Goal: Transaction & Acquisition: Purchase product/service

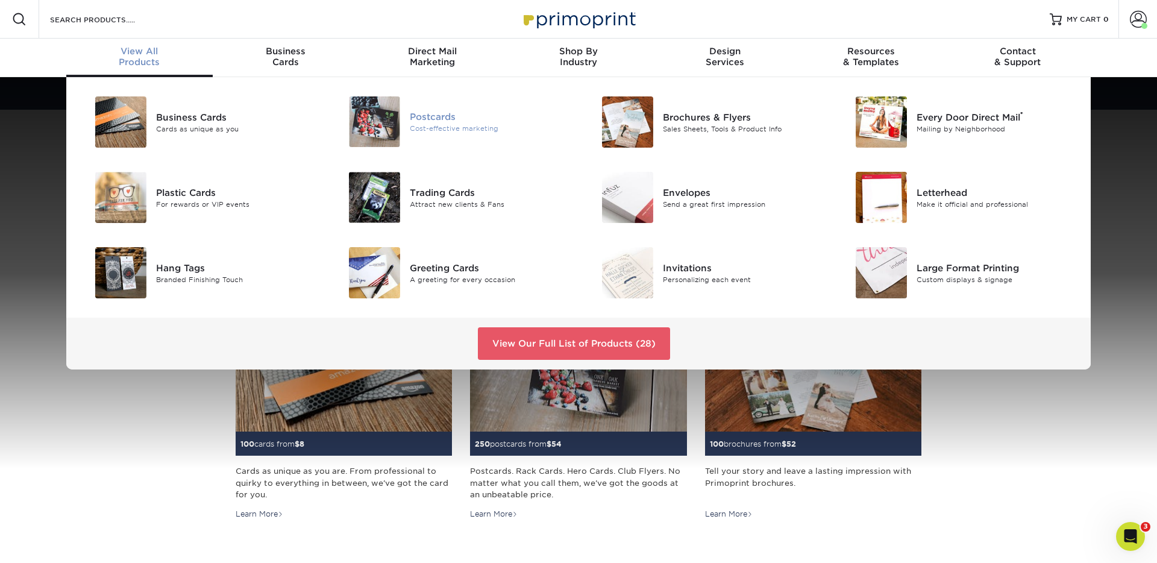
click at [393, 142] on img at bounding box center [374, 121] width 51 height 51
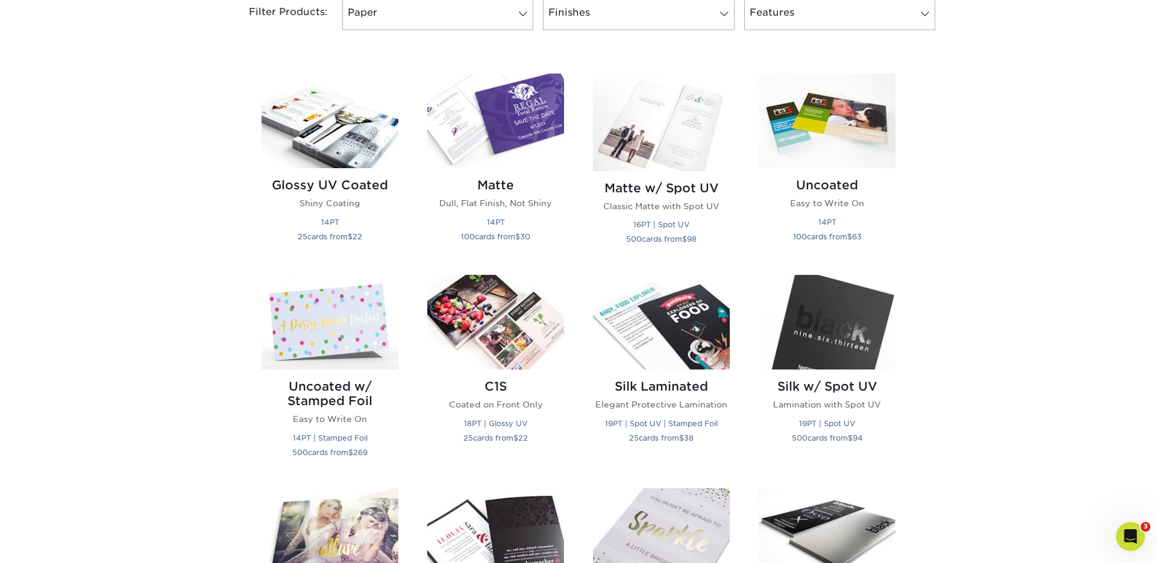
scroll to position [536, 0]
click at [823, 130] on img at bounding box center [827, 120] width 137 height 95
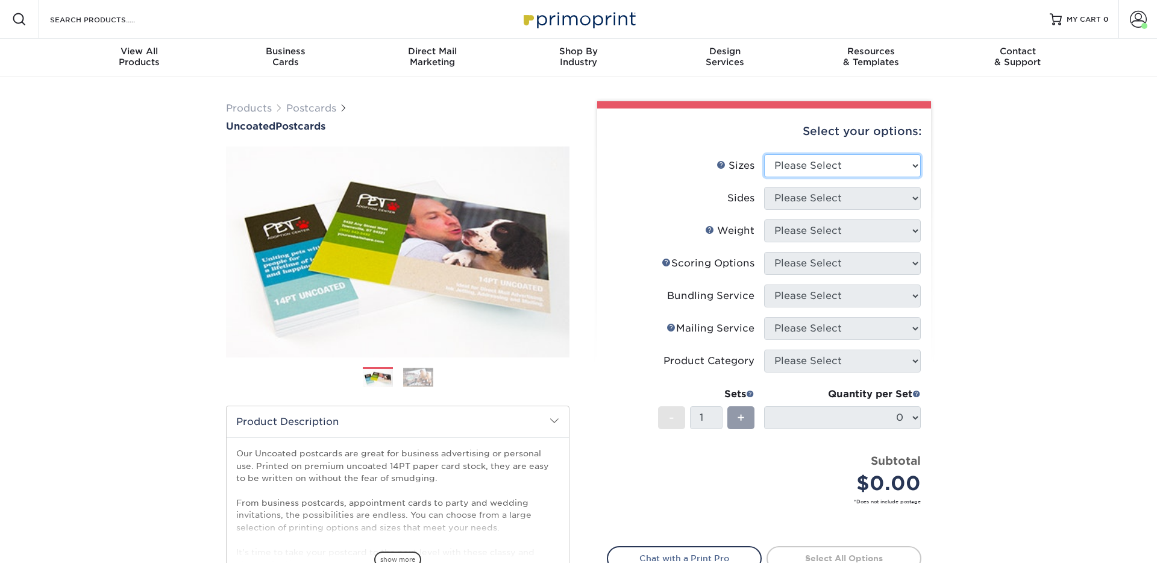
click at [811, 165] on select "Please Select 1.5" x 7" 2" x 8" 2.12" x 5.5" 2.75" x 4.25" 2.75" x 8.5" 3" x 4"…" at bounding box center [842, 165] width 157 height 23
click at [826, 164] on select "Please Select 1.5" x 7" 2" x 8" 2.12" x 5.5" 2.75" x 4.25" 2.75" x 8.5" 3" x 4"…" at bounding box center [842, 165] width 157 height 23
select select "4.00x6.00"
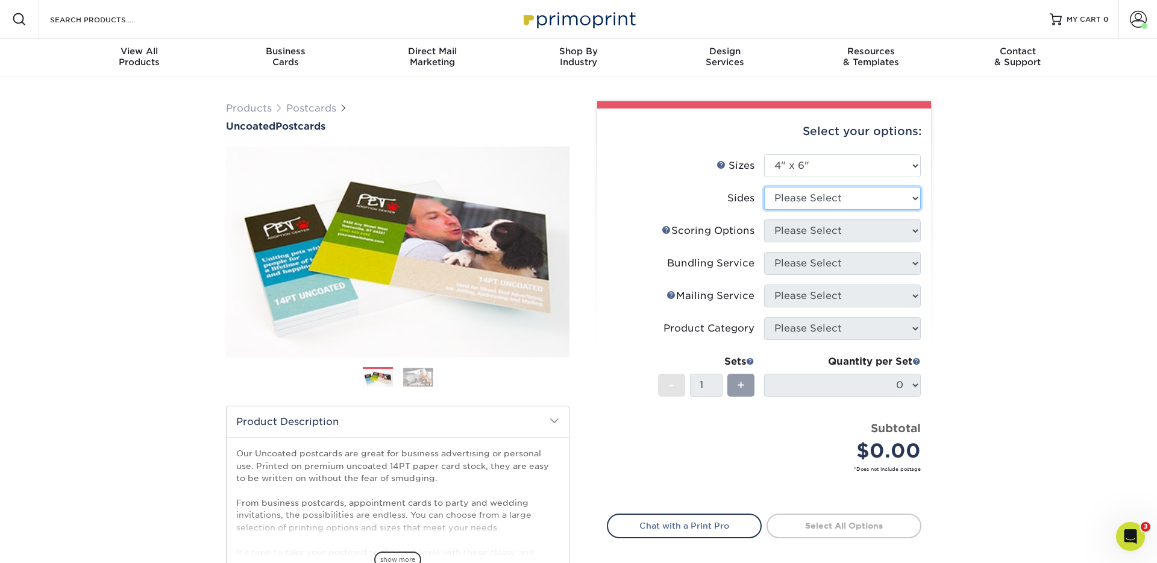
click at [822, 196] on select "Please Select Print Both Sides Print Front Only" at bounding box center [842, 198] width 157 height 23
select select "13abbda7-1d64-4f25-8bb2-c179b224825d"
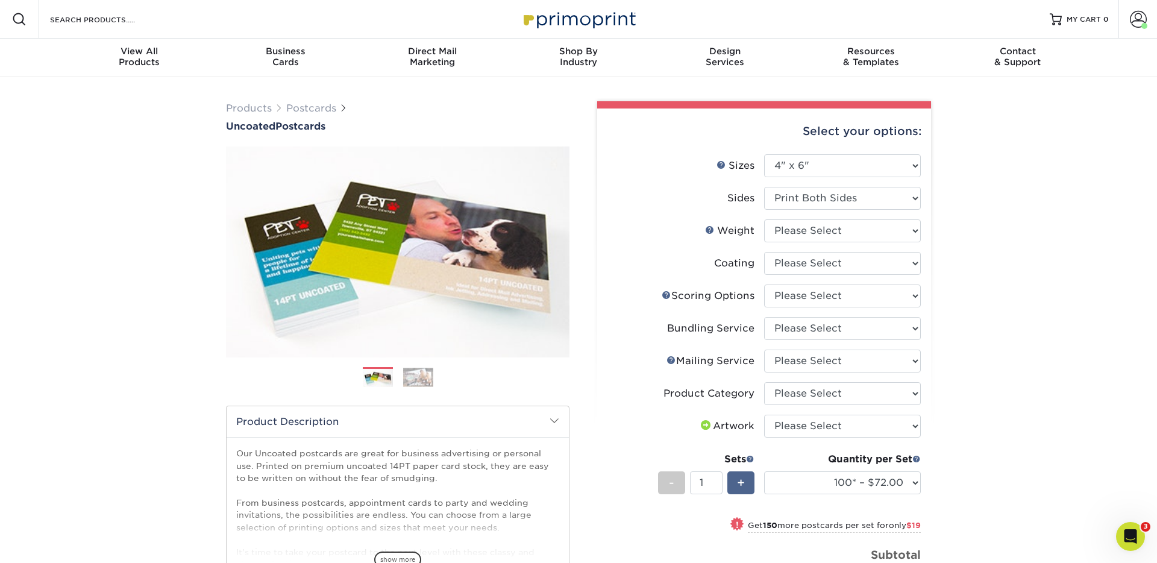
click at [745, 481] on div "+" at bounding box center [740, 482] width 27 height 23
type input "2"
click at [862, 203] on select "Please Select Print Both Sides Print Front Only" at bounding box center [842, 198] width 157 height 23
click at [825, 237] on select "Please Select 14PT Uncoated" at bounding box center [842, 230] width 157 height 23
select select "14PT Uncoated"
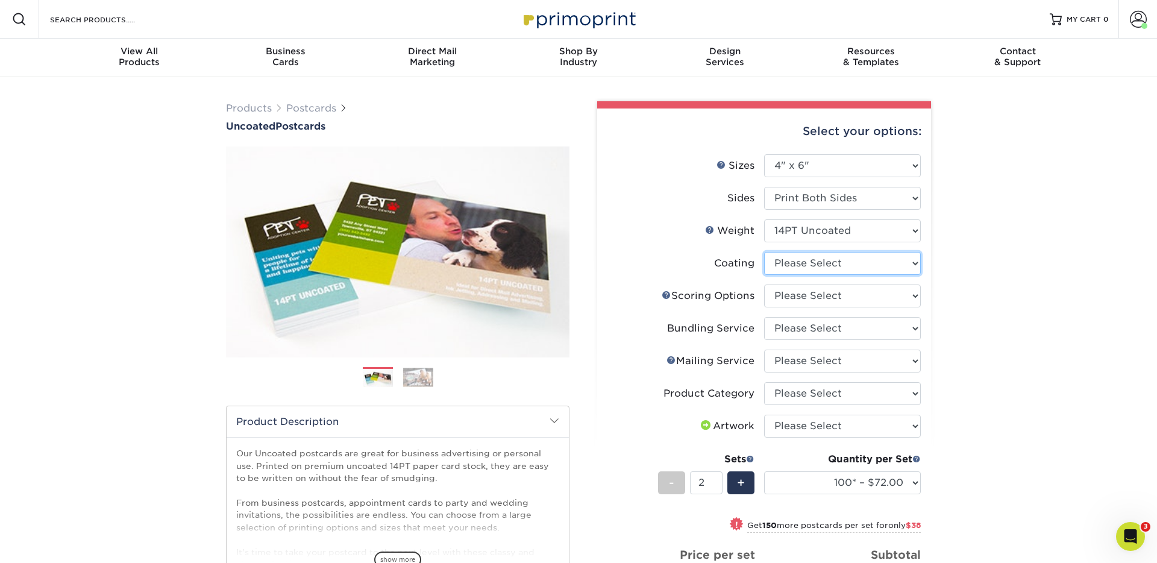
click at [804, 268] on select at bounding box center [842, 263] width 157 height 23
select select "3e7618de-abca-4bda-9f97-8b9129e913d8"
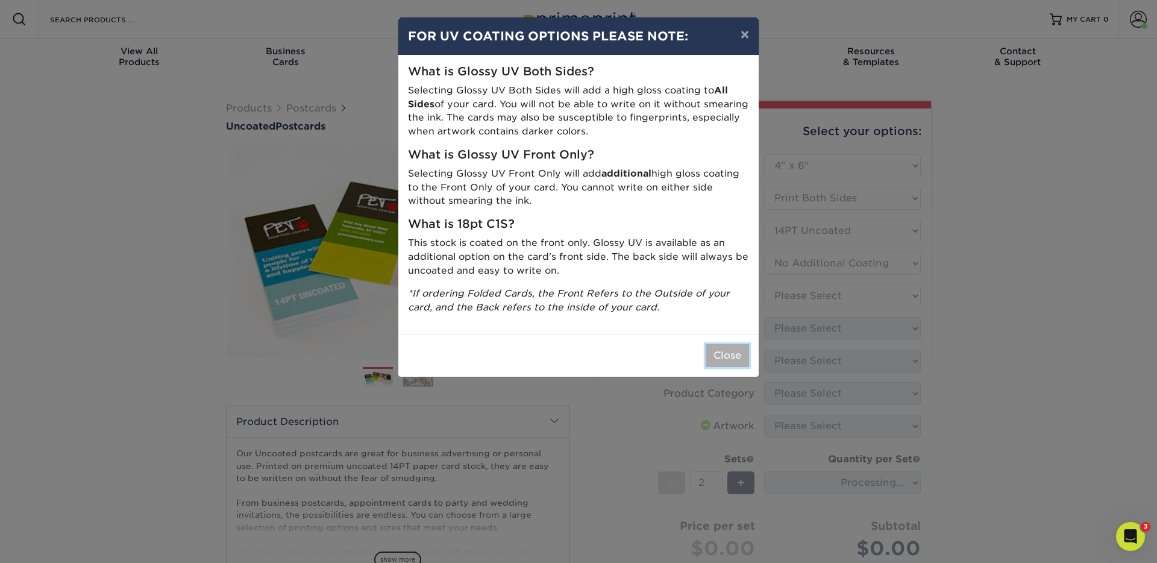
click at [735, 354] on button "Close" at bounding box center [727, 355] width 43 height 23
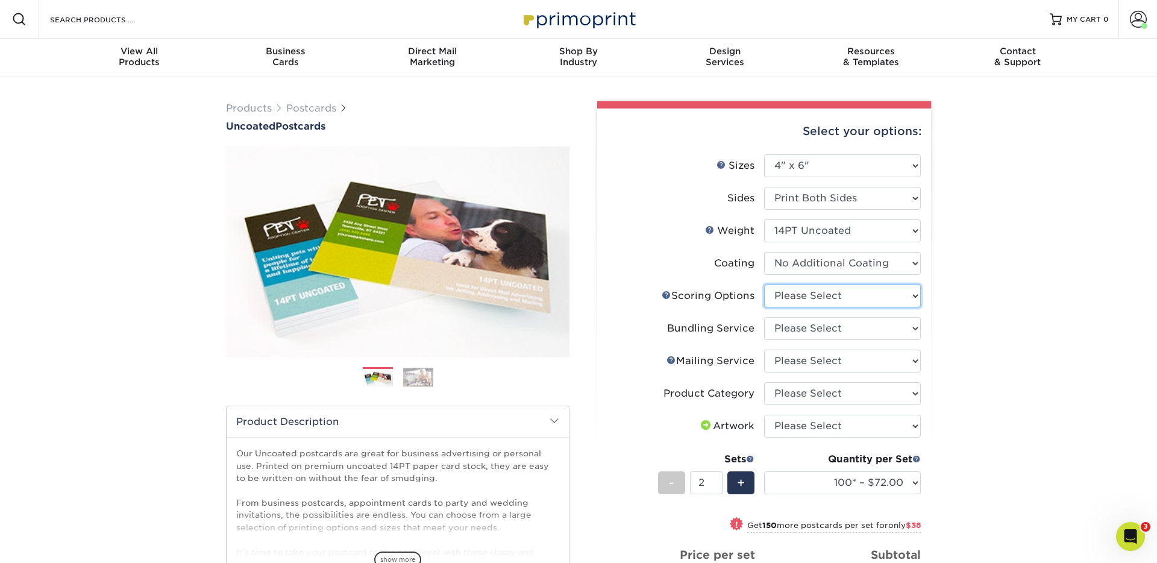
click at [813, 294] on select "Please Select No Scoring One Score" at bounding box center [842, 295] width 157 height 23
select select "16ebe401-5398-422d-8cb0-f3adbb82deb5"
click at [802, 331] on select "Please Select No Bundling Services Yes, Bundles of 50 (+2 Days) Yes, Bundles of…" at bounding box center [842, 328] width 157 height 23
select select "58689abb-25c0-461c-a4c3-a80b627d6649"
click at [822, 366] on select "Please Select No Direct Mailing Service No, I will mail/stamp/imprint Direct Ma…" at bounding box center [842, 360] width 157 height 23
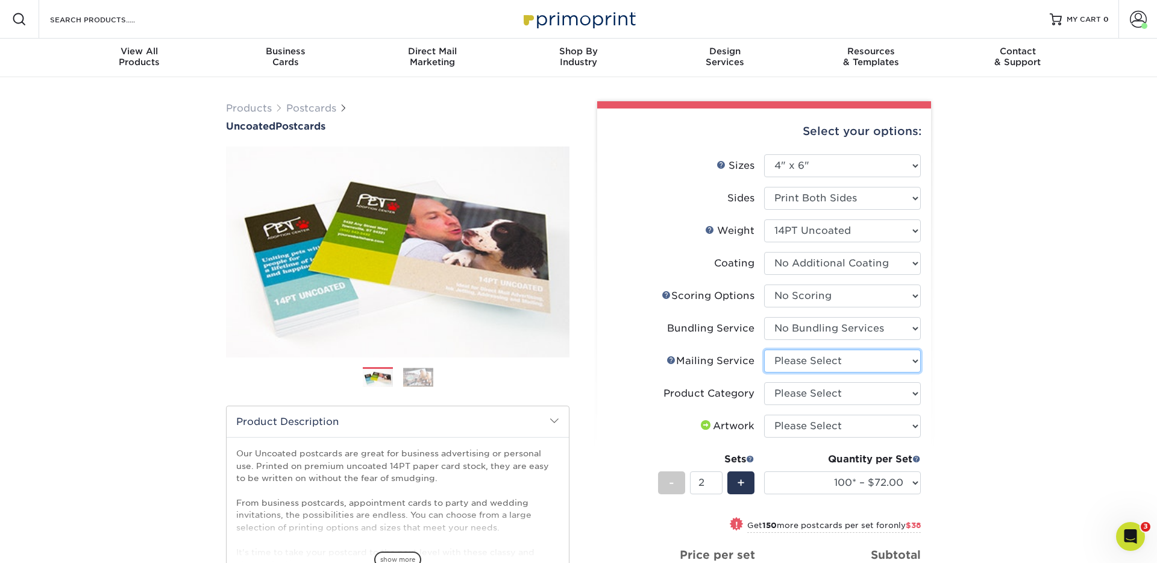
select select "3e5e9bdd-d78a-4c28-a41d-fe1407925ca6"
click at [812, 390] on select "Please Select Postcards" at bounding box center [842, 393] width 157 height 23
select select "9b7272e0-d6c8-4c3c-8e97-d3a1bcdab858"
click at [803, 422] on select "Please Select I will upload files I need a design - $150" at bounding box center [842, 426] width 157 height 23
select select "upload"
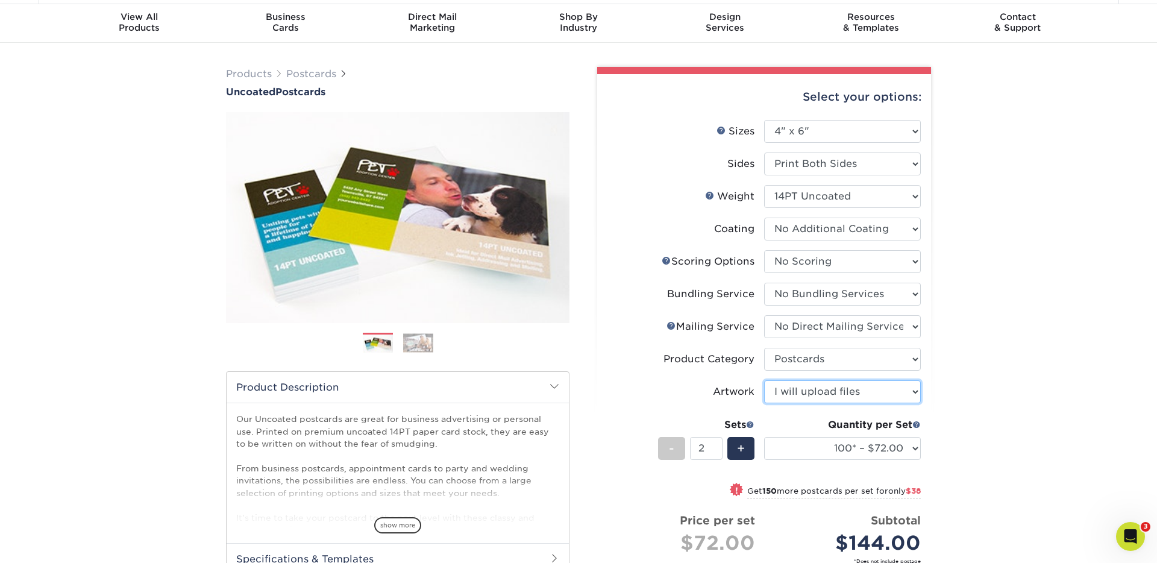
scroll to position [46, 0]
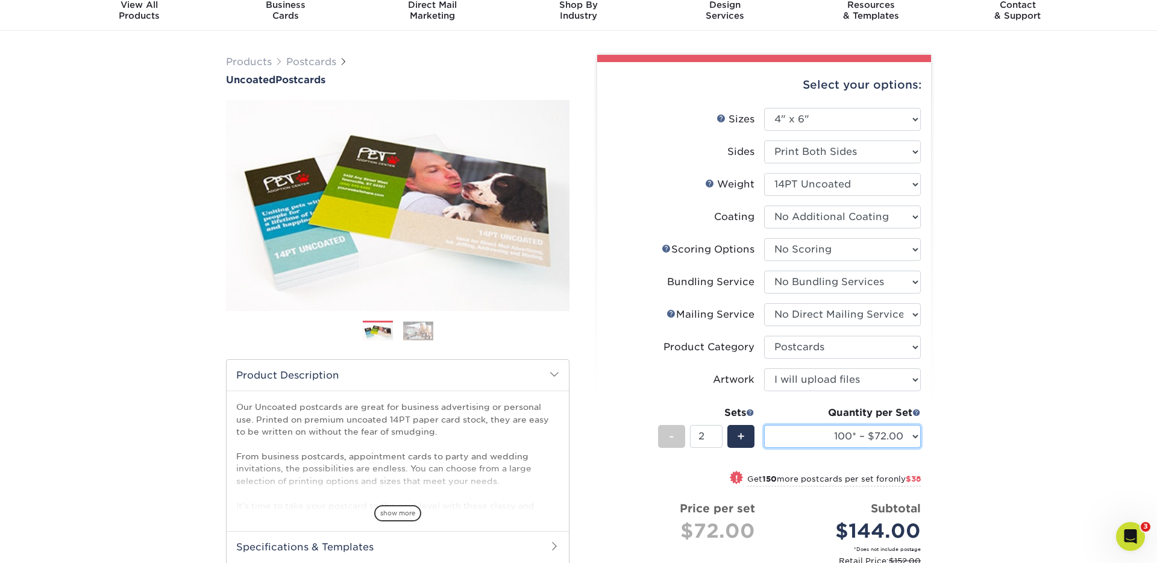
click at [888, 440] on select "100* – $72.00 250* – $91.00 500 – $97.00 750 – $105.00 1000 – $113.00 1500 – $1…" at bounding box center [842, 436] width 157 height 23
select select "250* – $91.00"
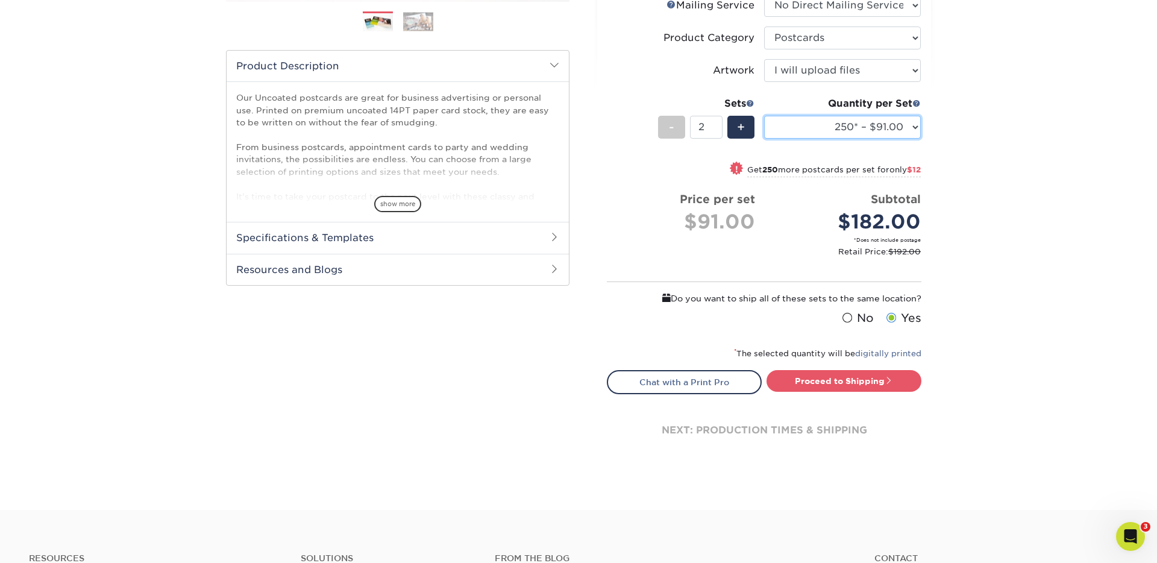
scroll to position [407, 0]
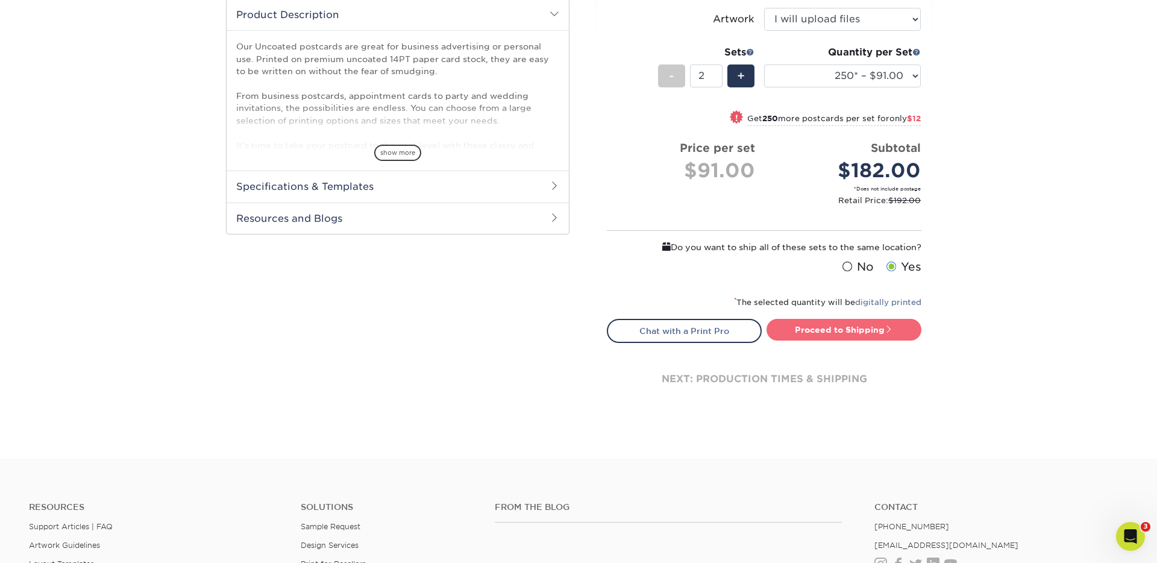
click at [869, 333] on link "Proceed to Shipping" at bounding box center [843, 330] width 155 height 22
type input "Set 1"
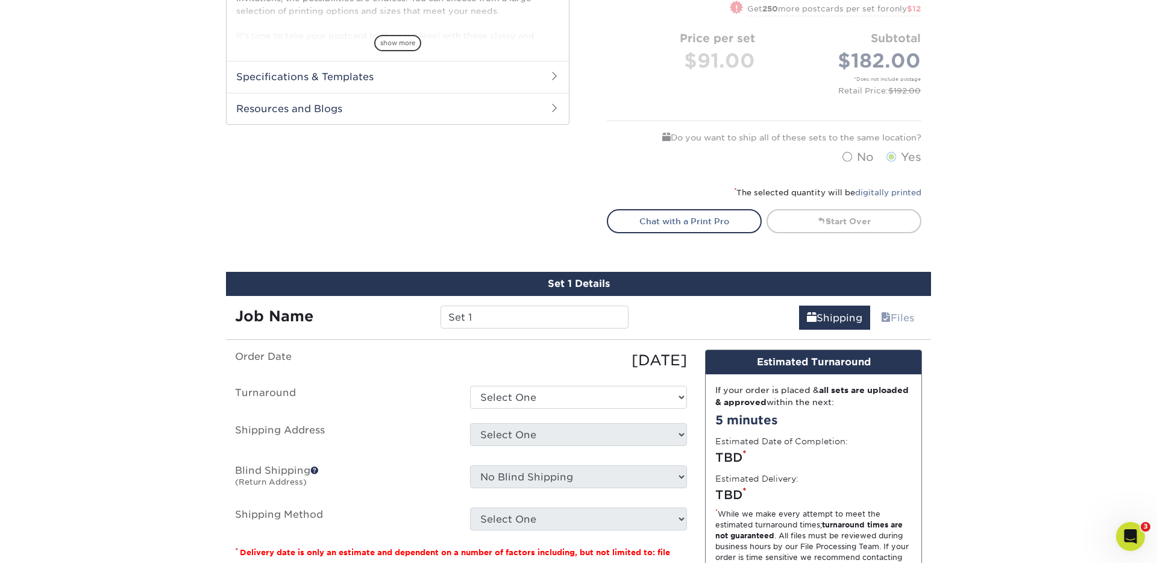
scroll to position [506, 0]
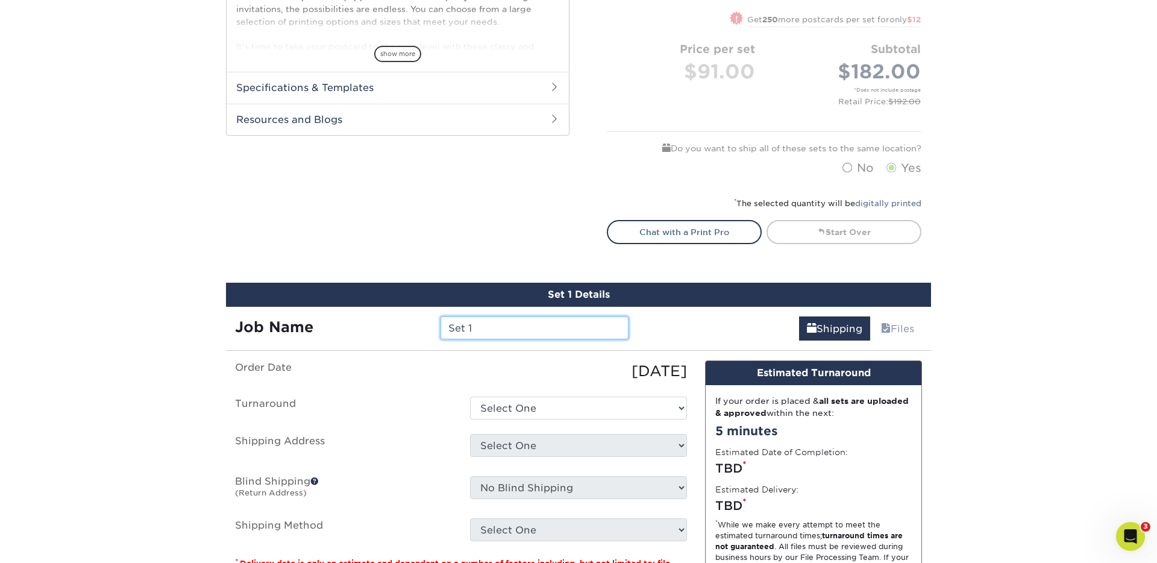
click at [474, 331] on input "Set 1" at bounding box center [533, 327] width 187 height 23
type input "Thrive Kidz Cards"
click at [531, 406] on select "Select One 2-4 Business Days 2 Day Next Business Day" at bounding box center [578, 407] width 217 height 23
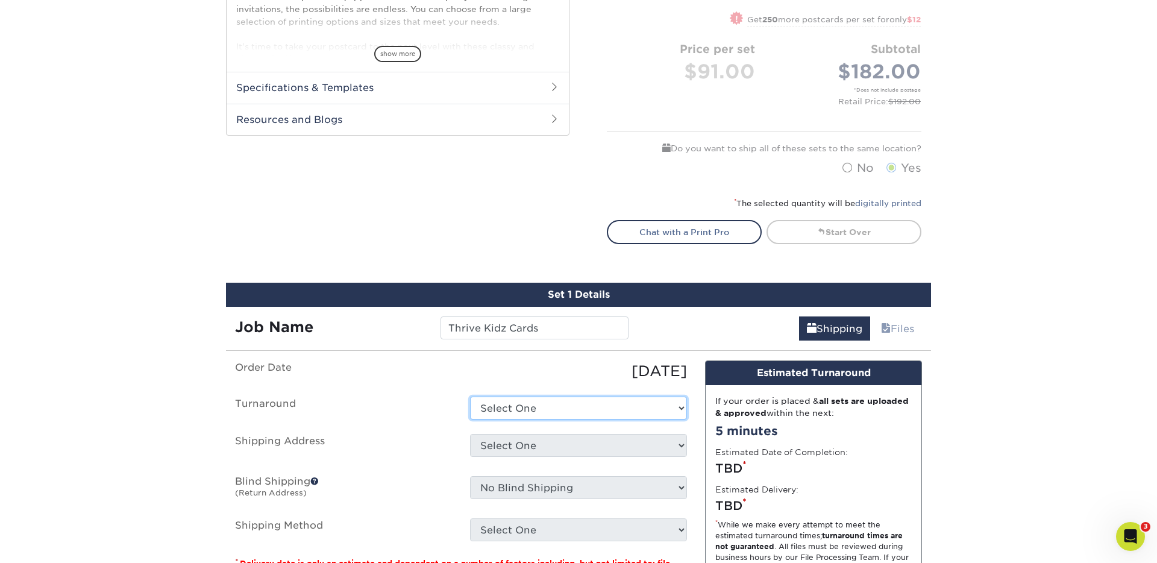
select select "452bb288-9e33-4214-b14d-c7899bcf751f"
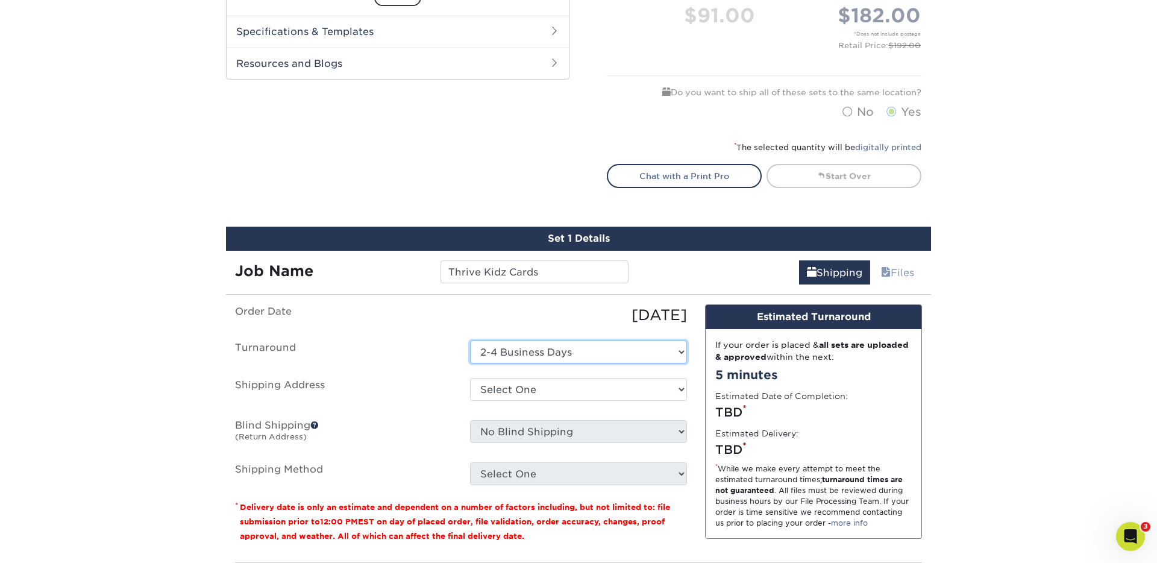
scroll to position [601, 0]
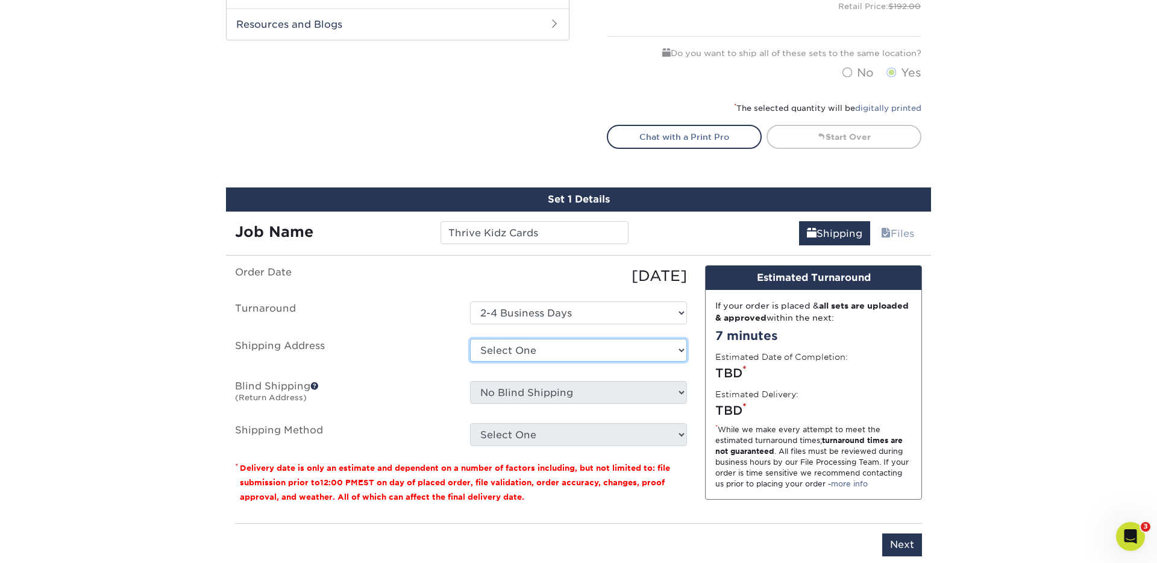
click at [540, 342] on select "Select One Herzog Matt Moore New Hub Shephard The Hub Vinyua + Add New Address" at bounding box center [578, 350] width 217 height 23
select select "200932"
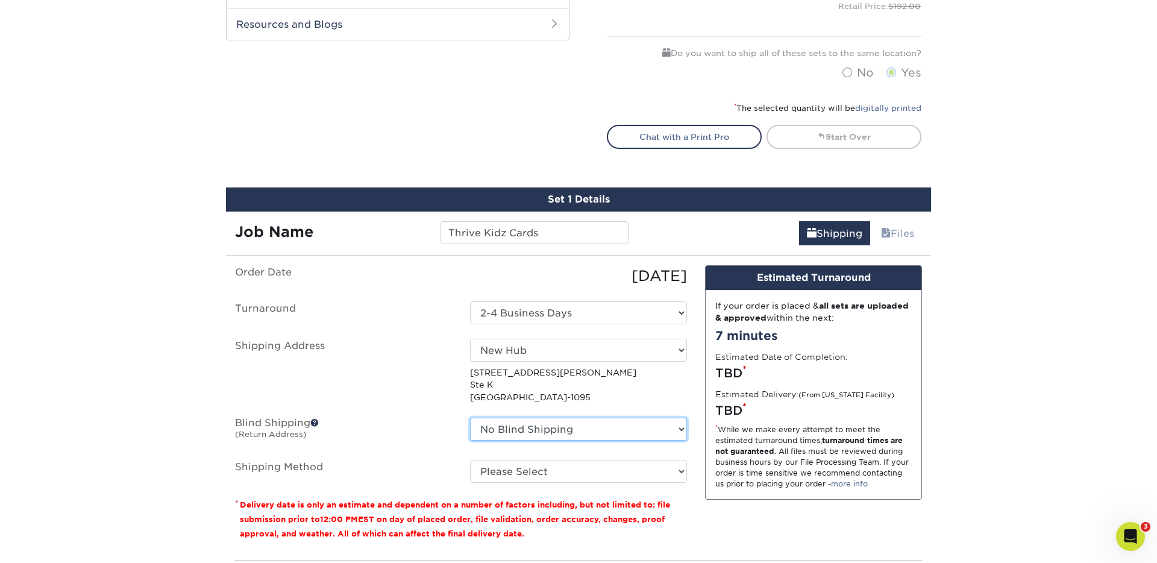
click at [542, 433] on select "No Blind Shipping Herzog Matt Moore New Hub Shephard The Hub Vinyua + Add New A…" at bounding box center [578, 429] width 217 height 23
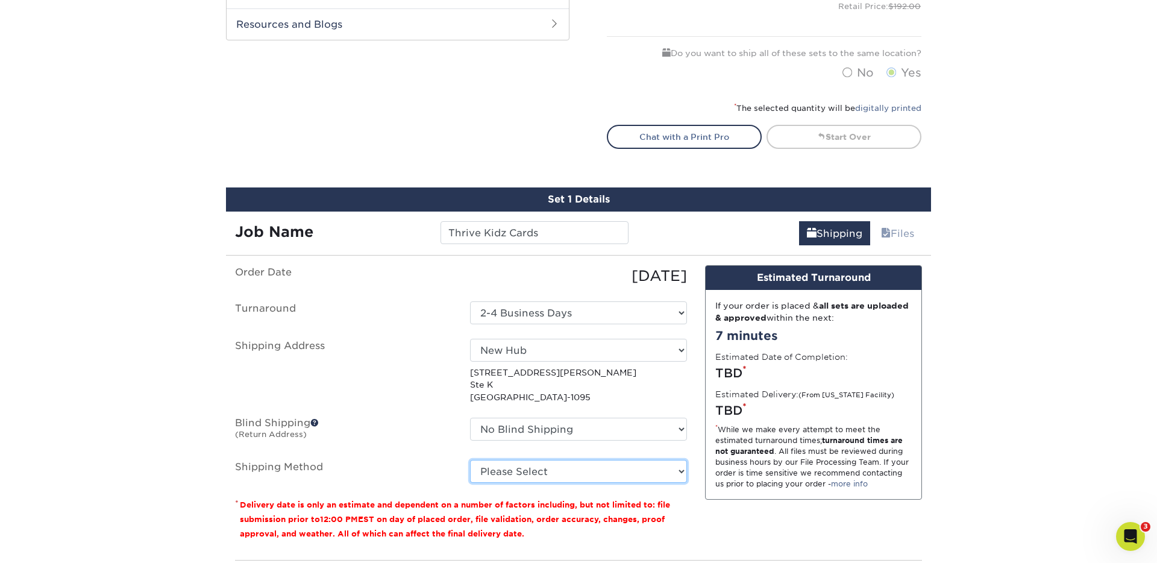
click at [523, 472] on select "Please Select Ground Shipping (+$22.83) 3 Day Shipping Service (+$25.29) 2 Day …" at bounding box center [578, 471] width 217 height 23
select select "03"
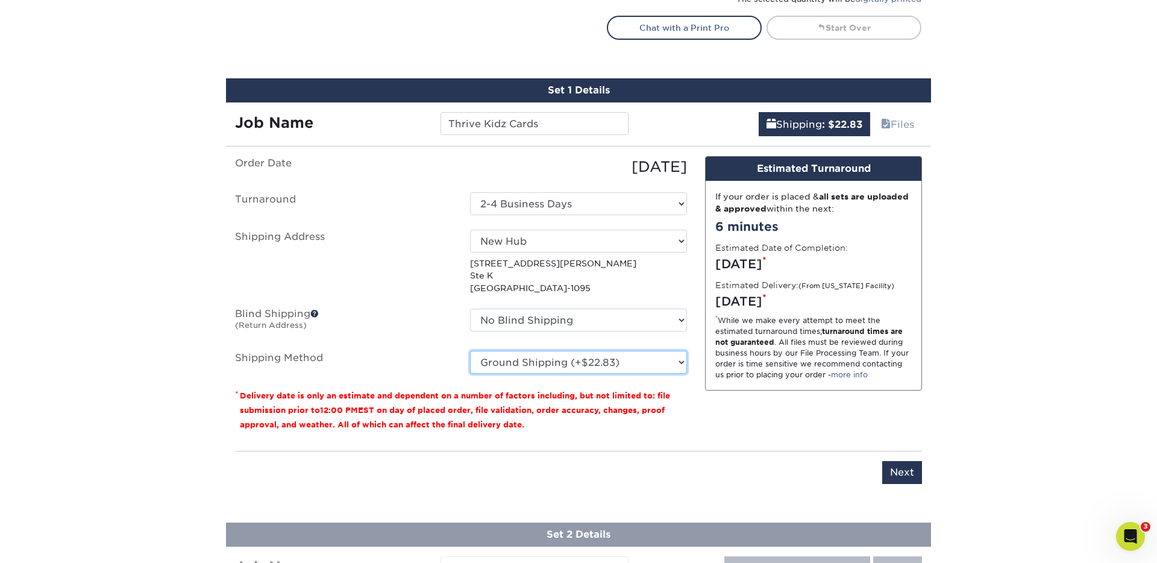
scroll to position [710, 0]
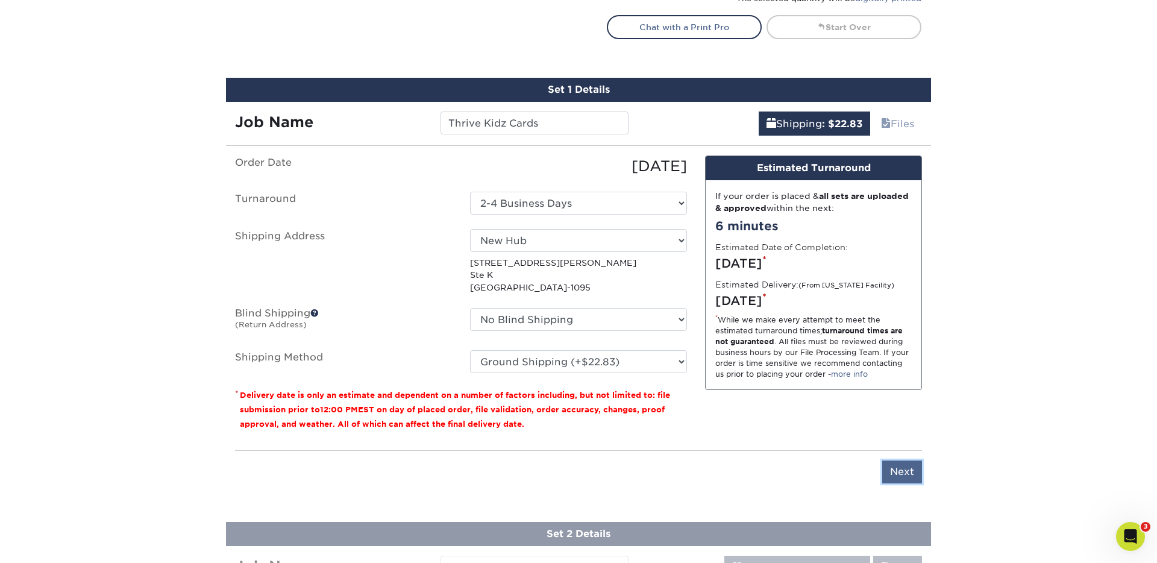
click at [906, 474] on input "Next" at bounding box center [902, 471] width 40 height 23
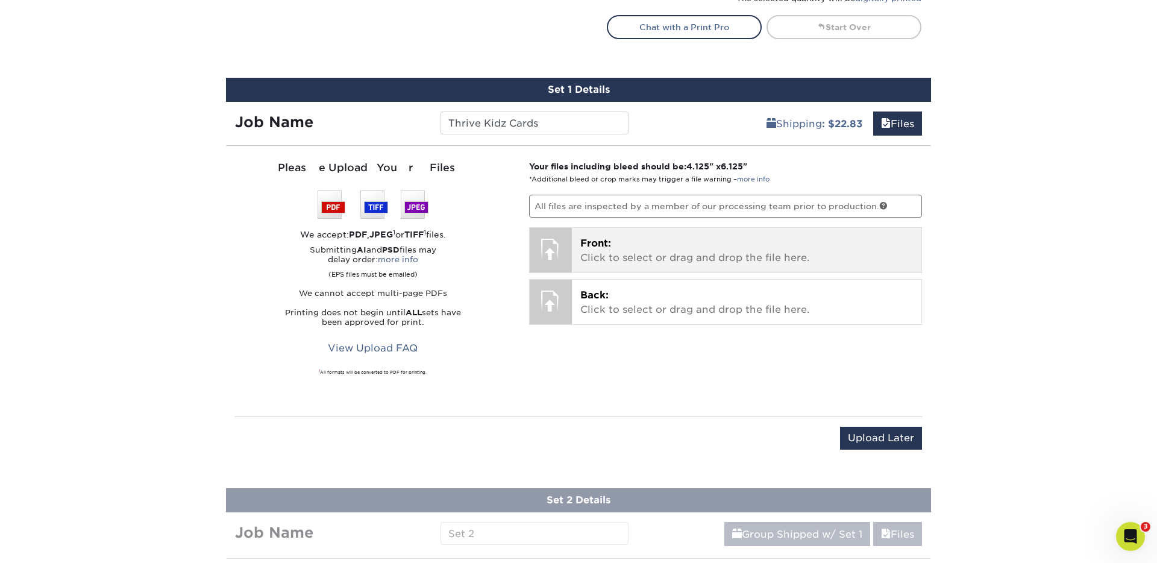
click at [634, 240] on p "Front: Click to select or drag and drop the file here." at bounding box center [746, 250] width 333 height 29
click at [566, 240] on div at bounding box center [551, 249] width 42 height 42
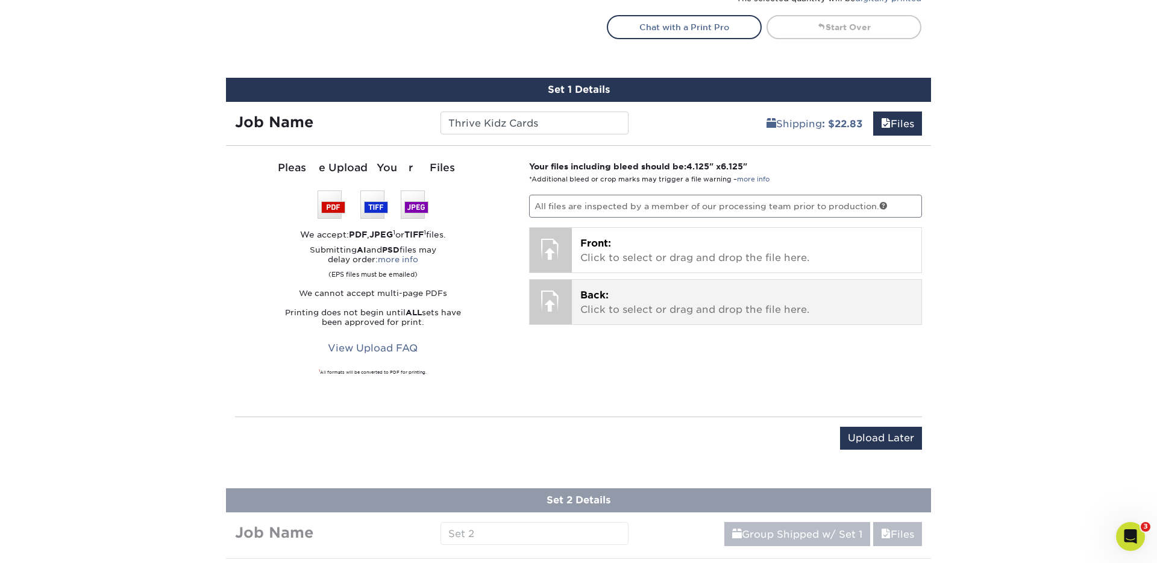
click at [624, 301] on p "Back: Click to select or drag and drop the file here." at bounding box center [746, 302] width 333 height 29
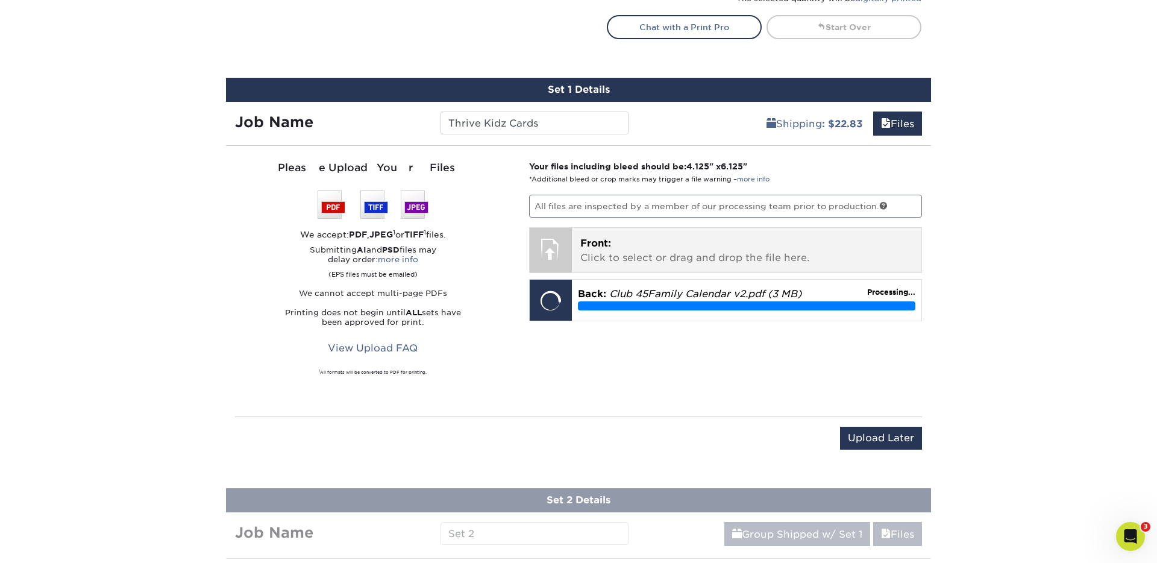
click at [568, 251] on div at bounding box center [551, 249] width 42 height 42
click at [611, 249] on p "Front: Click to select or drag and drop the file here." at bounding box center [746, 250] width 333 height 29
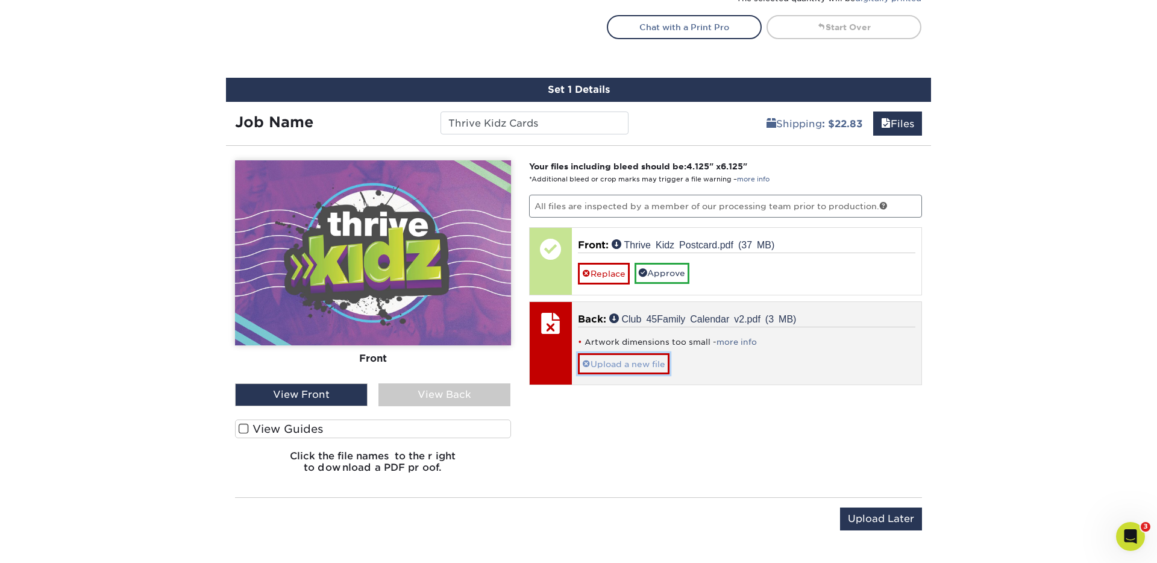
click at [624, 357] on link "Upload a new file" at bounding box center [624, 363] width 92 height 21
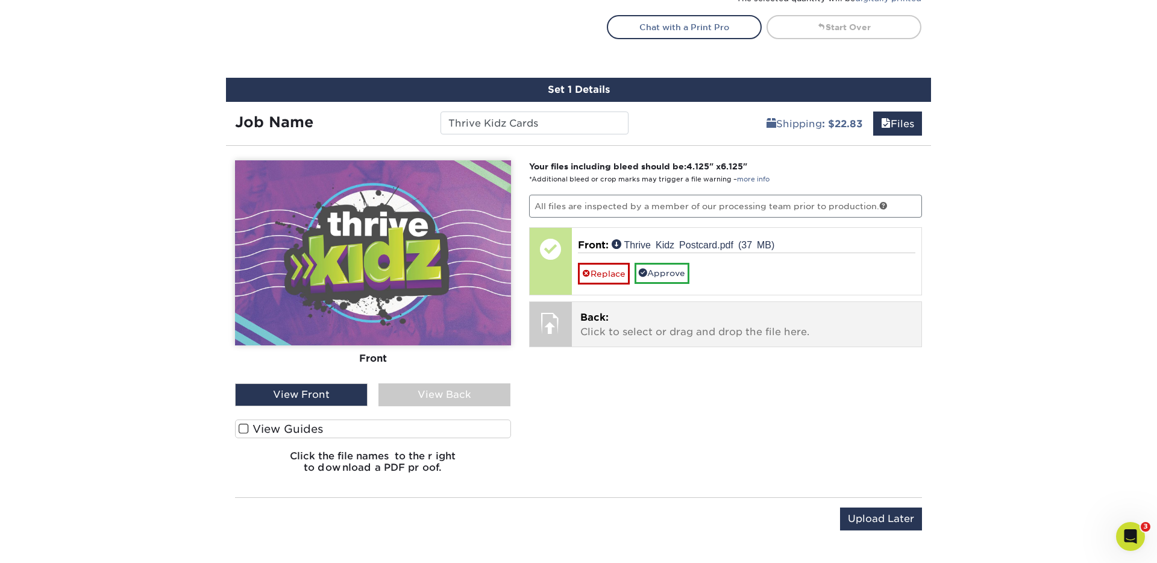
click at [587, 323] on p "Back: Click to select or drag and drop the file here." at bounding box center [746, 324] width 333 height 29
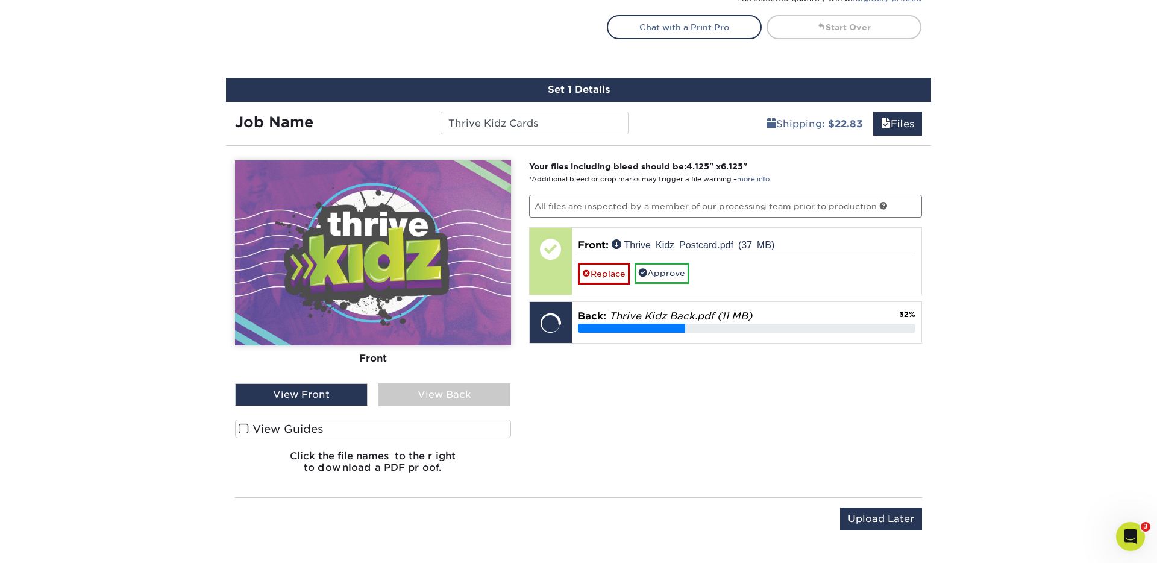
click at [245, 431] on span at bounding box center [244, 428] width 10 height 11
click at [0, 0] on input "View Guides" at bounding box center [0, 0] width 0 height 0
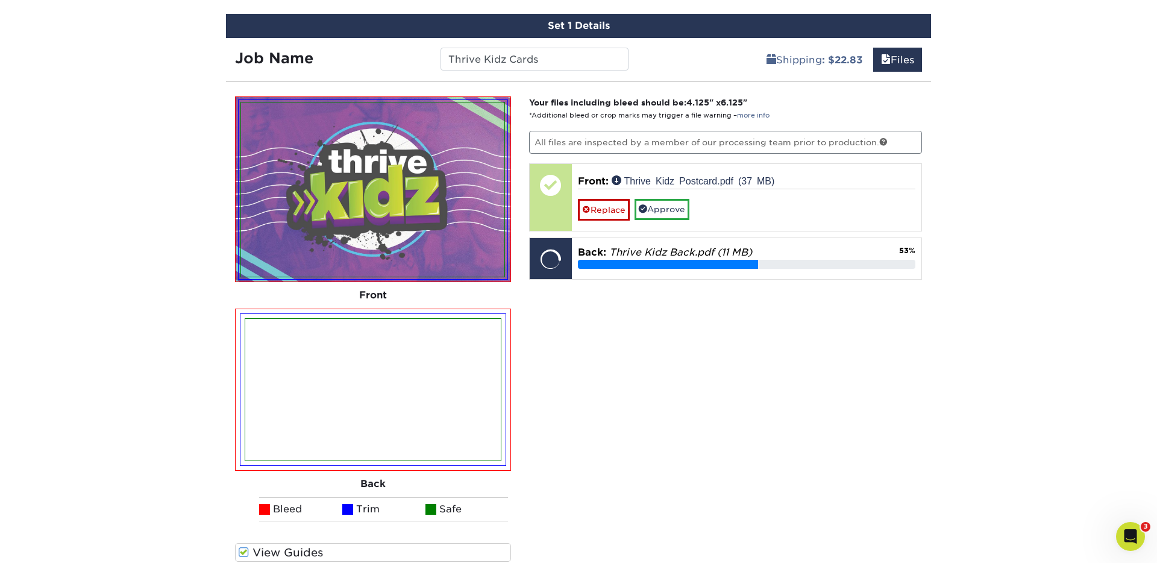
scroll to position [775, 0]
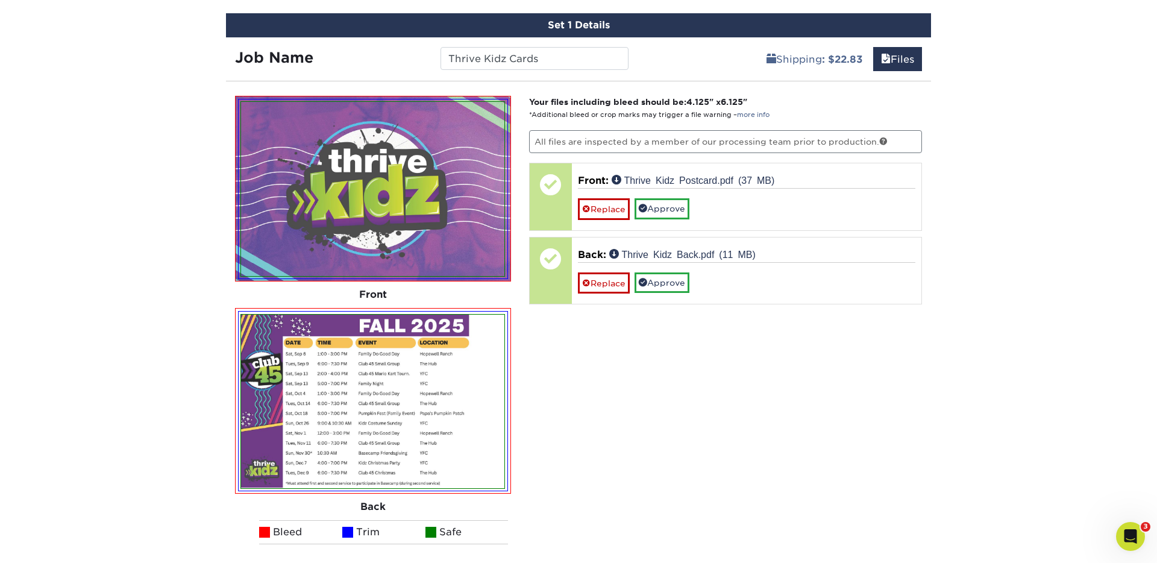
click at [609, 378] on div "Your files including bleed should be: 4.125 " x 6.125 " *Additional bleed or cr…" at bounding box center [726, 363] width 412 height 534
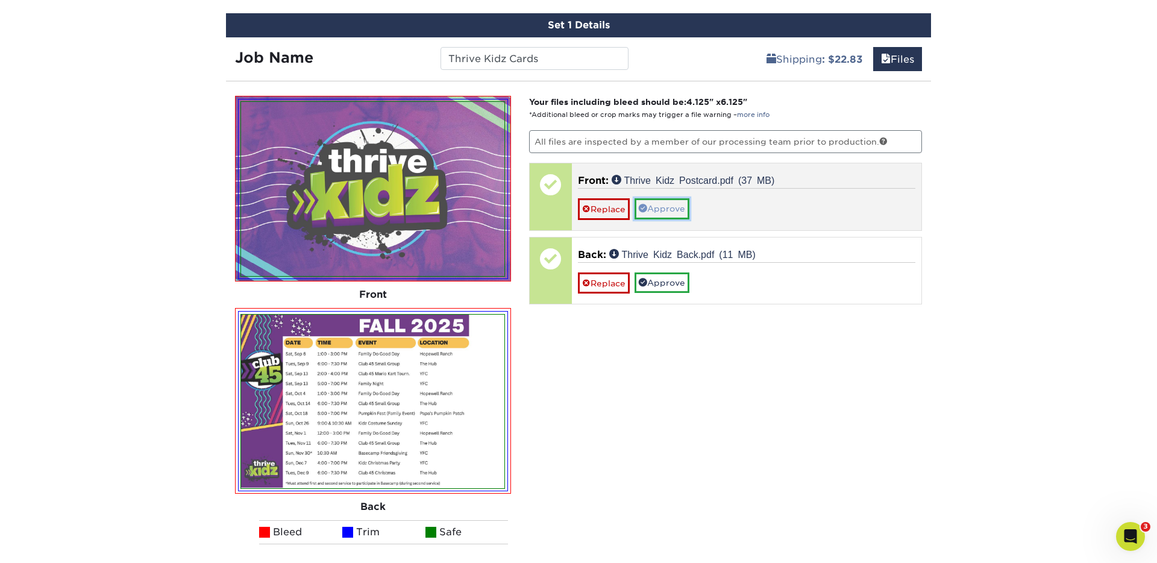
click at [664, 204] on link "Approve" at bounding box center [661, 208] width 55 height 20
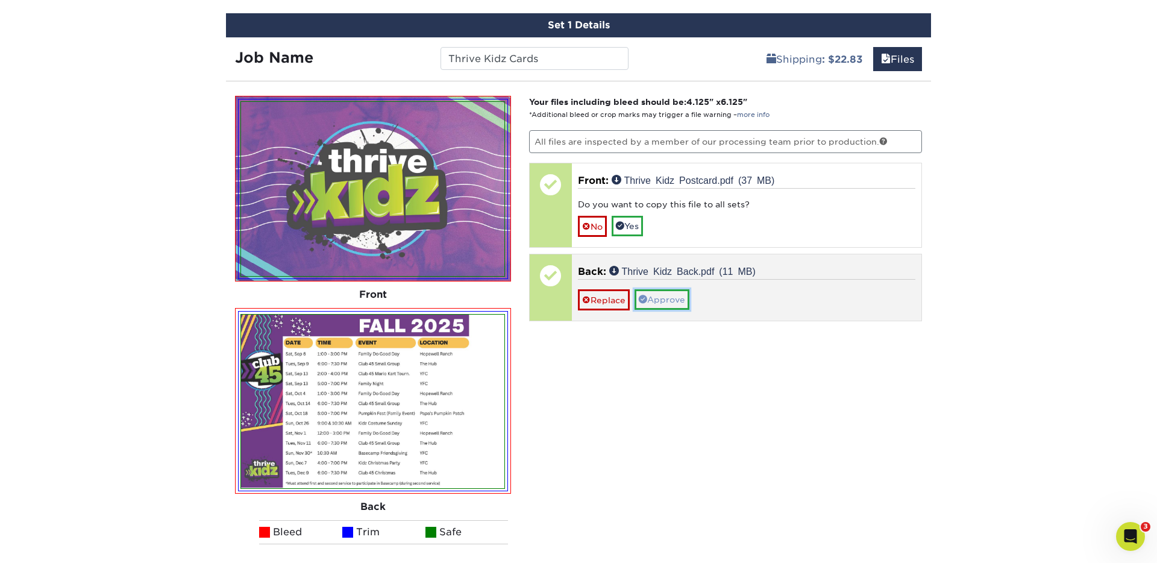
click at [669, 299] on link "Approve" at bounding box center [661, 299] width 55 height 20
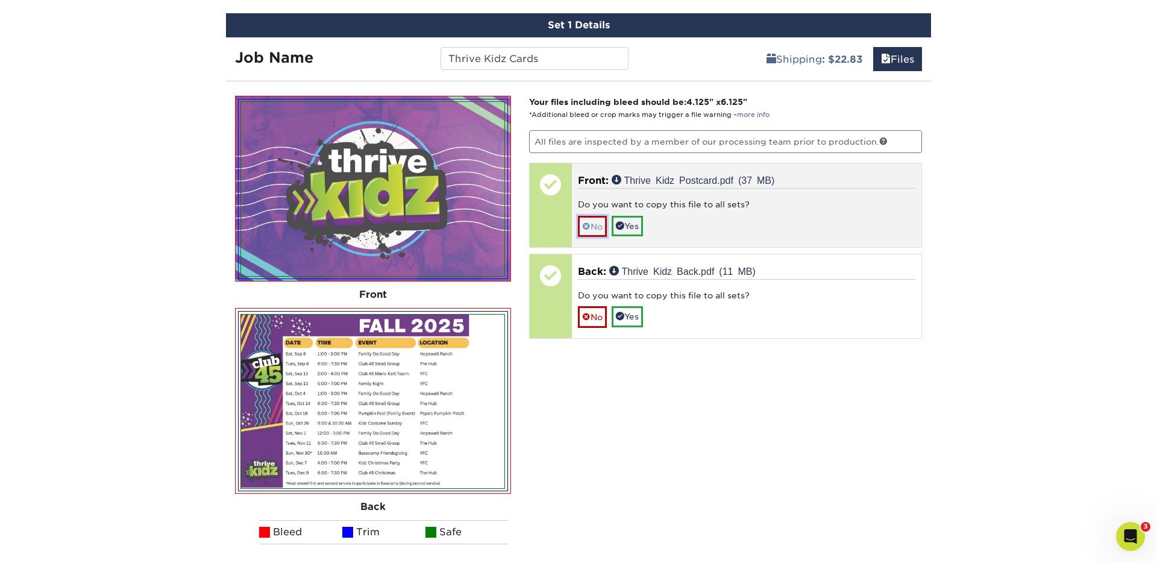
click at [596, 222] on link "No" at bounding box center [592, 226] width 29 height 21
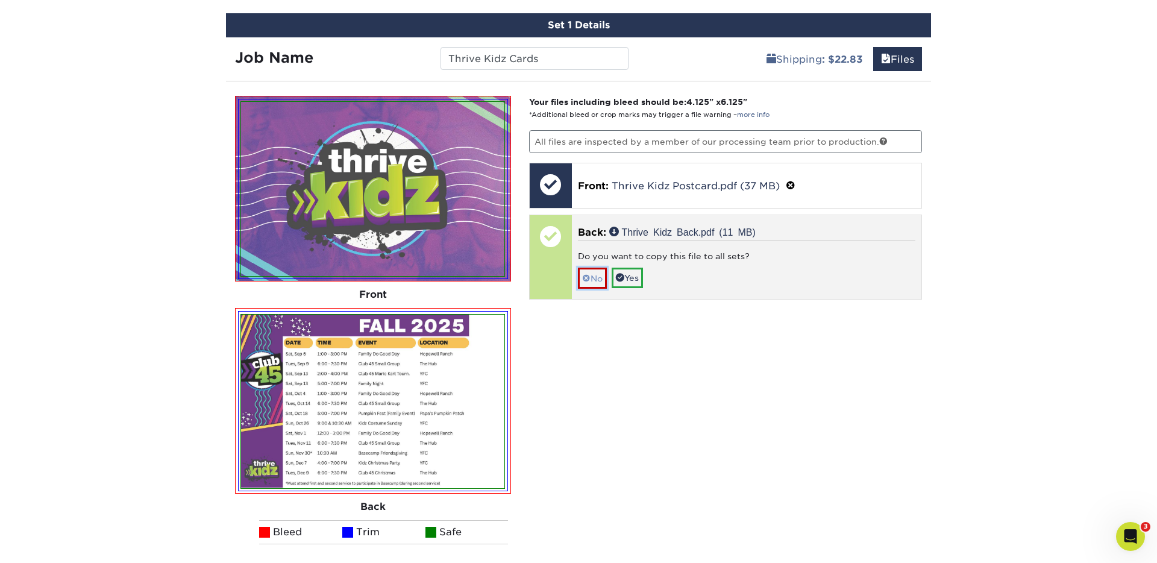
click at [597, 278] on link "No" at bounding box center [592, 278] width 29 height 21
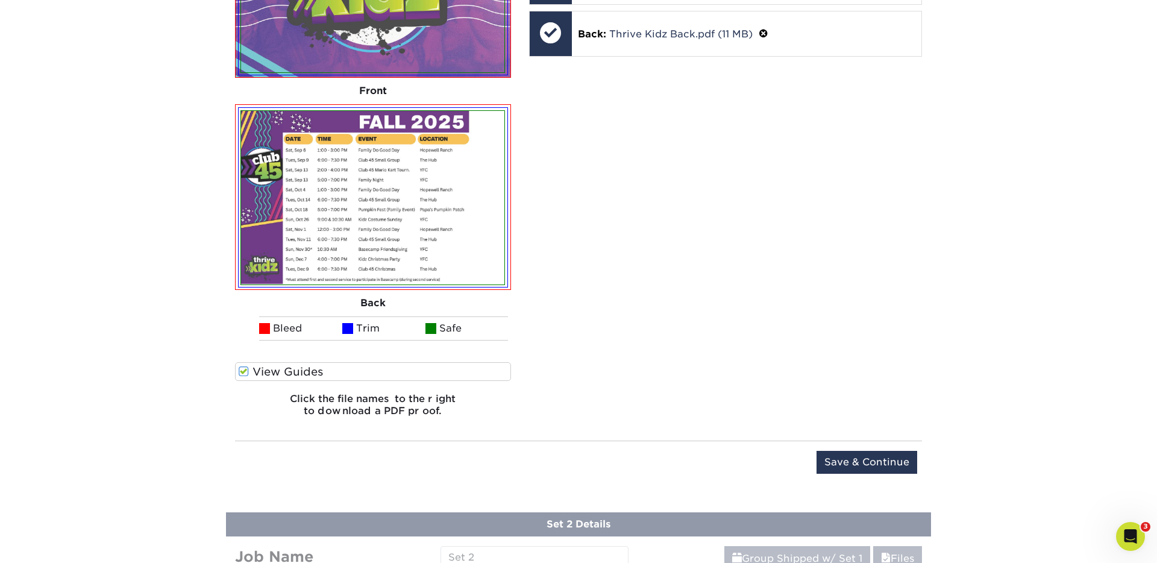
scroll to position [983, 0]
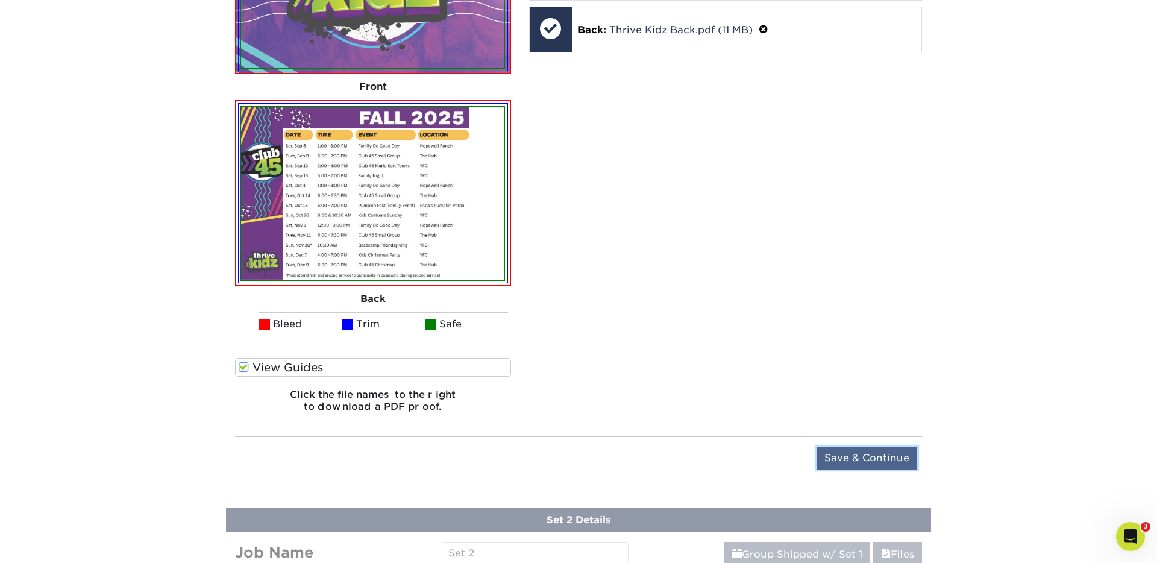
click at [859, 452] on input "Save & Continue" at bounding box center [866, 457] width 101 height 23
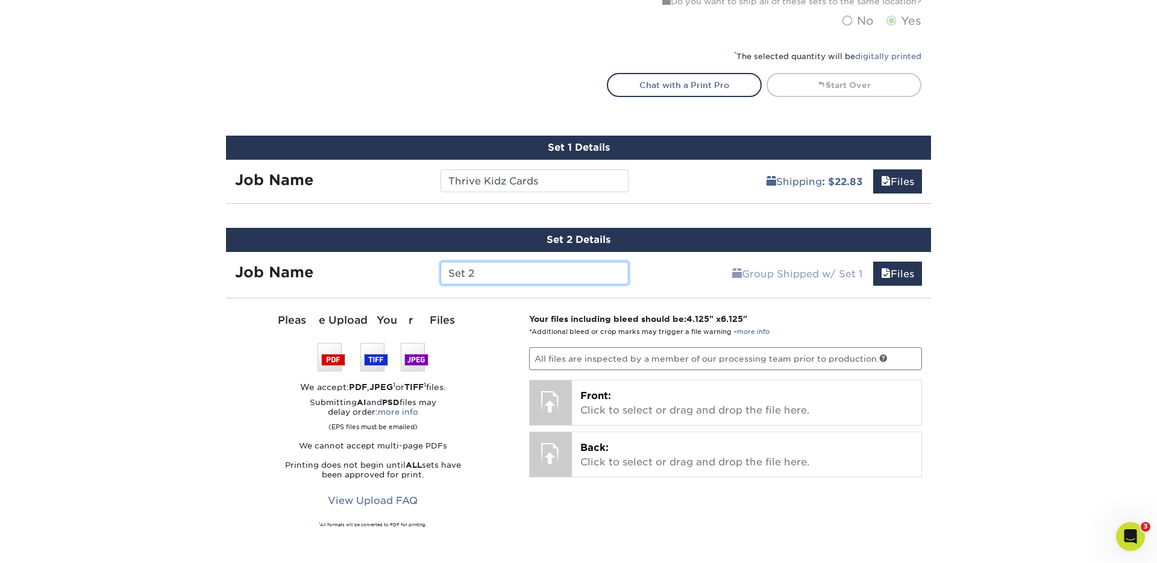
scroll to position [654, 0]
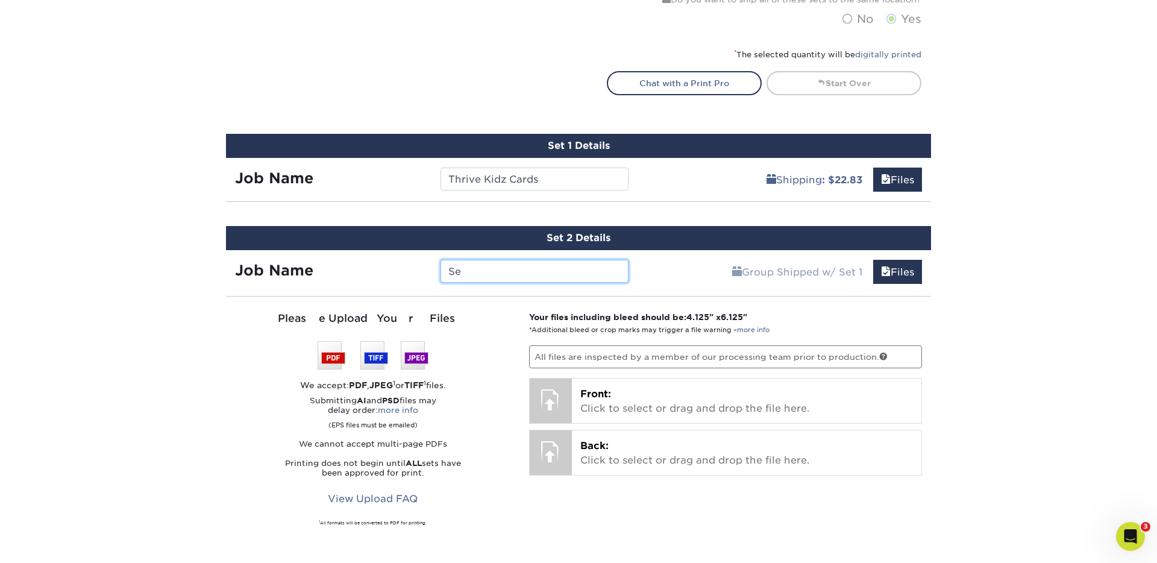
type input "S"
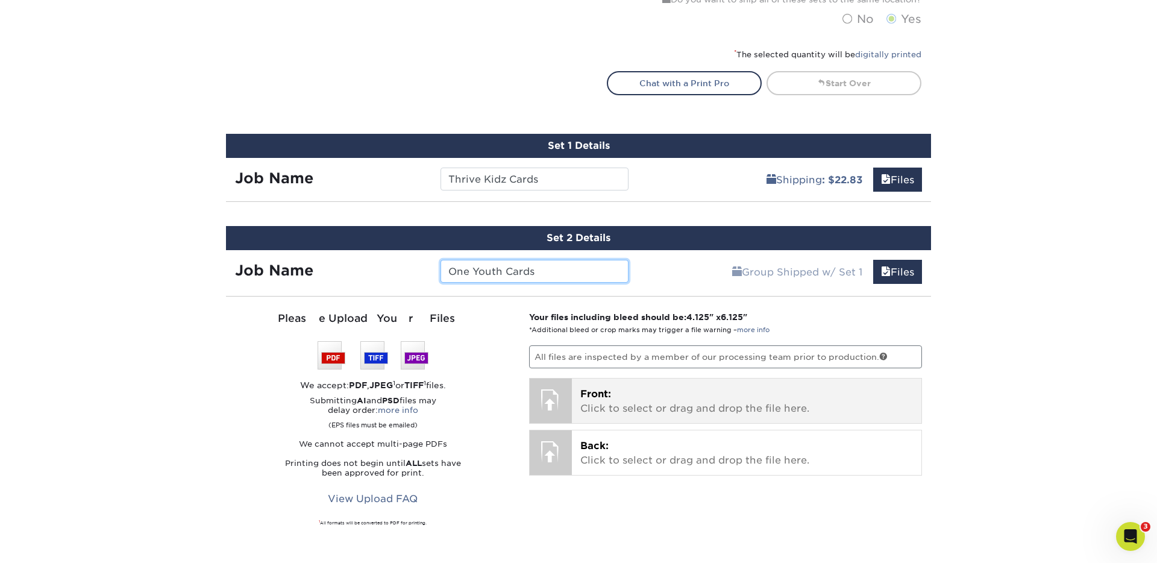
type input "One Youth Cards"
click at [592, 398] on span "Front:" at bounding box center [595, 393] width 31 height 11
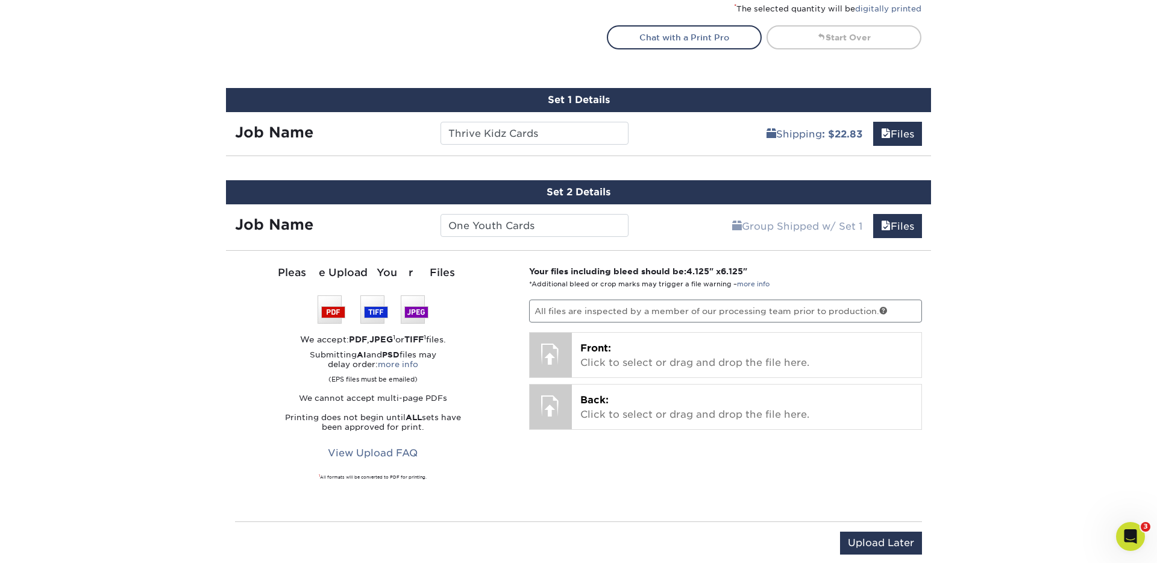
scroll to position [706, 0]
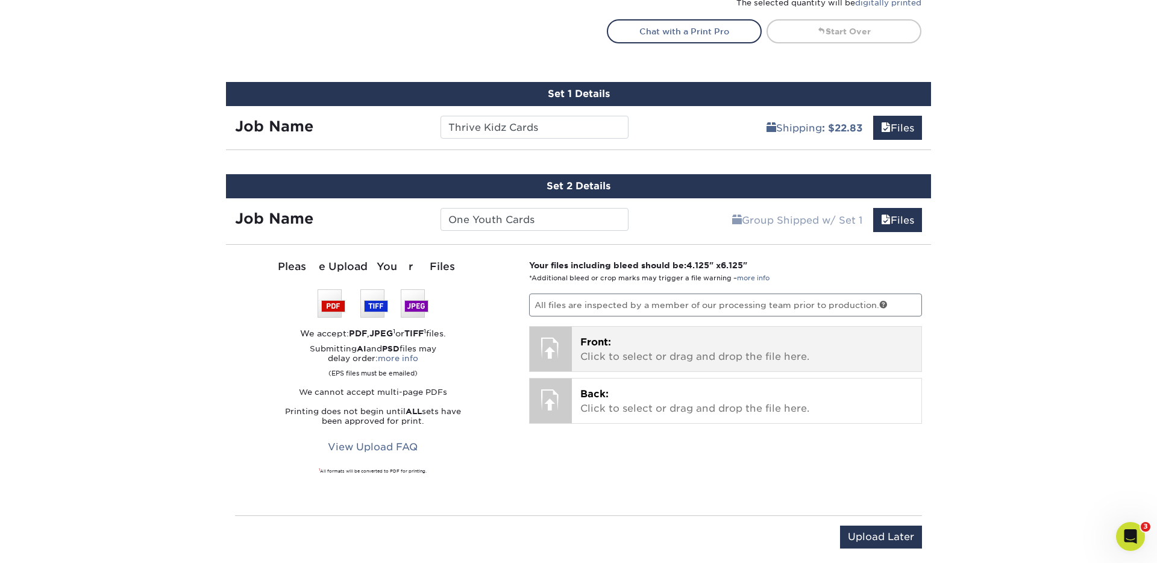
click at [613, 348] on p "Front: Click to select or drag and drop the file here." at bounding box center [746, 349] width 333 height 29
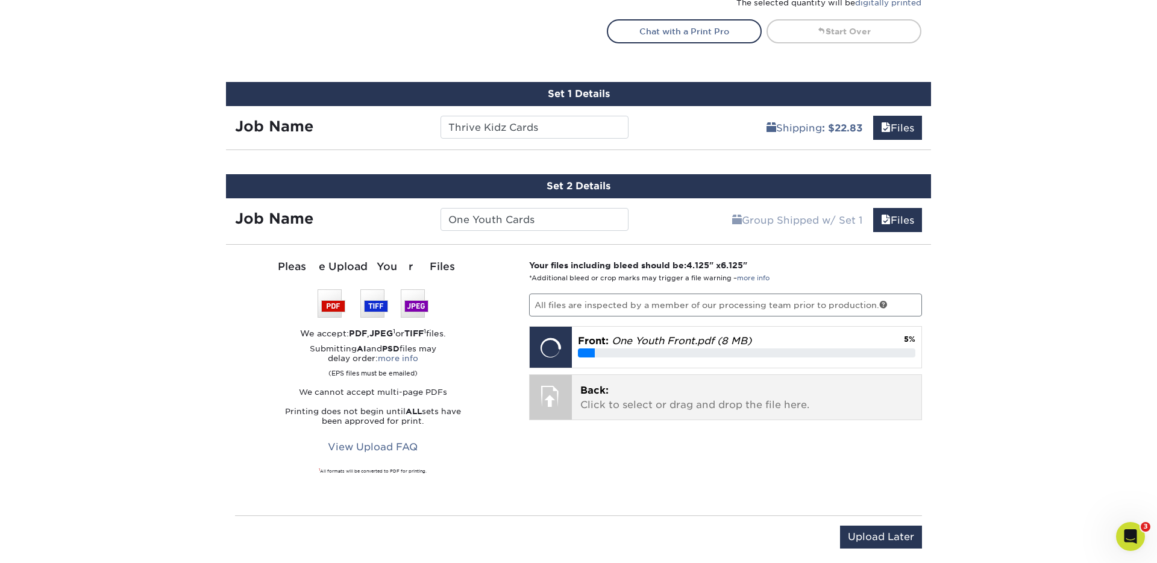
click at [633, 402] on p "Back: Click to select or drag and drop the file here." at bounding box center [746, 397] width 333 height 29
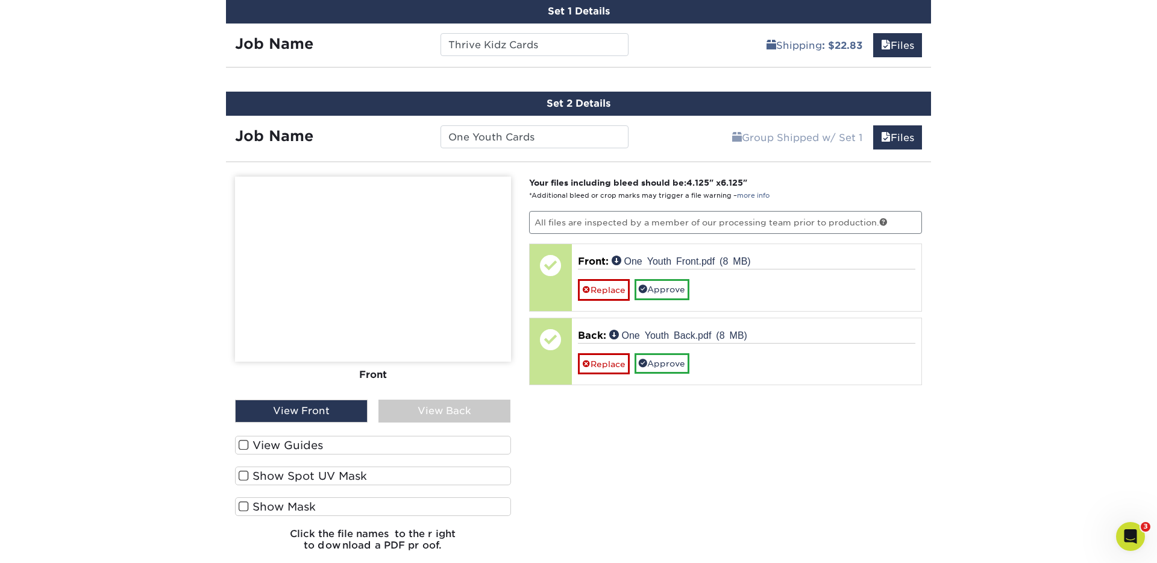
scroll to position [812, 0]
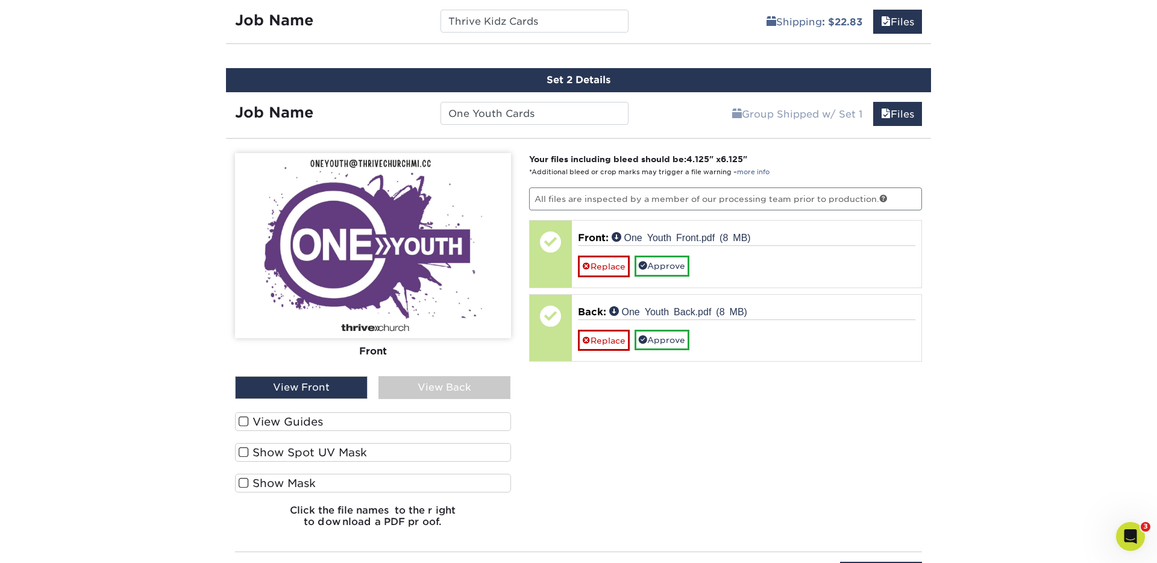
click at [427, 392] on div "View Back" at bounding box center [444, 387] width 133 height 23
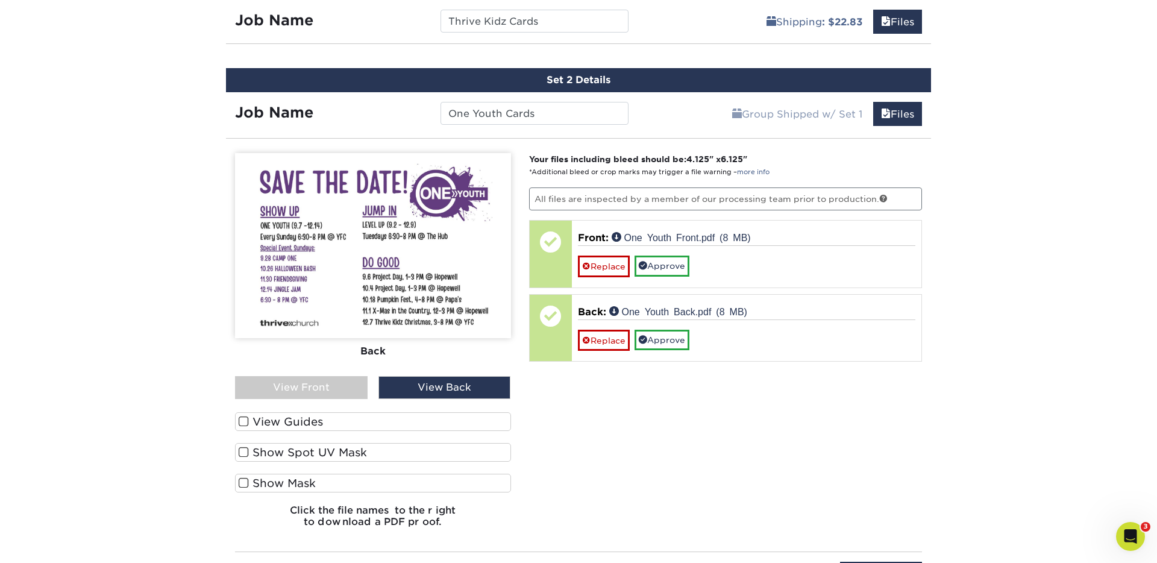
click at [243, 419] on span at bounding box center [244, 421] width 10 height 11
click at [0, 0] on input "View Guides" at bounding box center [0, 0] width 0 height 0
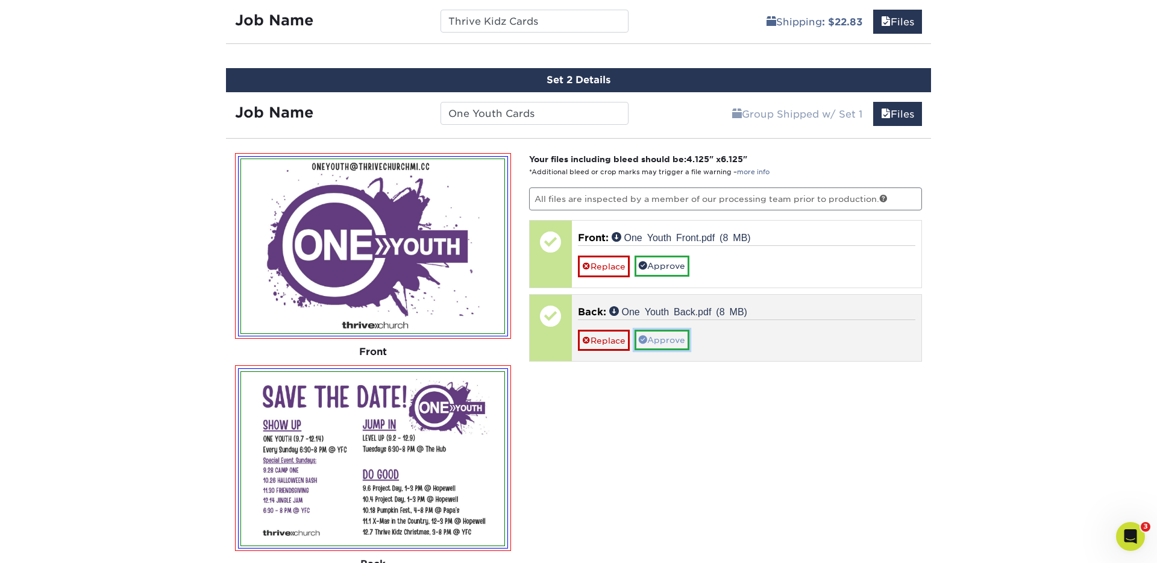
click at [672, 341] on link "Approve" at bounding box center [661, 340] width 55 height 20
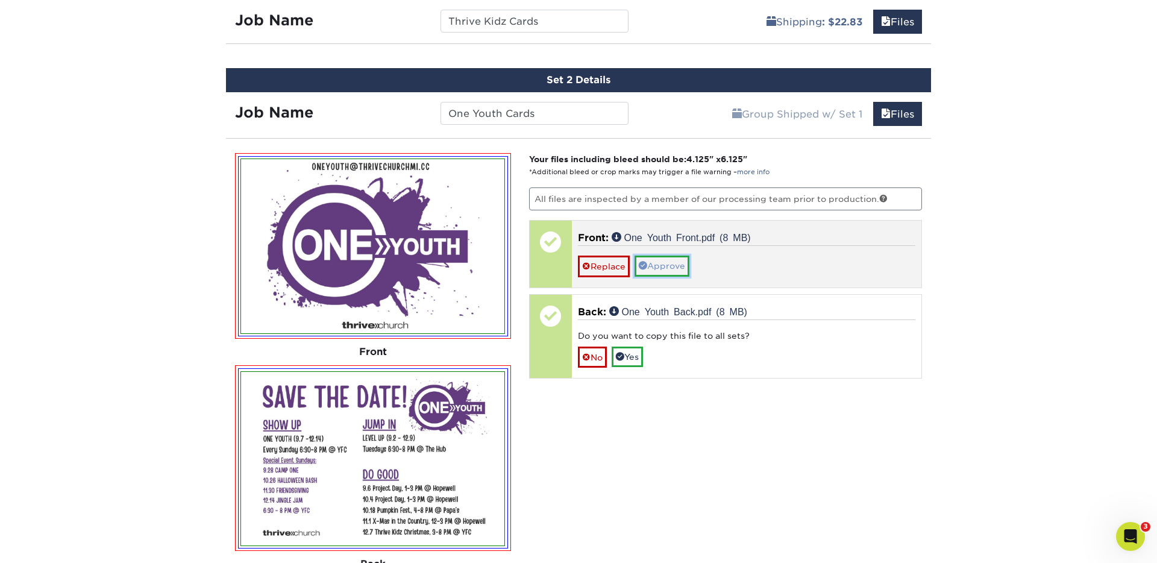
click at [673, 263] on link "Approve" at bounding box center [661, 265] width 55 height 20
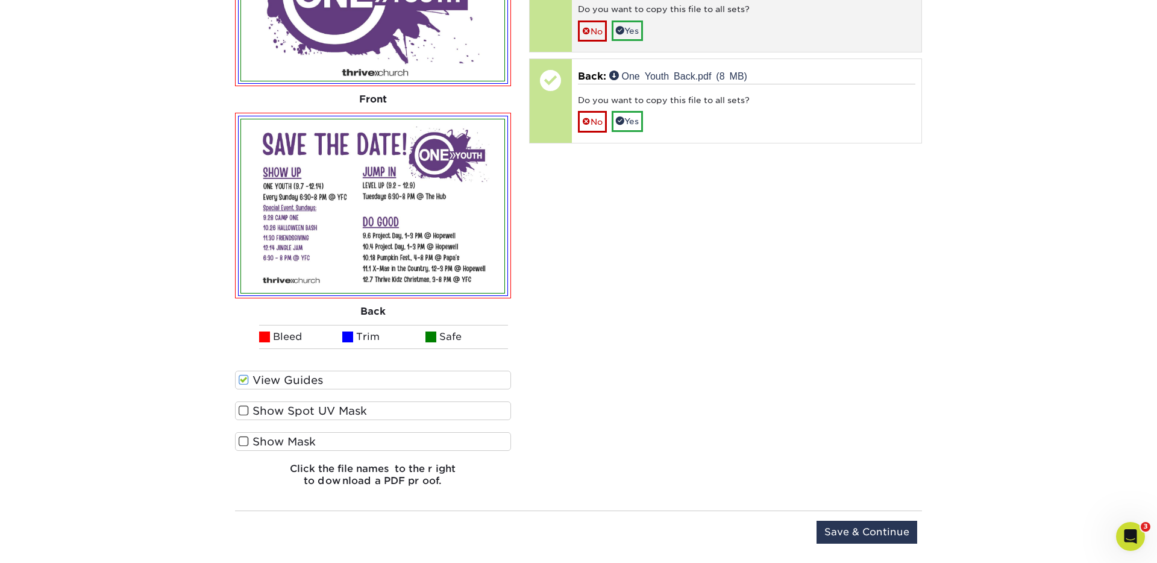
scroll to position [1067, 0]
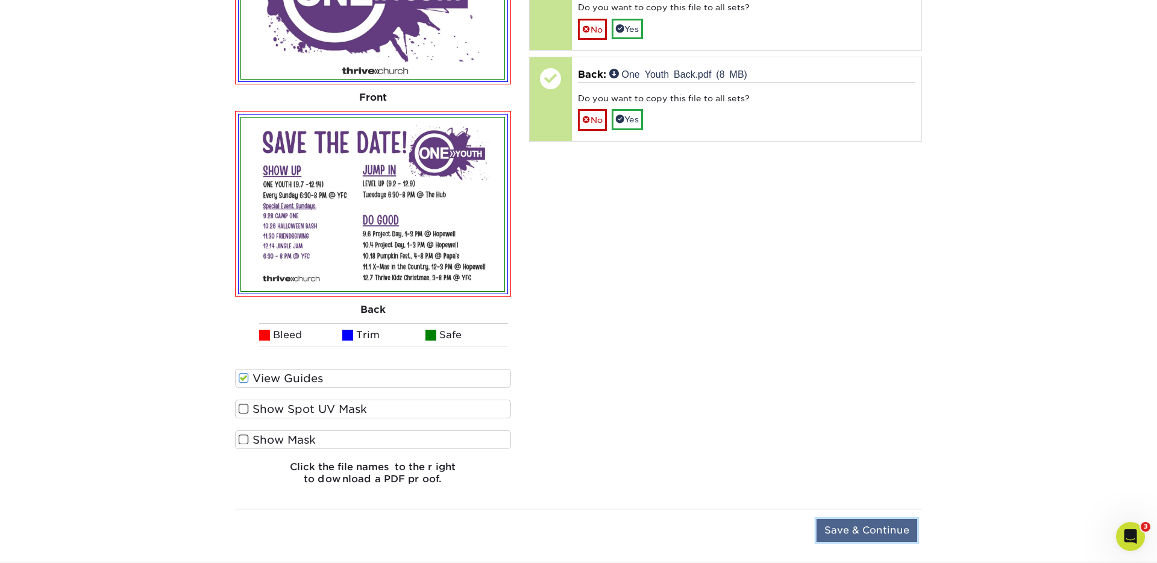
click at [879, 536] on input "Save & Continue" at bounding box center [866, 530] width 101 height 23
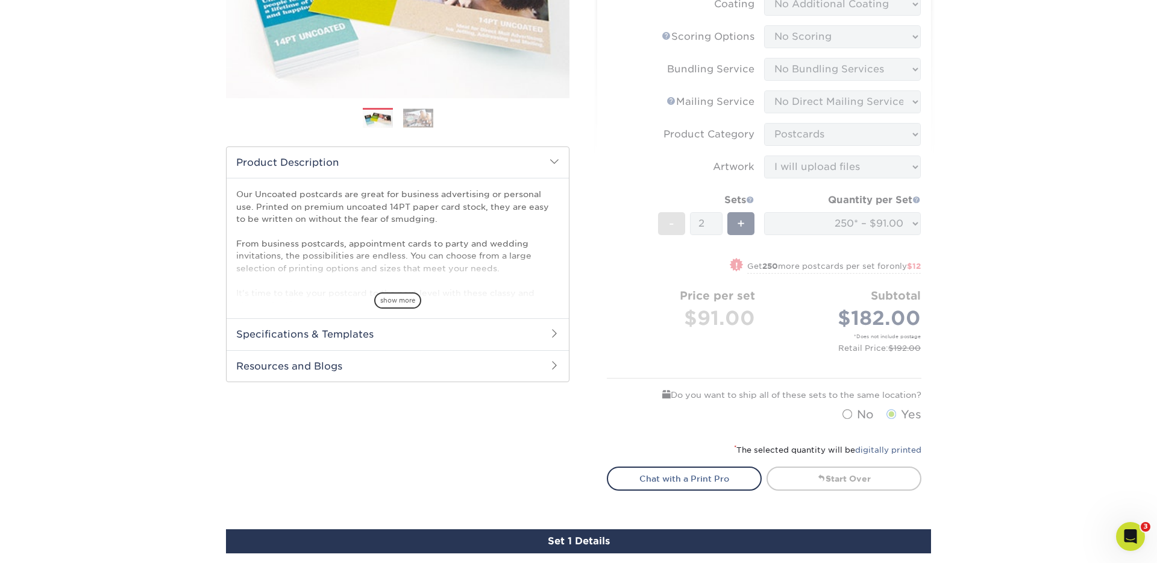
scroll to position [264, 0]
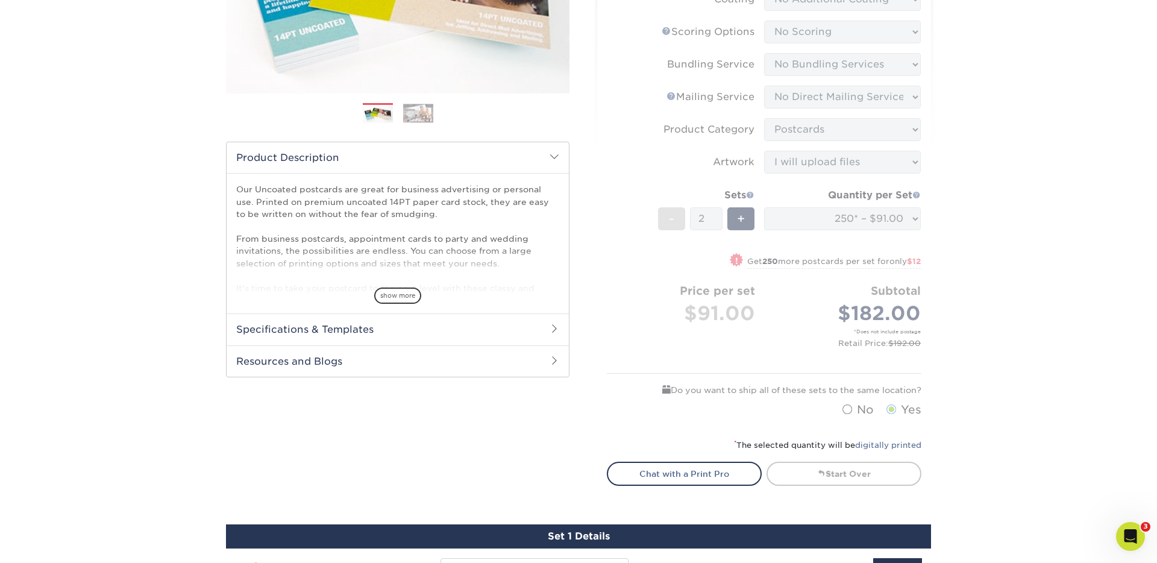
click at [803, 233] on form "Sizes Help Sizes Please Select 1.5" x 7" 2" x 8" 2.12" x 5.5" 2.75" x 4.25" 2.7…" at bounding box center [764, 156] width 315 height 533
click at [801, 214] on form "Sizes Help Sizes Please Select 1.5" x 7" 2" x 8" 2.12" x 5.5" 2.75" x 4.25" 2.7…" at bounding box center [764, 156] width 315 height 533
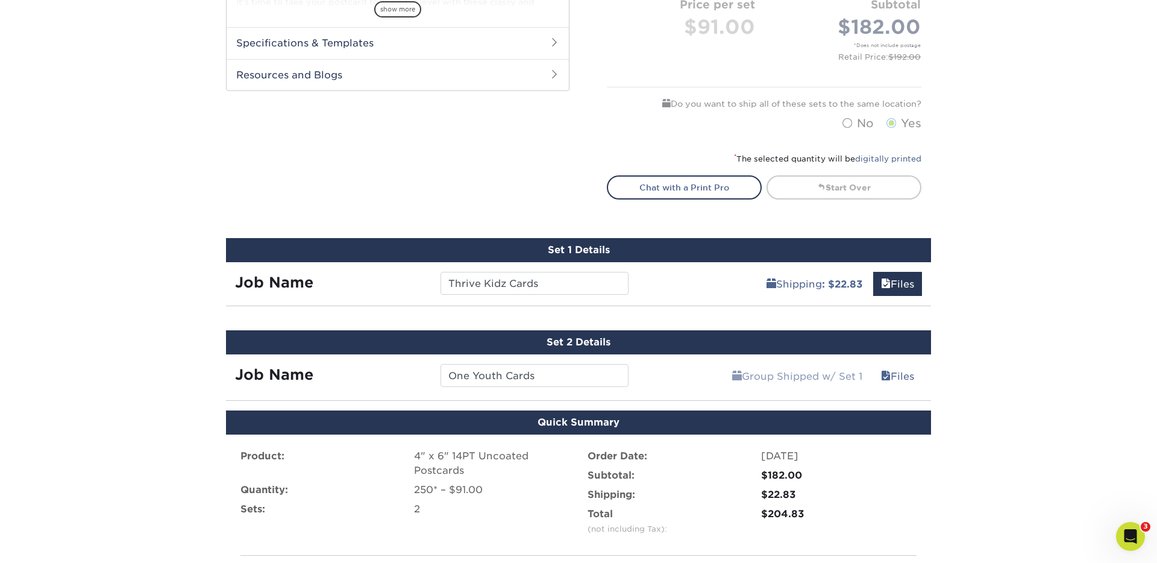
scroll to position [549, 0]
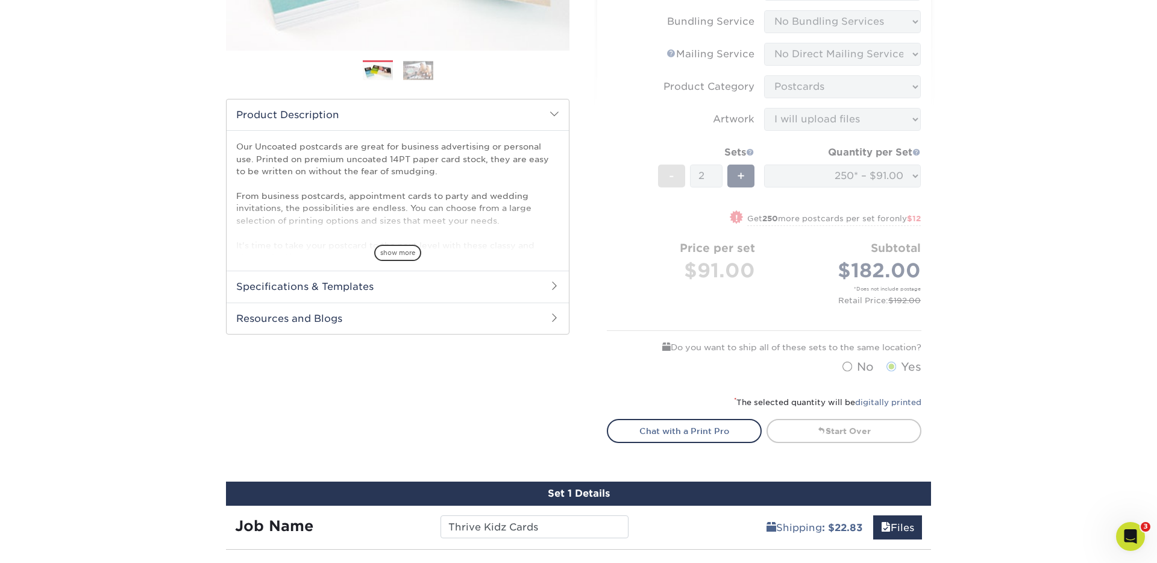
scroll to position [300, 0]
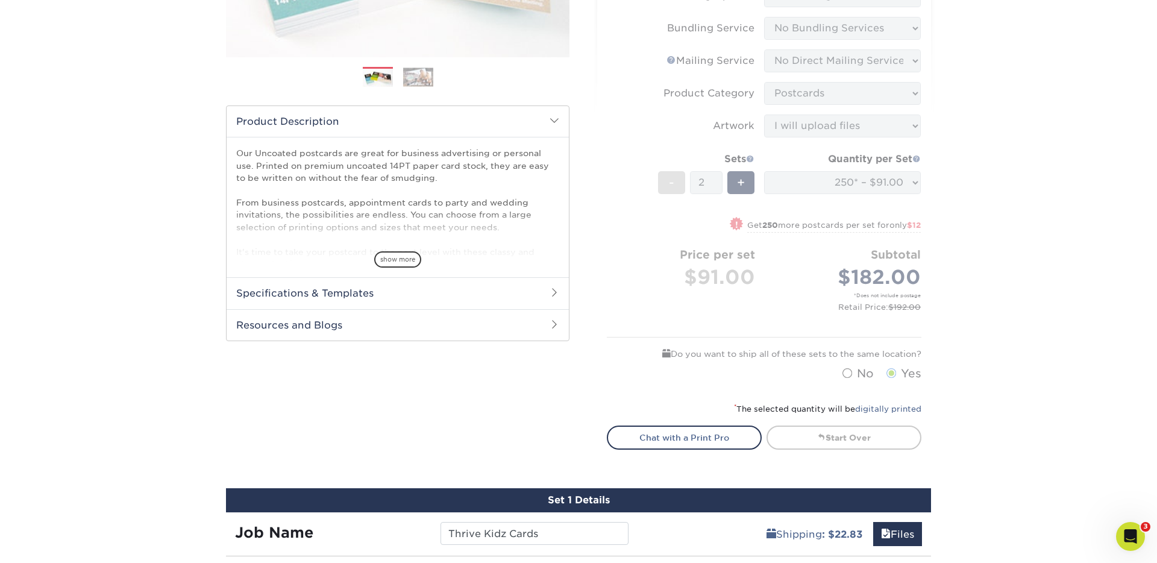
click at [831, 181] on form "Sizes Help Sizes Please Select 1.5" x 7" 2" x 8" 2.12" x 5.5" 2.75" x 4.25" 2.7…" at bounding box center [764, 120] width 315 height 533
click at [813, 433] on link "Start Over" at bounding box center [843, 437] width 155 height 24
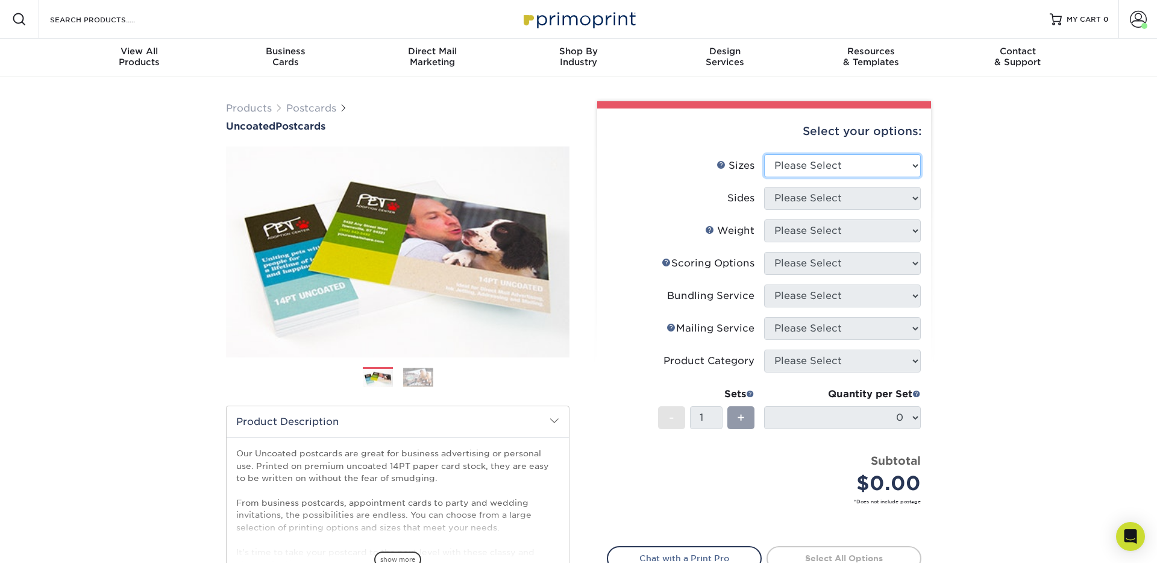
click at [824, 168] on select "Please Select 1.5" x 7" 2" x 8" 2.12" x 5.5" 2.75" x 4.25" 2.75" x 8.5" 3" x 4"…" at bounding box center [842, 165] width 157 height 23
select select "4.00x6.00"
click at [824, 201] on select "Please Select Print Both Sides Print Front Only" at bounding box center [842, 198] width 157 height 23
select select "13abbda7-1d64-4f25-8bb2-c179b224825d"
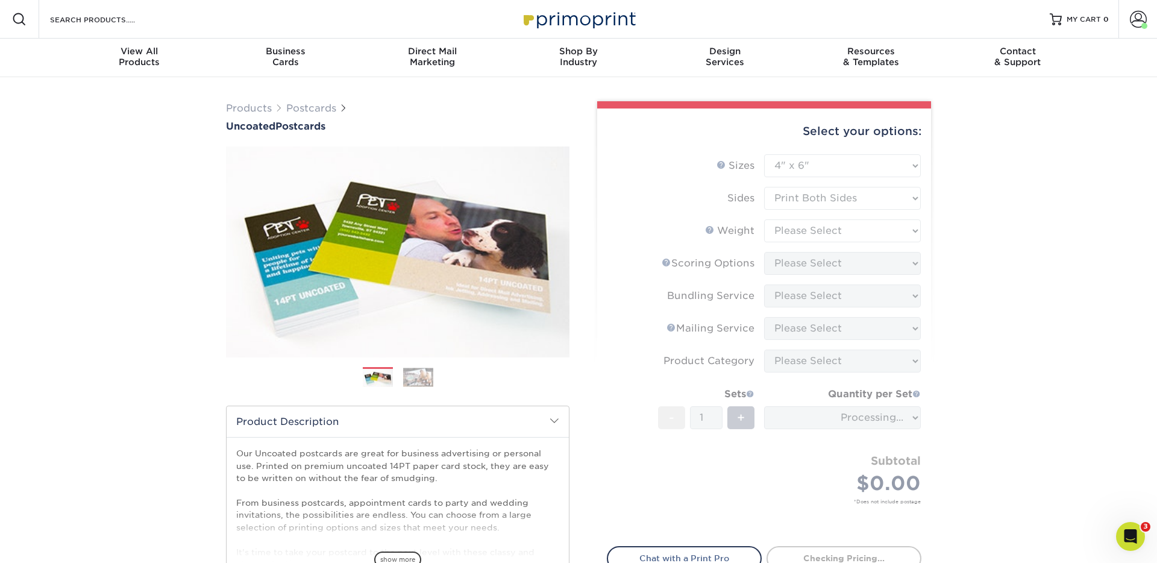
click at [806, 231] on form "Sizes Help Sizes Please Select 1.5" x 7" 2" x 8" 2.12" x 5.5" 2.75" x 4.25" 2.7…" at bounding box center [764, 343] width 315 height 378
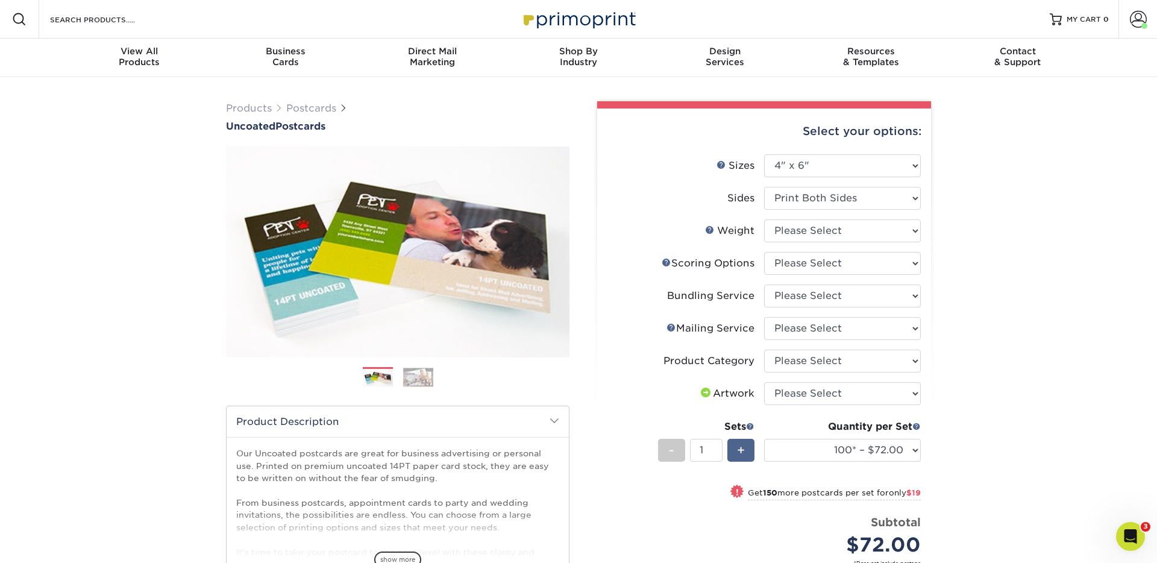
click at [737, 452] on span "+" at bounding box center [741, 450] width 8 height 18
type input "2"
click at [871, 456] on select "100* – $72.00 250* – $91.00 500 – $97.00 750 – $105.00 1000 – $113.00 1500 – $1…" at bounding box center [842, 450] width 157 height 23
click at [835, 228] on select "Please Select 14PT Uncoated" at bounding box center [842, 230] width 157 height 23
select select "14PT Uncoated"
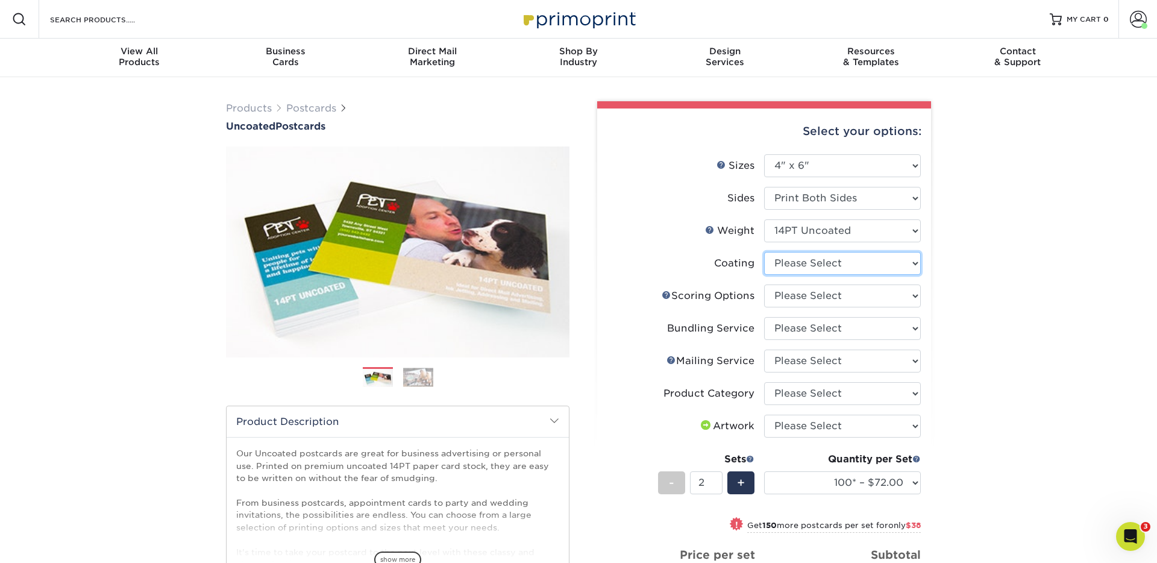
click at [874, 267] on select at bounding box center [842, 263] width 157 height 23
select select "3e7618de-abca-4bda-9f97-8b9129e913d8"
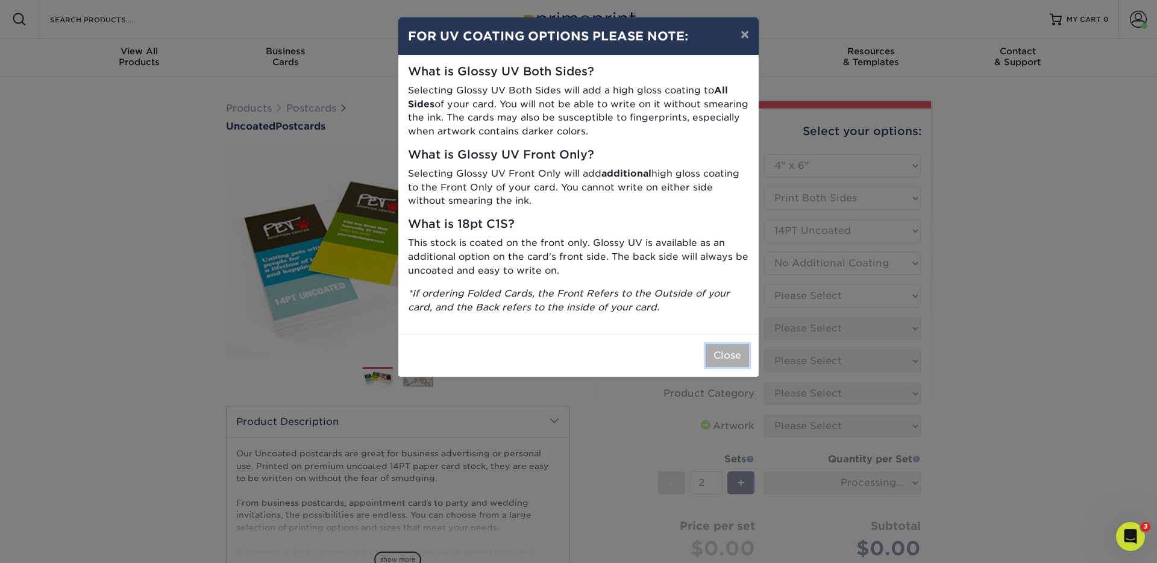
click at [724, 357] on button "Close" at bounding box center [727, 355] width 43 height 23
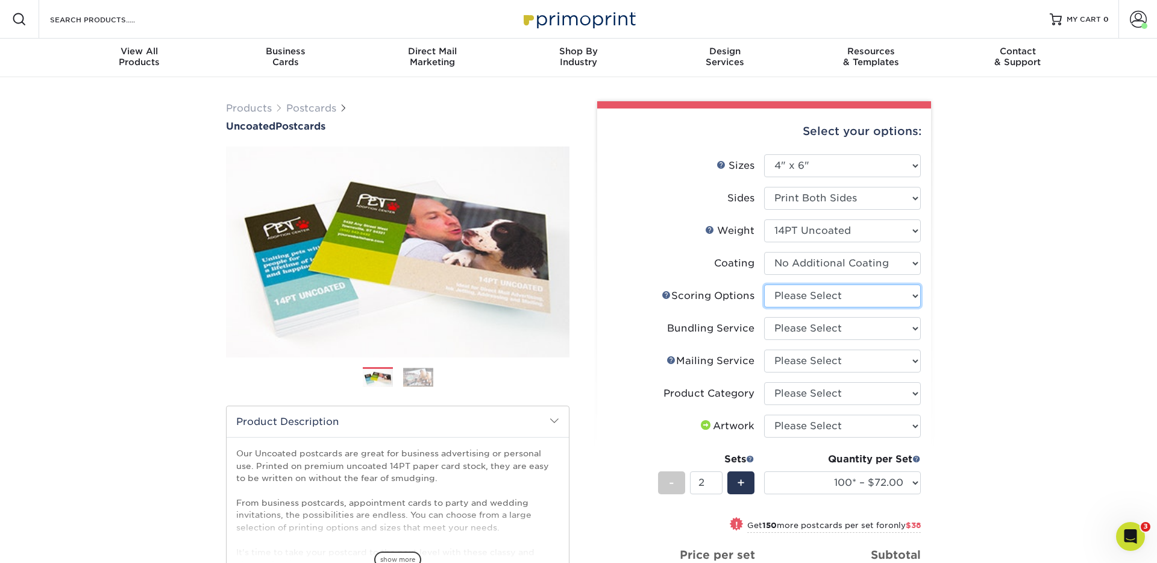
click at [817, 300] on select "Please Select No Scoring One Score" at bounding box center [842, 295] width 157 height 23
select select "16ebe401-5398-422d-8cb0-f3adbb82deb5"
click at [797, 336] on select "Please Select No Bundling Services Yes, Bundles of 50 (+2 Days) Yes, Bundles of…" at bounding box center [842, 328] width 157 height 23
select select "58689abb-25c0-461c-a4c3-a80b627d6649"
click at [786, 360] on select "Please Select No Direct Mailing Service No, I will mail/stamp/imprint Direct Ma…" at bounding box center [842, 360] width 157 height 23
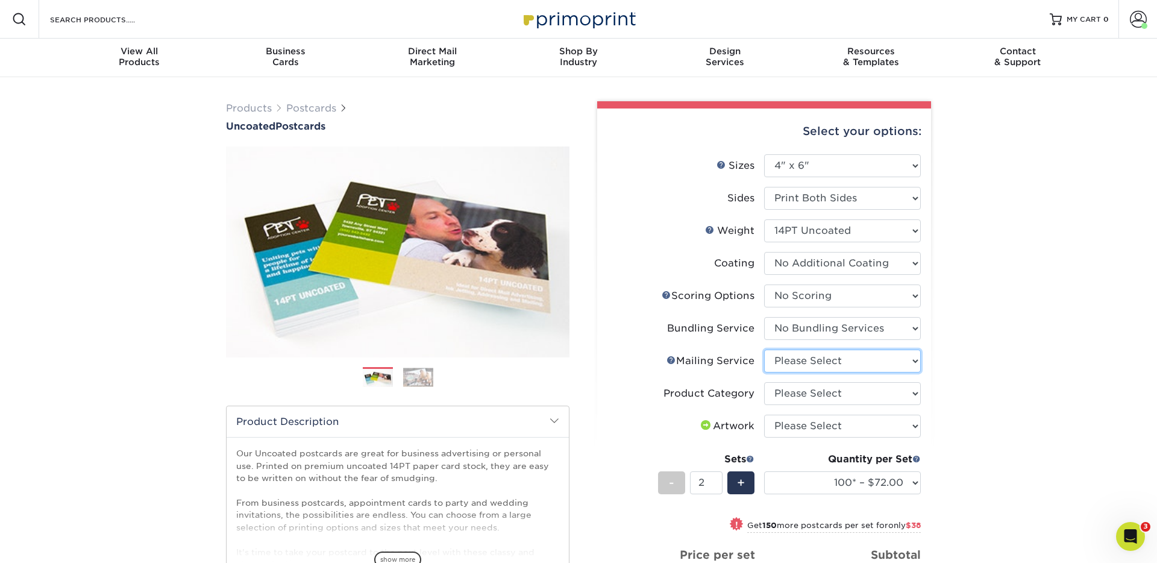
select select "3e5e9bdd-d78a-4c28-a41d-fe1407925ca6"
click at [779, 393] on select "Please Select Postcards" at bounding box center [842, 393] width 157 height 23
select select "9b7272e0-d6c8-4c3c-8e97-d3a1bcdab858"
click at [780, 430] on select "Please Select I will upload files I need a design - $150" at bounding box center [842, 426] width 157 height 23
select select "upload"
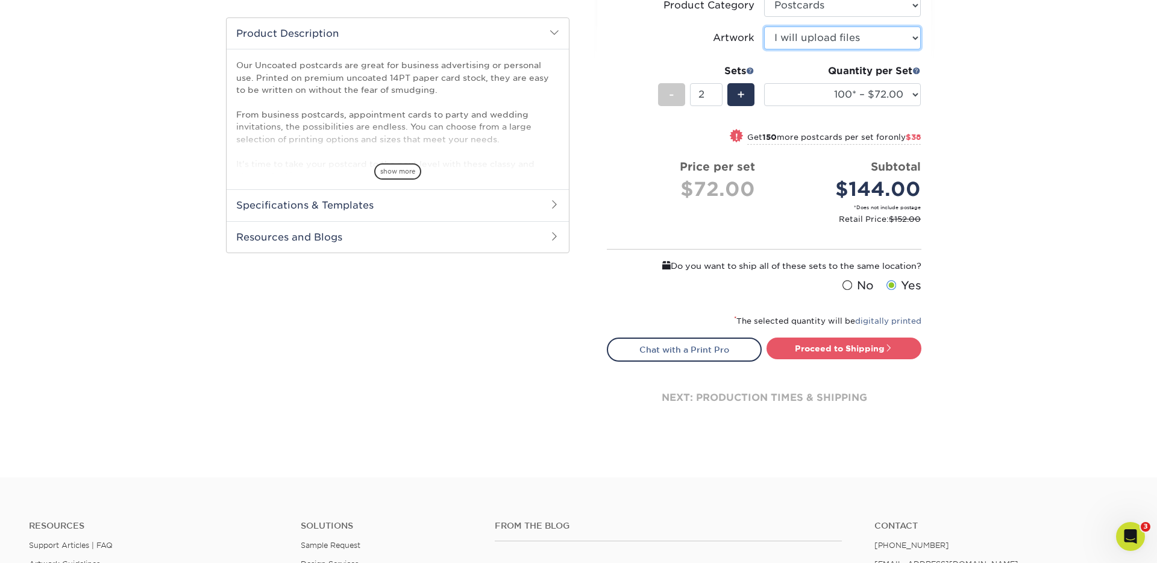
scroll to position [392, 0]
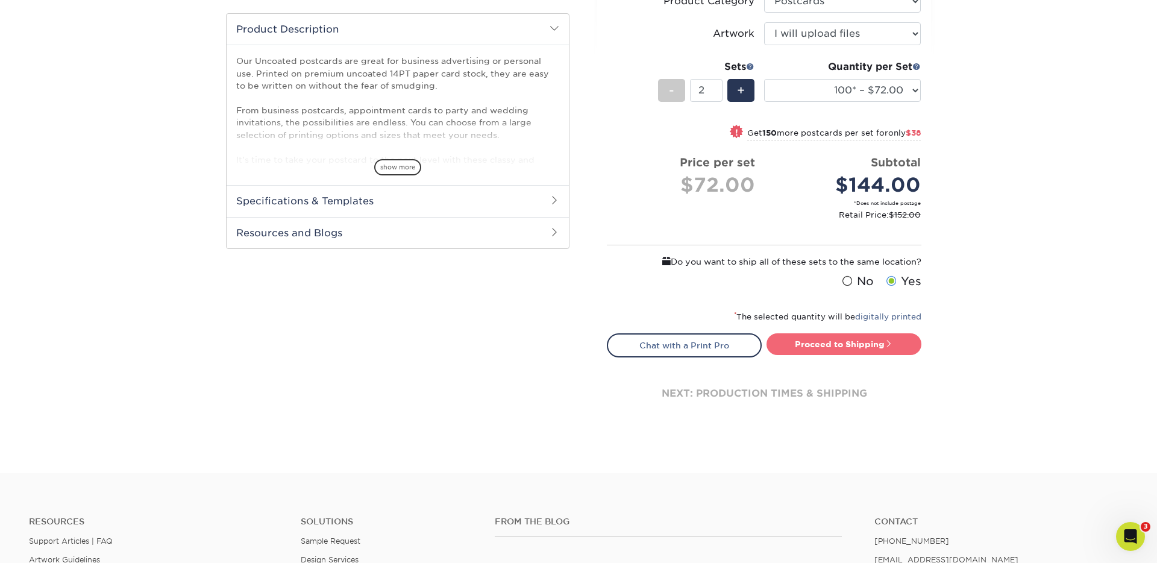
click at [885, 346] on span at bounding box center [889, 343] width 8 height 8
type input "Set 1"
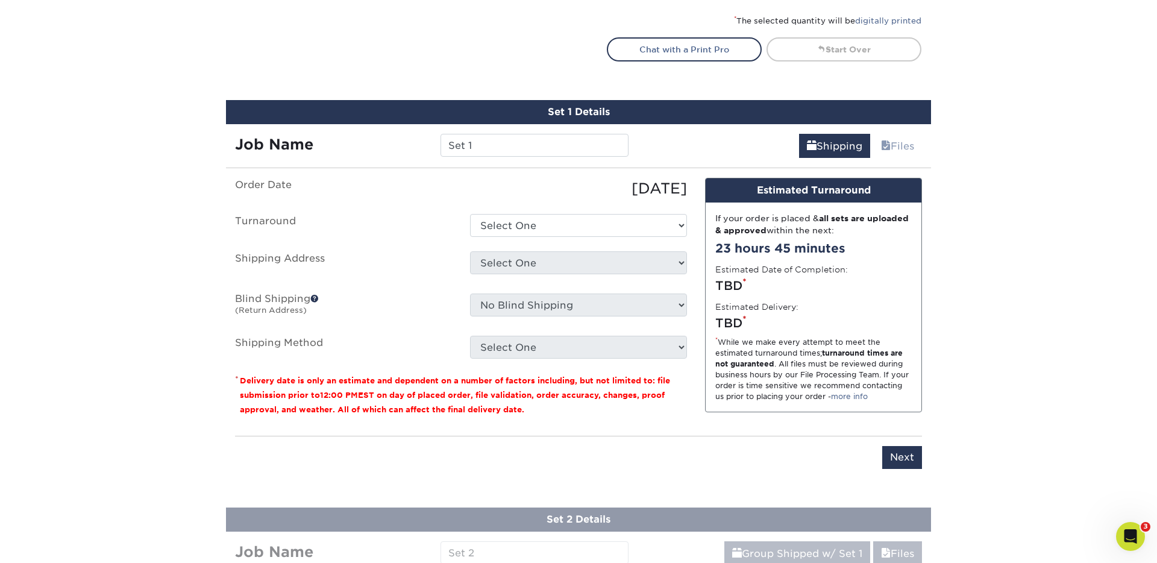
scroll to position [758, 0]
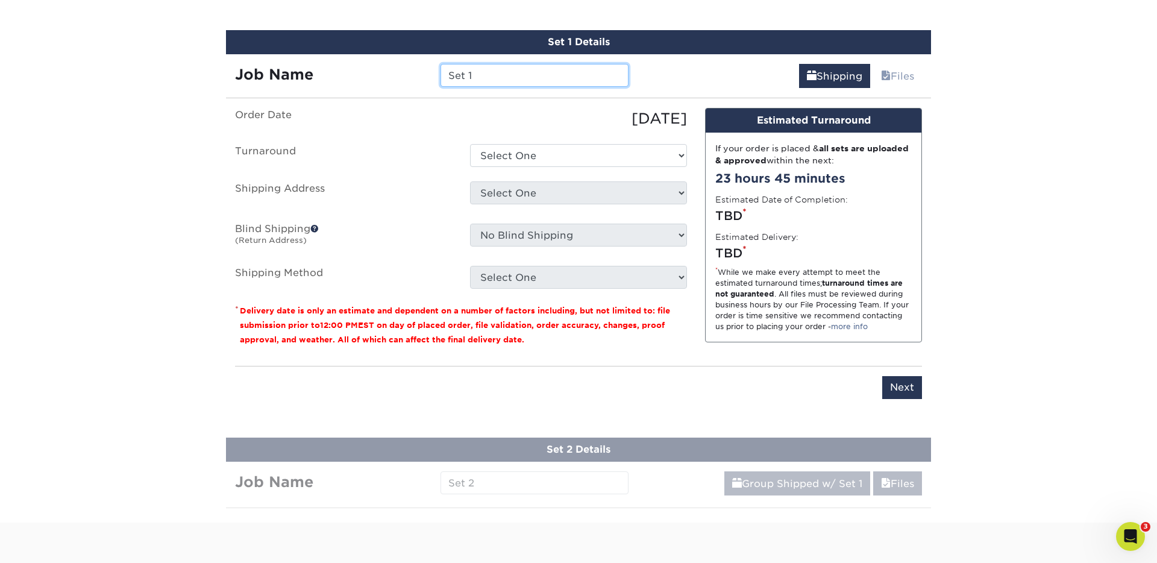
click at [534, 75] on input "Set 1" at bounding box center [533, 75] width 187 height 23
type input "t"
type input "Thrive Kidz Postcards"
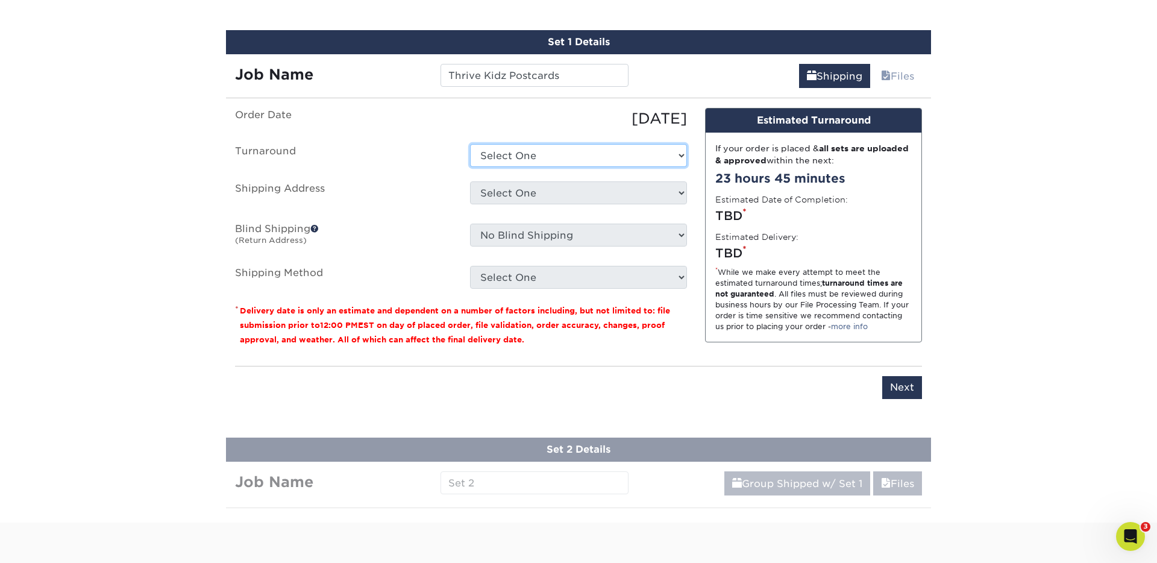
click at [521, 160] on select "Select One 2-4 Business Days 2 Day Next Business Day" at bounding box center [578, 155] width 217 height 23
click at [528, 156] on select "Select One 2-4 Business Days 2 Day Next Business Day" at bounding box center [578, 155] width 217 height 23
select select "8affa2b3-382c-4e26-a463-6bd432a21d98"
click at [516, 188] on select "Select One Herzog Matt Moore New Hub Shephard The Hub Vinyua + Add New Address" at bounding box center [578, 192] width 217 height 23
select select "200932"
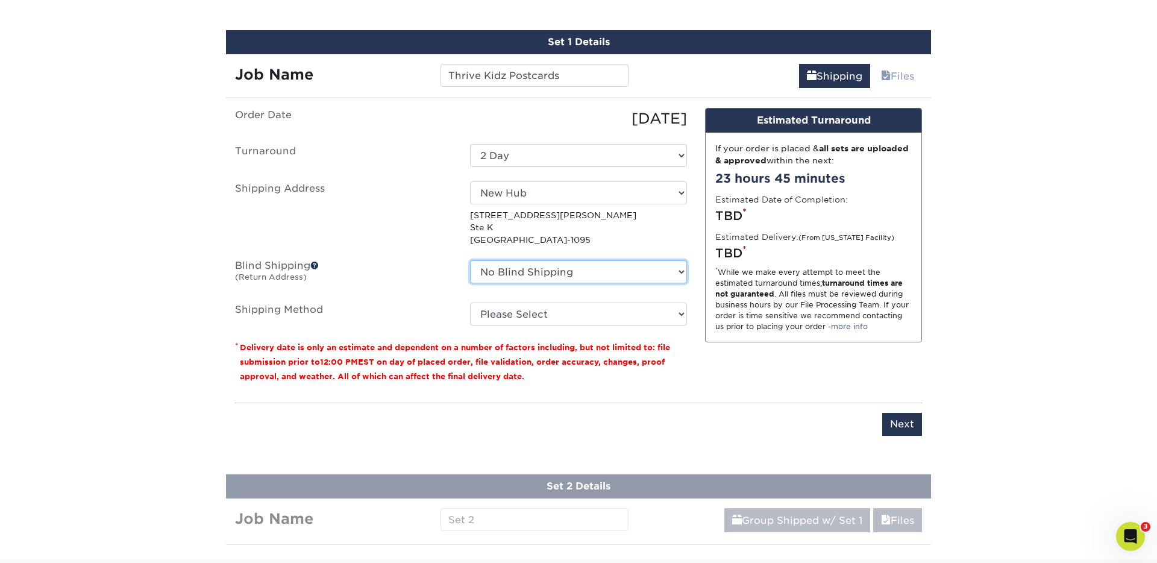
click at [512, 267] on select "No Blind Shipping Herzog Matt Moore New Hub Shephard The Hub Vinyua + Add New A…" at bounding box center [578, 271] width 217 height 23
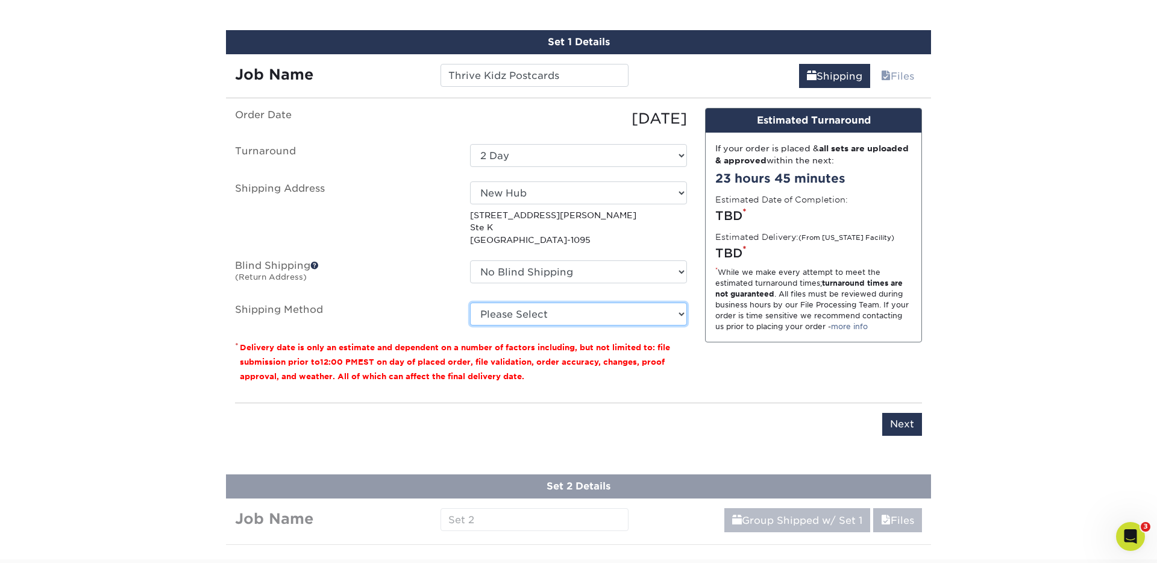
click at [502, 316] on select "Please Select Ground Shipping (+$22.78) 3 Day Shipping Service (+$25.30) 2 Day …" at bounding box center [578, 313] width 217 height 23
select select "03"
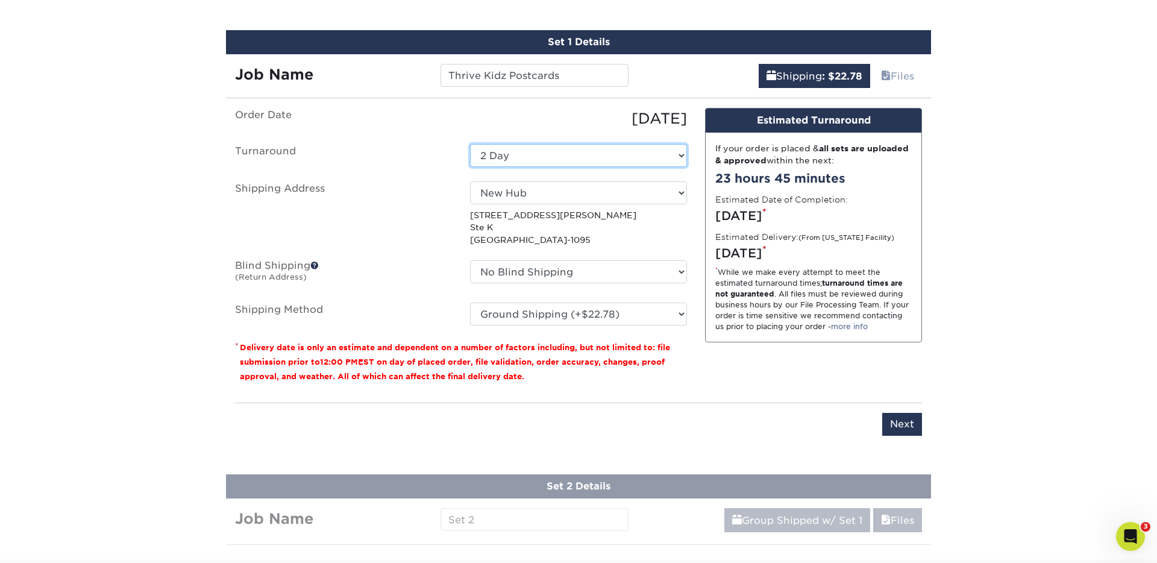
click at [545, 146] on select "Select One 2-4 Business Days 2 Day Next Business Day" at bounding box center [578, 155] width 217 height 23
select select "57350a03-5736-47f1-8846-a4ecb2bef18b"
click at [506, 324] on select "Please Select Ground Shipping (+$22.78) 3 Day Shipping Service (+$25.30) 2 Day …" at bounding box center [578, 313] width 217 height 23
select select "03"
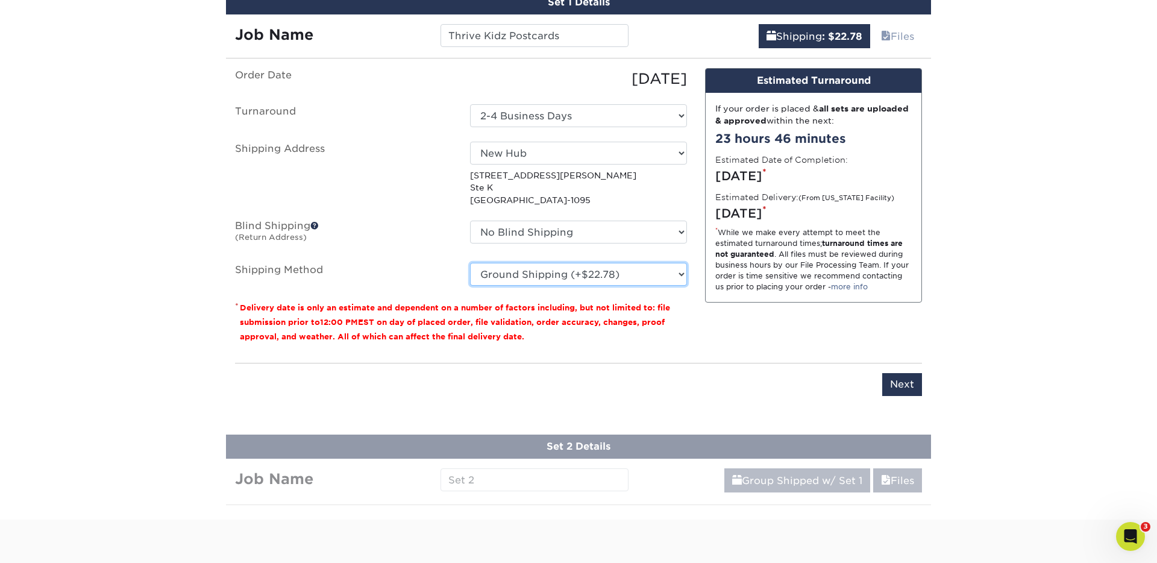
scroll to position [809, 0]
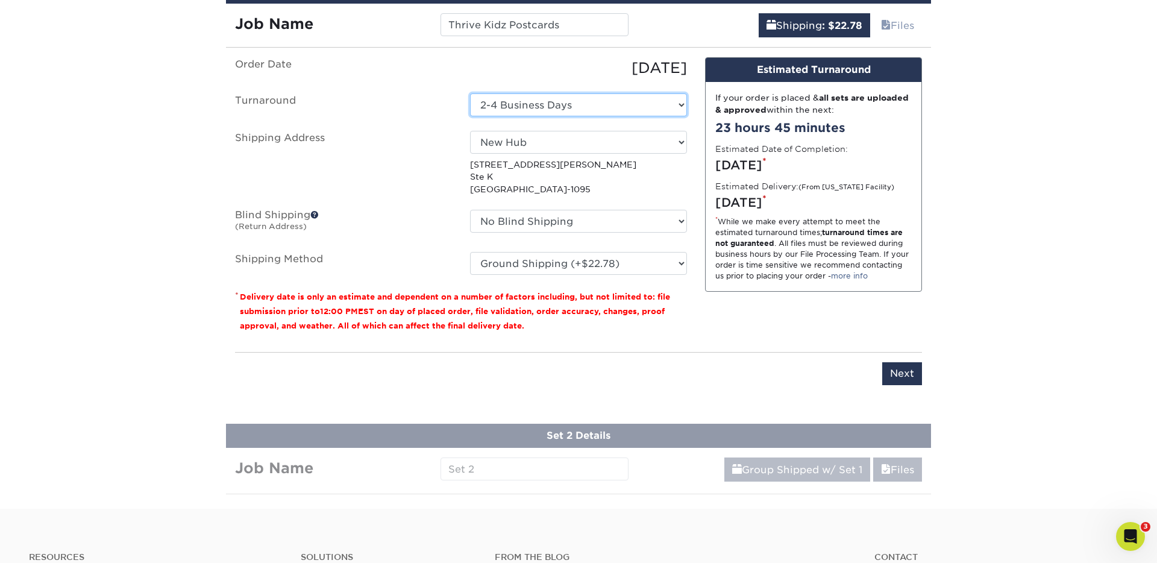
click at [642, 110] on select "Select One 2-4 Business Days 2 Day Next Business Day" at bounding box center [578, 104] width 217 height 23
select select "277552a5-8c08-4a70-a12b-17112e5fbf3b"
click at [613, 262] on select "Please Select Ground Shipping (+$22.78) 3 Day Shipping Service (+$25.30) 2 Day …" at bounding box center [578, 263] width 217 height 23
select select "03"
click at [633, 106] on select "Select One 2-4 Business Days 2 Day Next Business Day" at bounding box center [578, 104] width 217 height 23
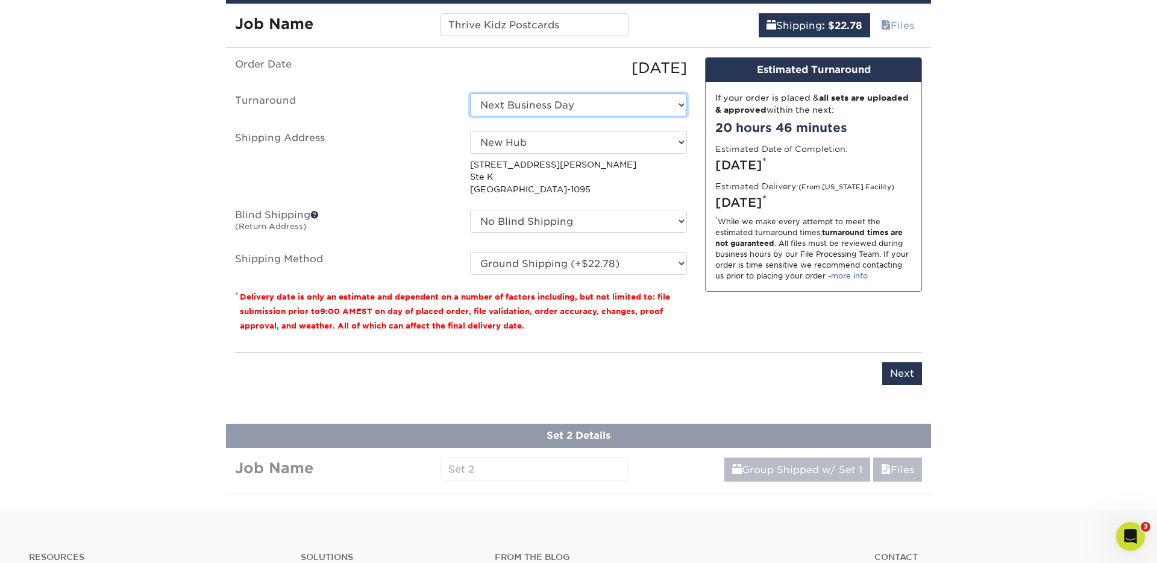
select select "57350a03-5736-47f1-8846-a4ecb2bef18b"
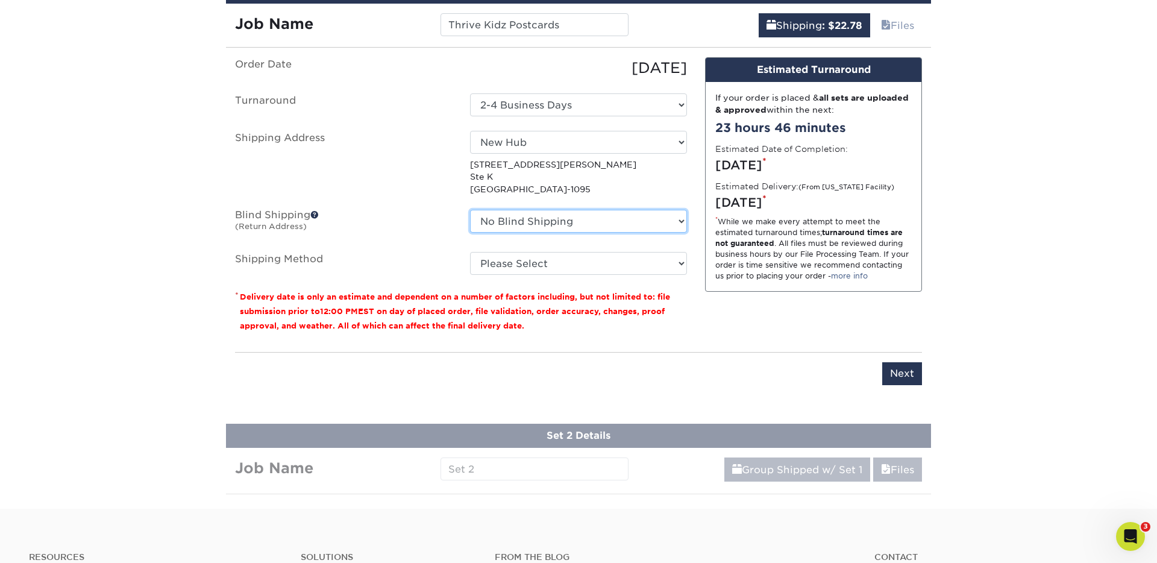
click at [609, 218] on select "No Blind Shipping Herzog Matt Moore New Hub Shephard The Hub Vinyua + Add New A…" at bounding box center [578, 221] width 217 height 23
select select "200932"
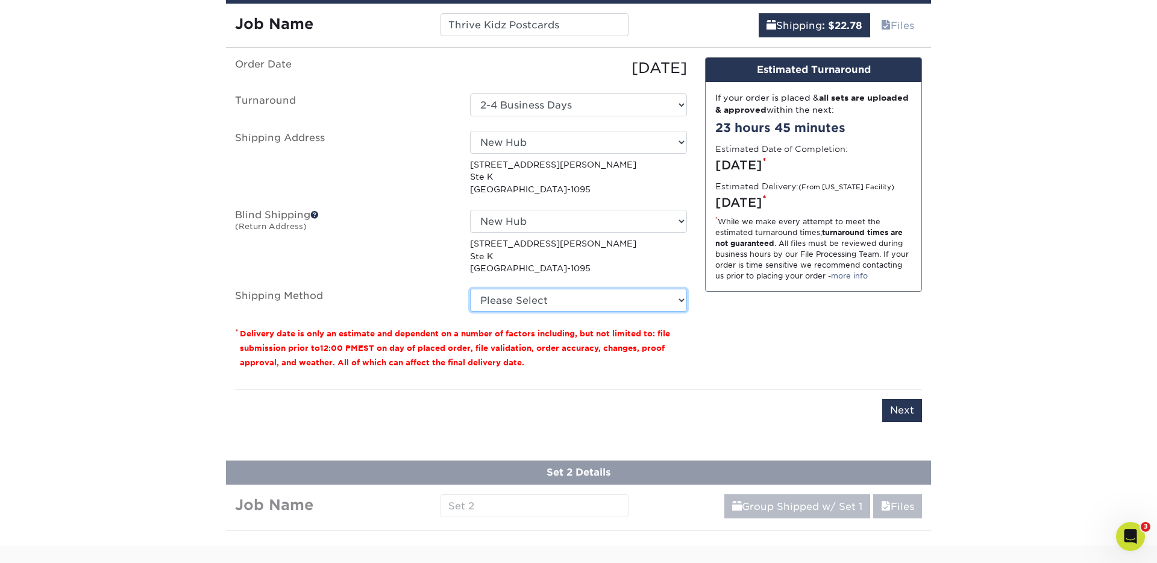
click at [580, 293] on select "Please Select Ground Shipping (+$22.78) 3 Day Shipping Service (+$25.30) 2 Day …" at bounding box center [578, 300] width 217 height 23
select select "03"
click at [606, 217] on select "No Blind Shipping Herzog Matt Moore New Hub Shephard The Hub Vinyua + Add New A…" at bounding box center [578, 221] width 217 height 23
select select "-1"
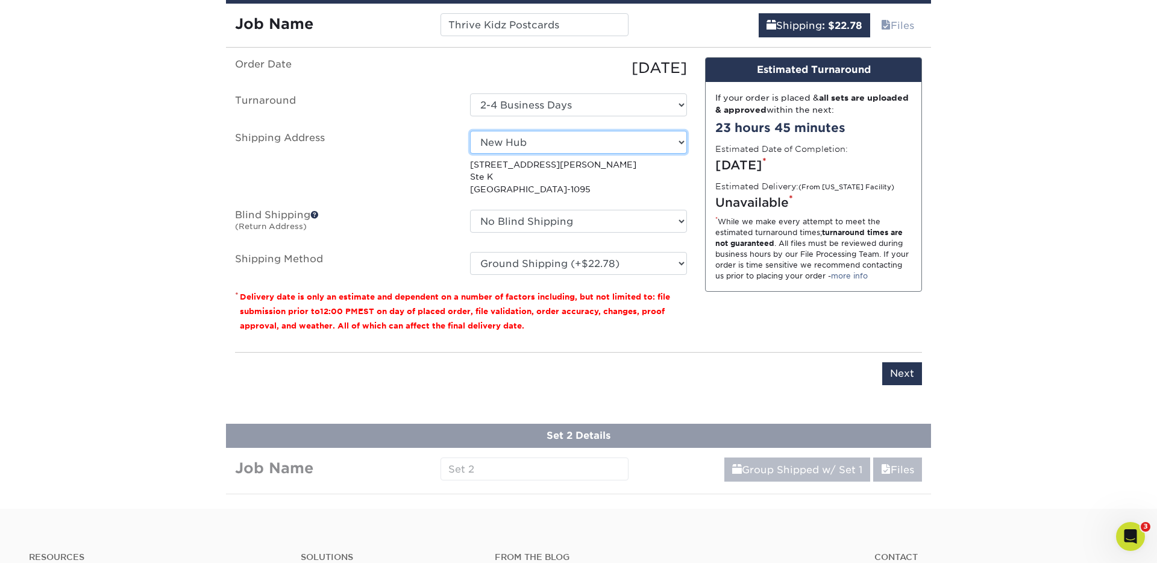
click at [587, 145] on select "Select One Herzog Matt Moore New Hub Shephard The Hub Vinyua + Add New Address" at bounding box center [578, 142] width 217 height 23
click at [577, 102] on select "Select One 2-4 Business Days 2 Day Next Business Day" at bounding box center [578, 104] width 217 height 23
select select "8affa2b3-382c-4e26-a463-6bd432a21d98"
click at [553, 270] on select "Please Select Ground Shipping (+$22.78) 3 Day Shipping Service (+$25.30) 2 Day …" at bounding box center [578, 263] width 217 height 23
select select "03"
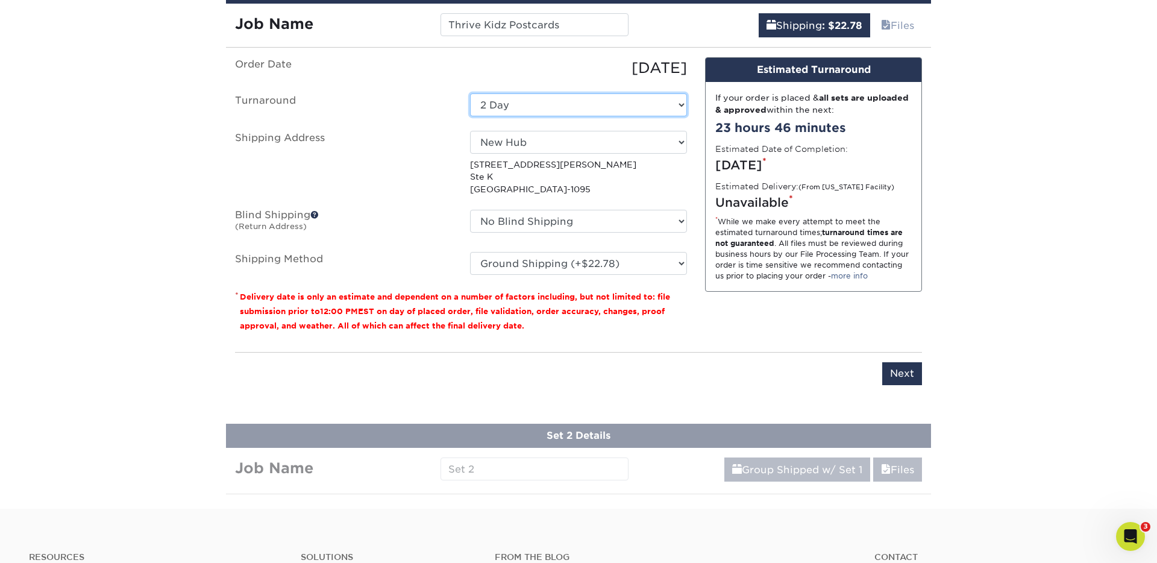
click at [609, 101] on select "Select One 2-4 Business Days 2 Day Next Business Day" at bounding box center [578, 104] width 217 height 23
select select "277552a5-8c08-4a70-a12b-17112e5fbf3b"
click at [600, 265] on select "Please Select Ground Shipping (+$22.78) 3 Day Shipping Service (+$25.30) 2 Day …" at bounding box center [578, 263] width 217 height 23
select select "03"
click at [680, 148] on select "Select One Herzog Matt Moore New Hub Shephard The Hub Vinyua + Add New Address" at bounding box center [578, 142] width 217 height 23
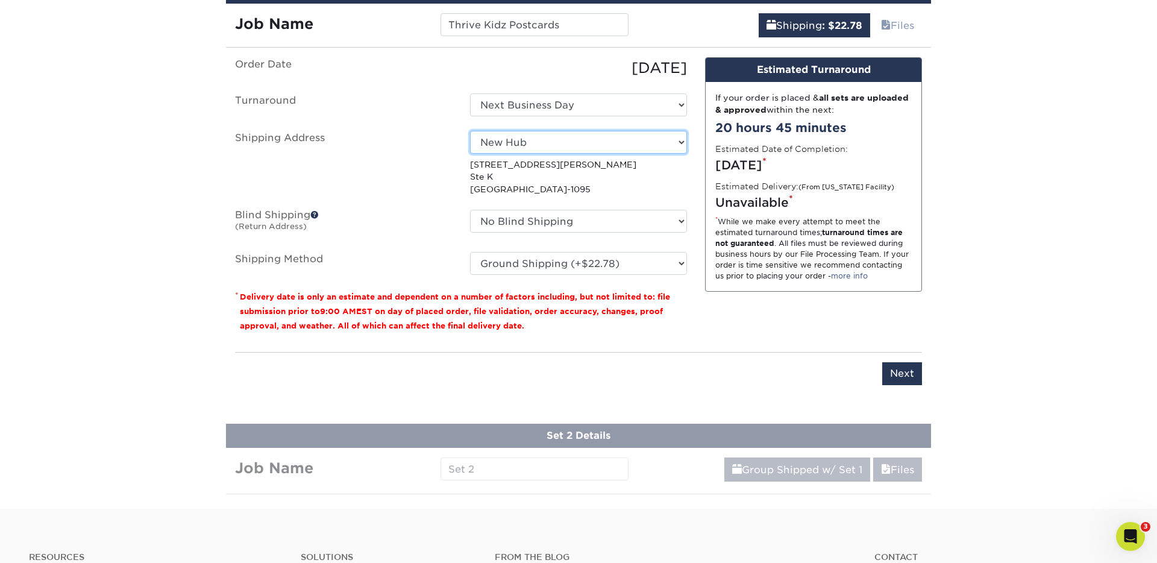
select select "242474"
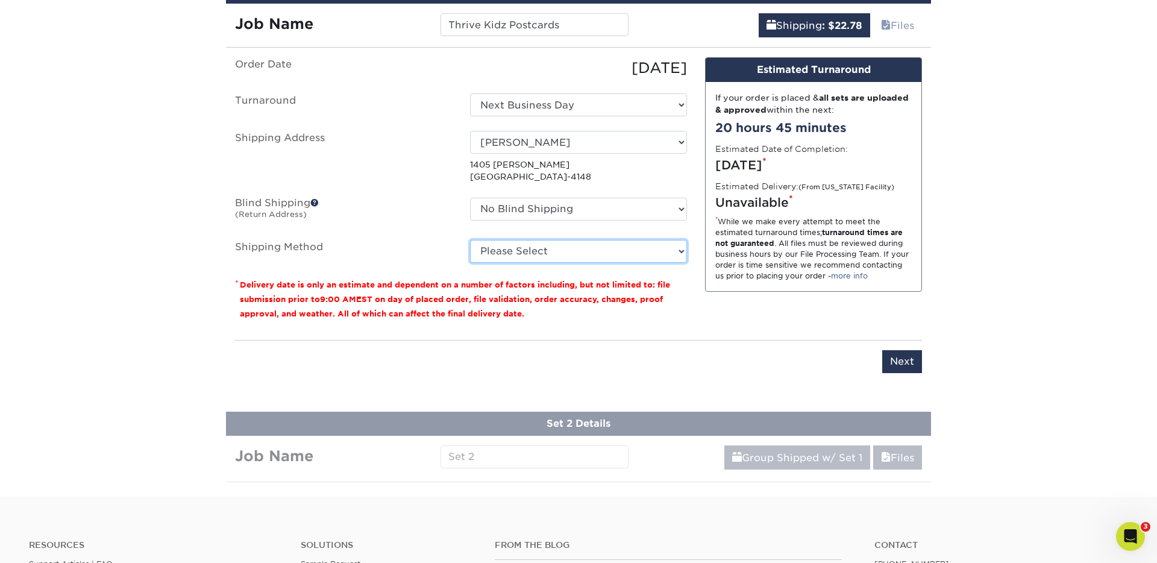
click at [603, 253] on select "Please Select Ground Shipping (+$34.38) 3 Day Shipping Service (+$39.00) 2 Day …" at bounding box center [578, 251] width 217 height 23
select select "03"
click at [612, 140] on select "Select One Herzog Matt Moore New Hub Shephard The Hub Vinyua + Add New Address" at bounding box center [578, 142] width 217 height 23
select select "200932"
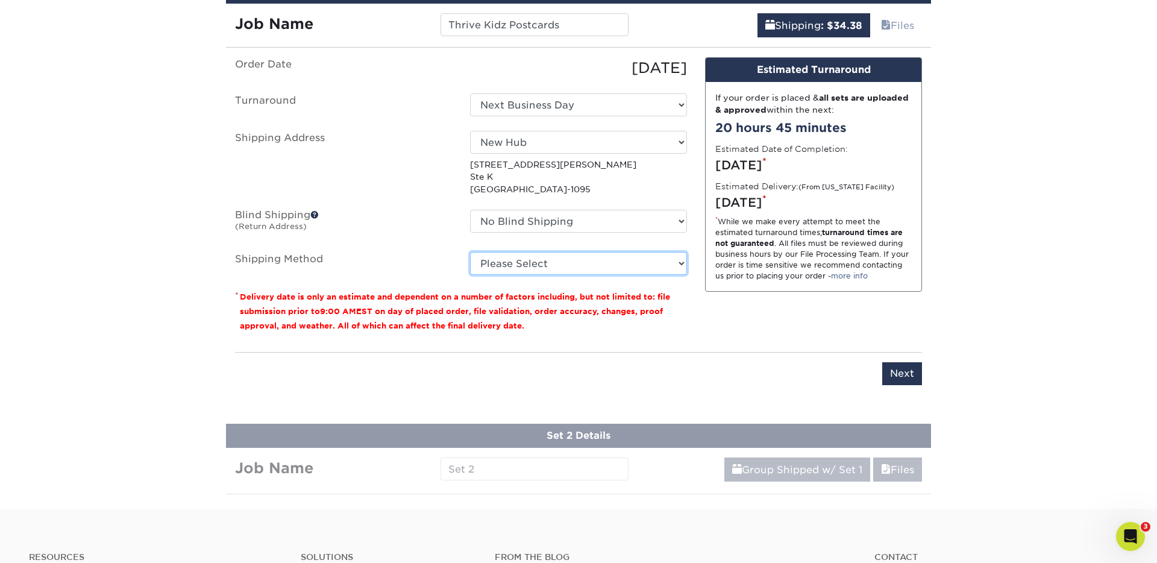
click at [570, 267] on select "Please Select Ground Shipping (+$22.78) 3 Day Shipping Service (+$25.30) 2 Day …" at bounding box center [578, 263] width 217 height 23
select select "03"
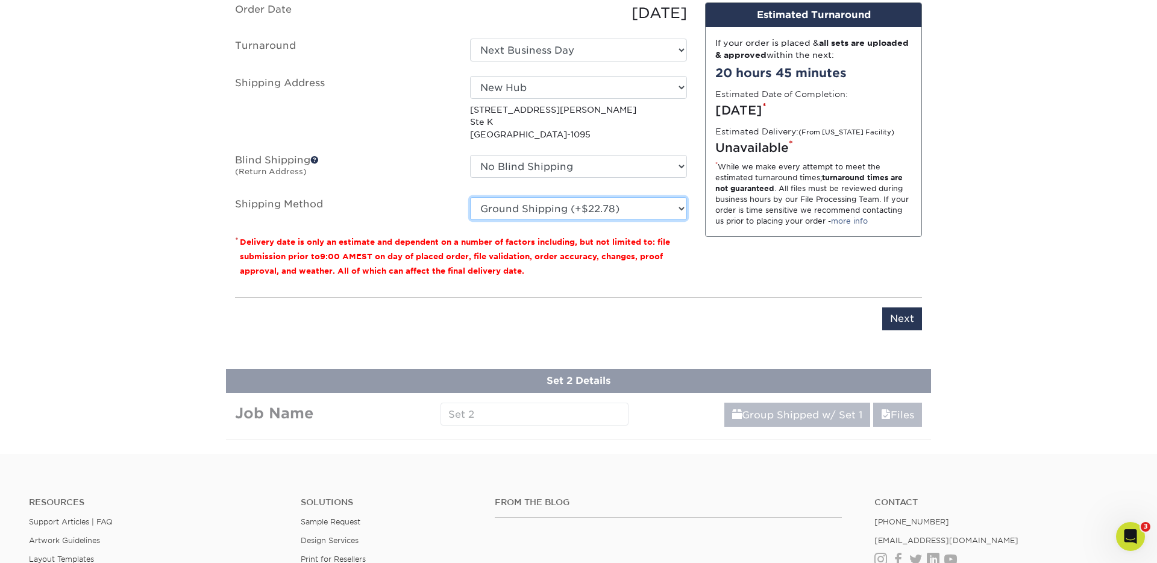
scroll to position [879, 0]
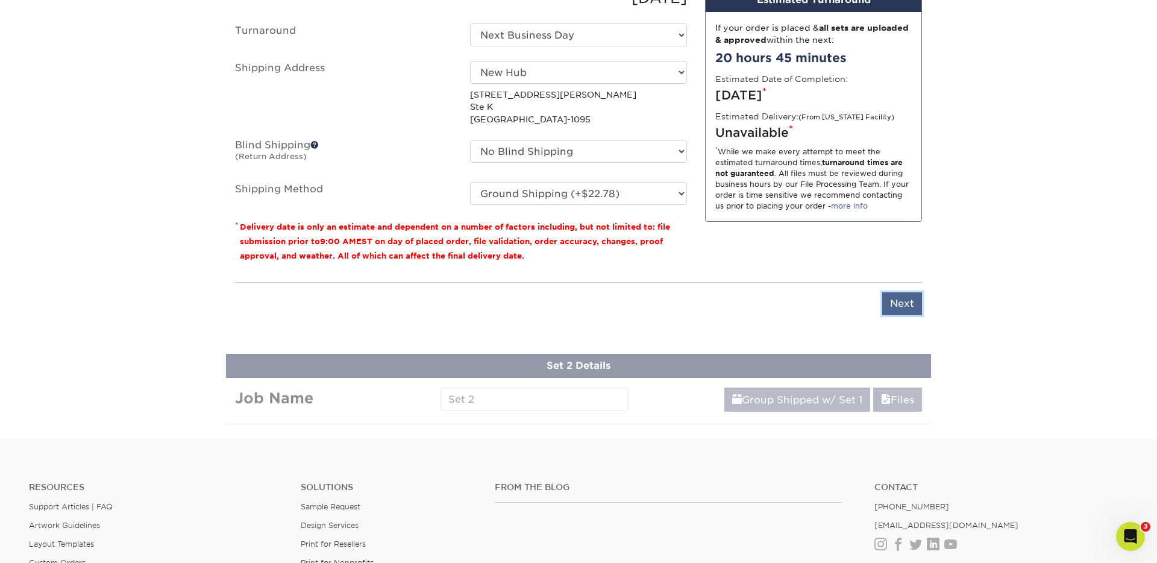
click at [900, 293] on input "Next" at bounding box center [902, 303] width 40 height 23
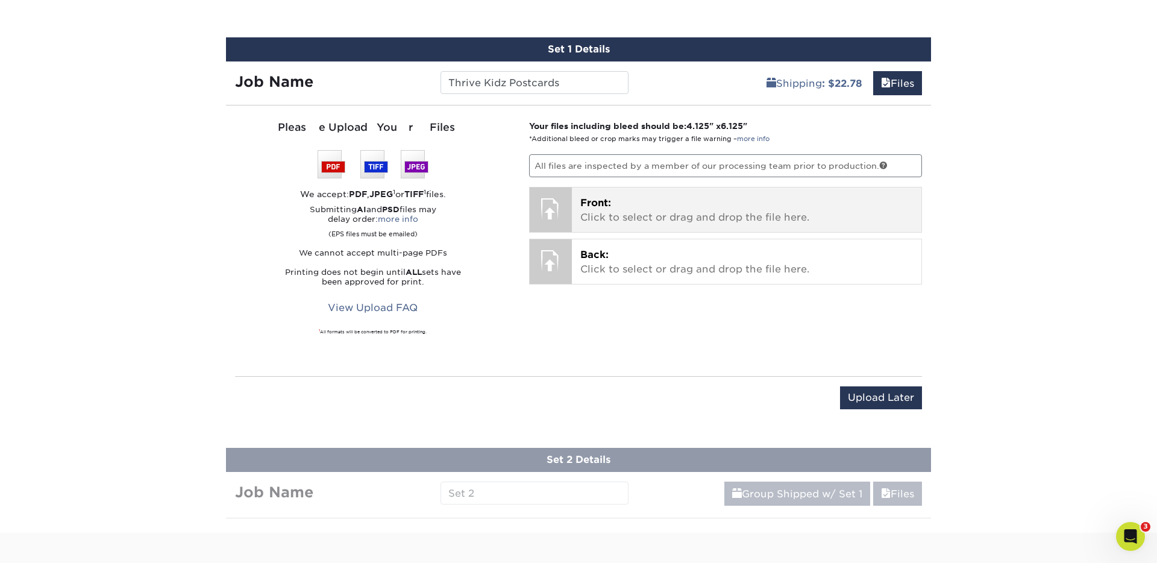
scroll to position [743, 0]
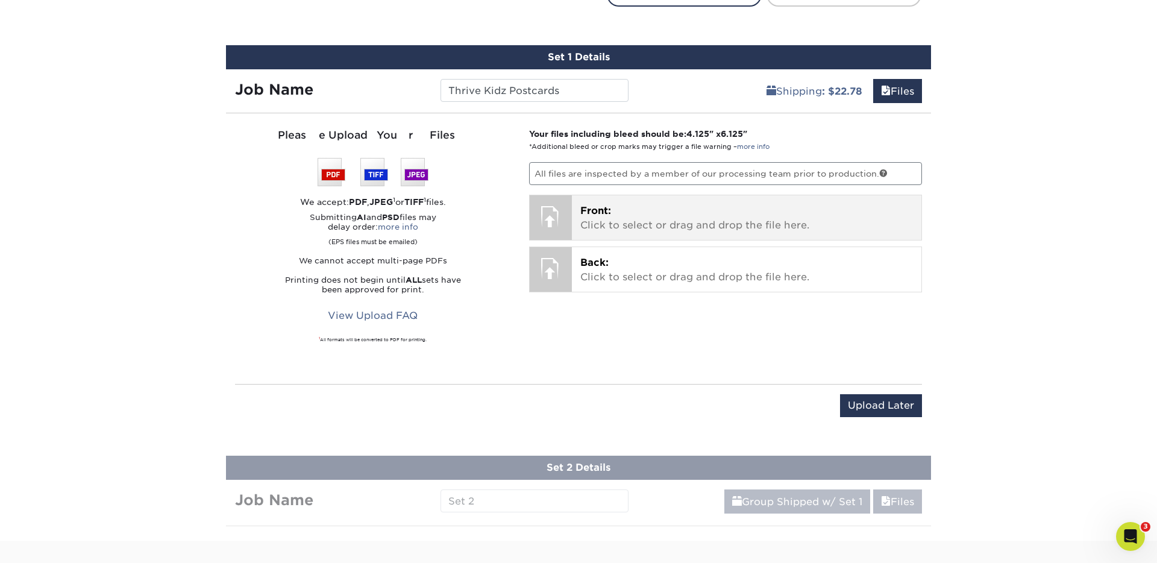
click at [605, 222] on p "Front: Click to select or drag and drop the file here." at bounding box center [746, 218] width 333 height 29
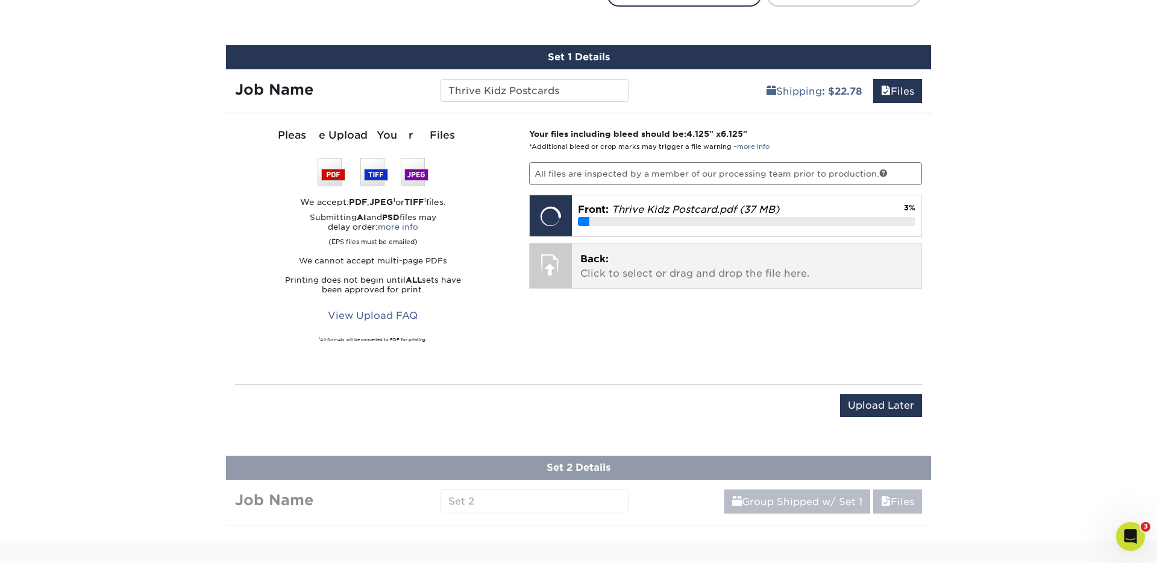
click at [604, 263] on span "Back:" at bounding box center [594, 258] width 28 height 11
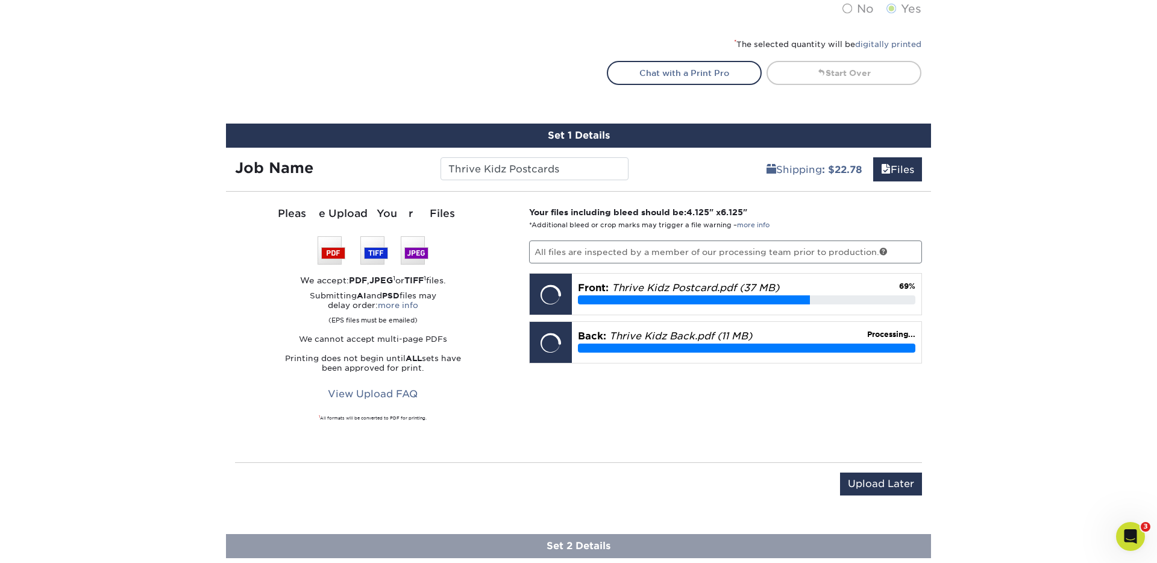
scroll to position [659, 0]
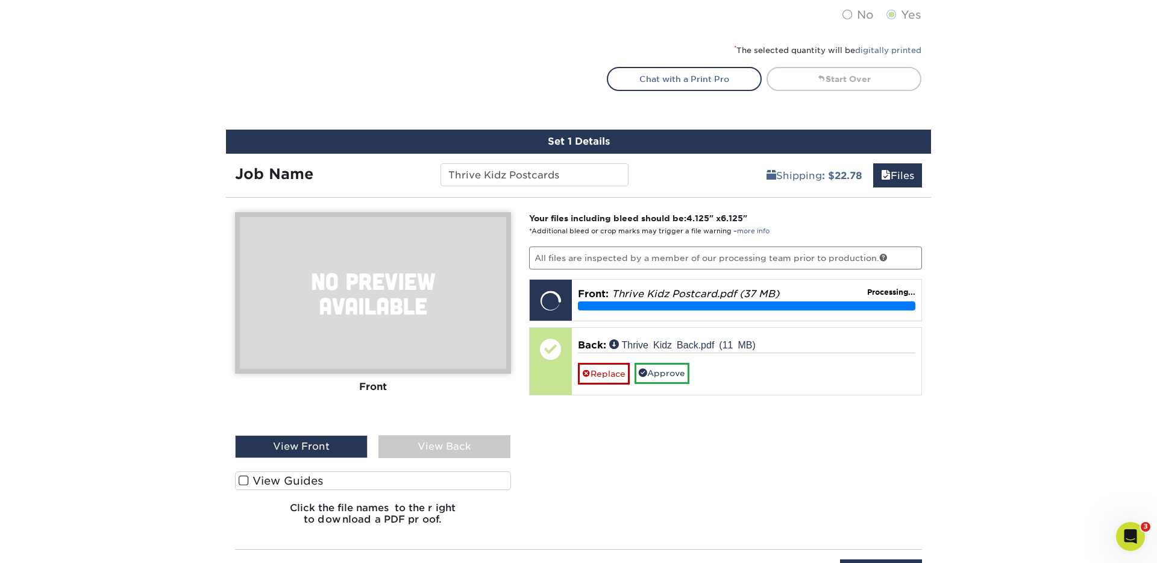
click at [240, 478] on span at bounding box center [244, 480] width 10 height 11
click at [0, 0] on input "View Guides" at bounding box center [0, 0] width 0 height 0
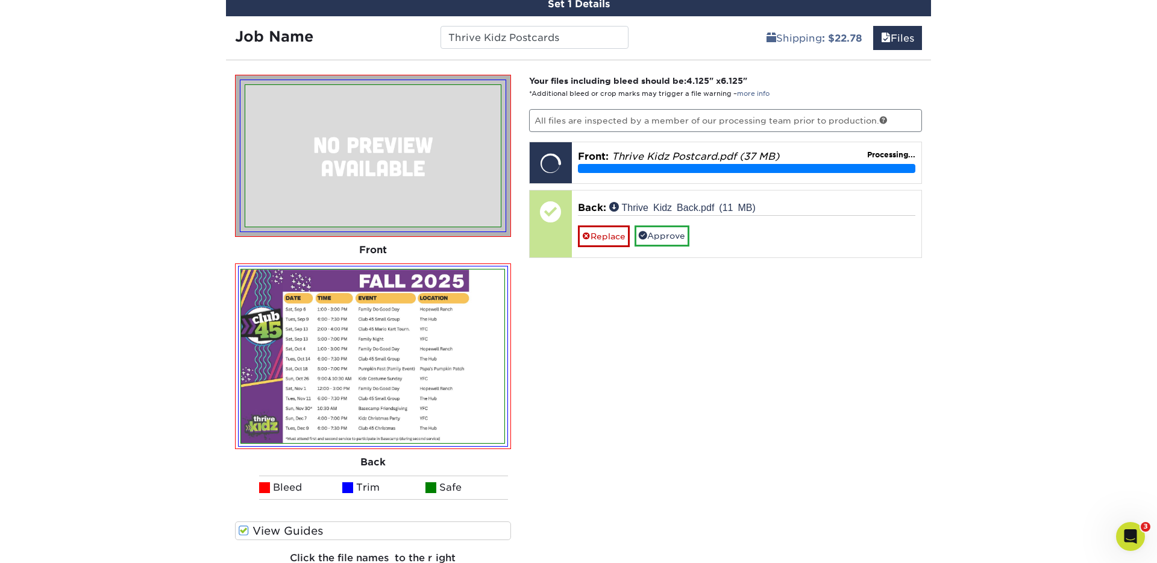
scroll to position [798, 0]
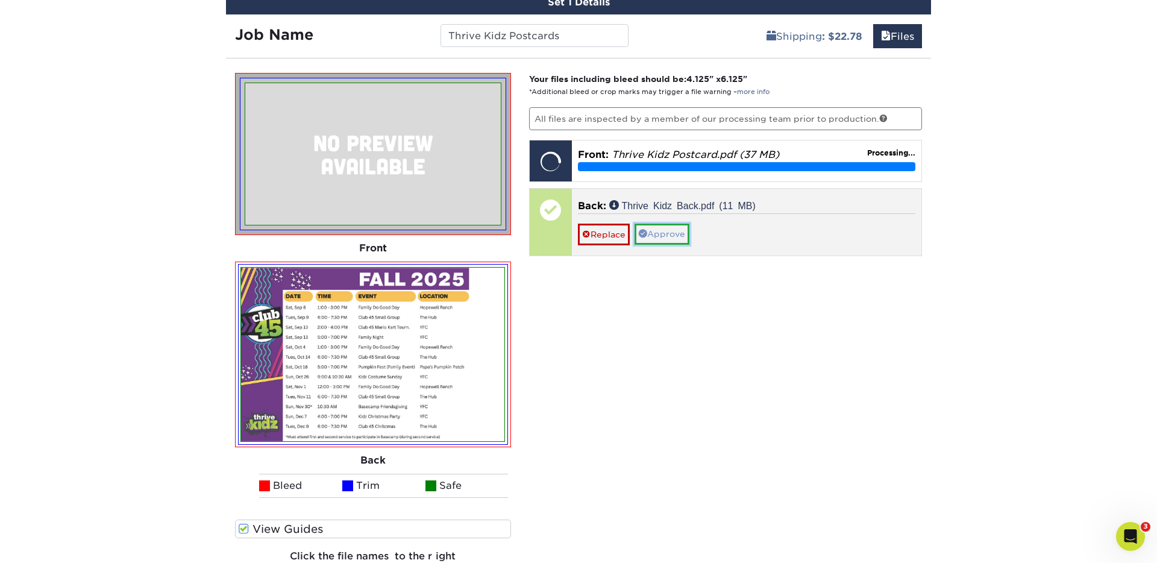
click at [663, 235] on link "Approve" at bounding box center [661, 234] width 55 height 20
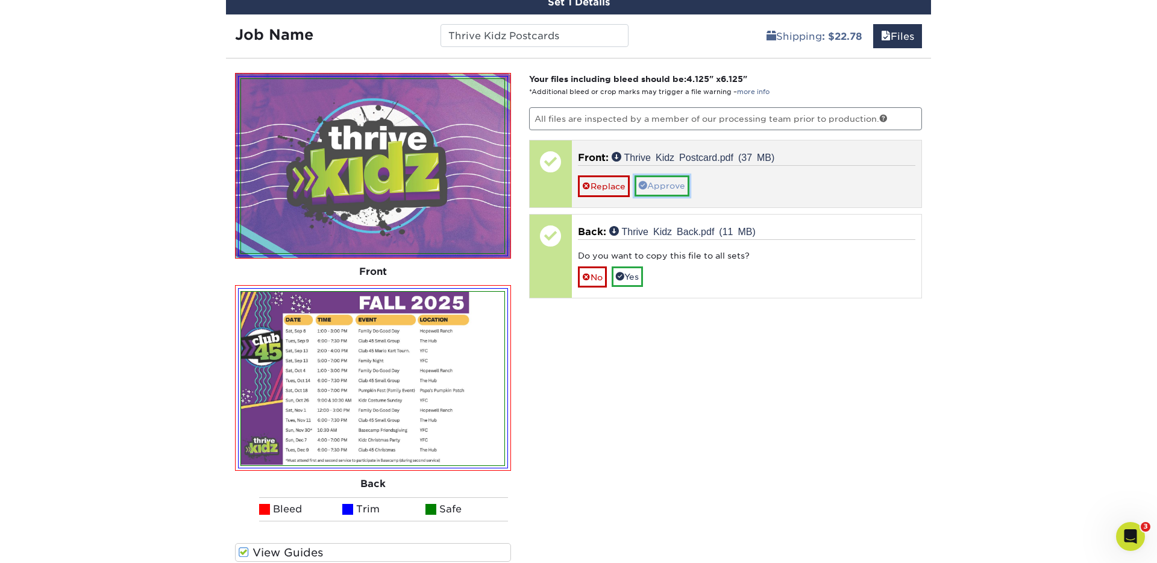
click at [673, 189] on link "Approve" at bounding box center [661, 185] width 55 height 20
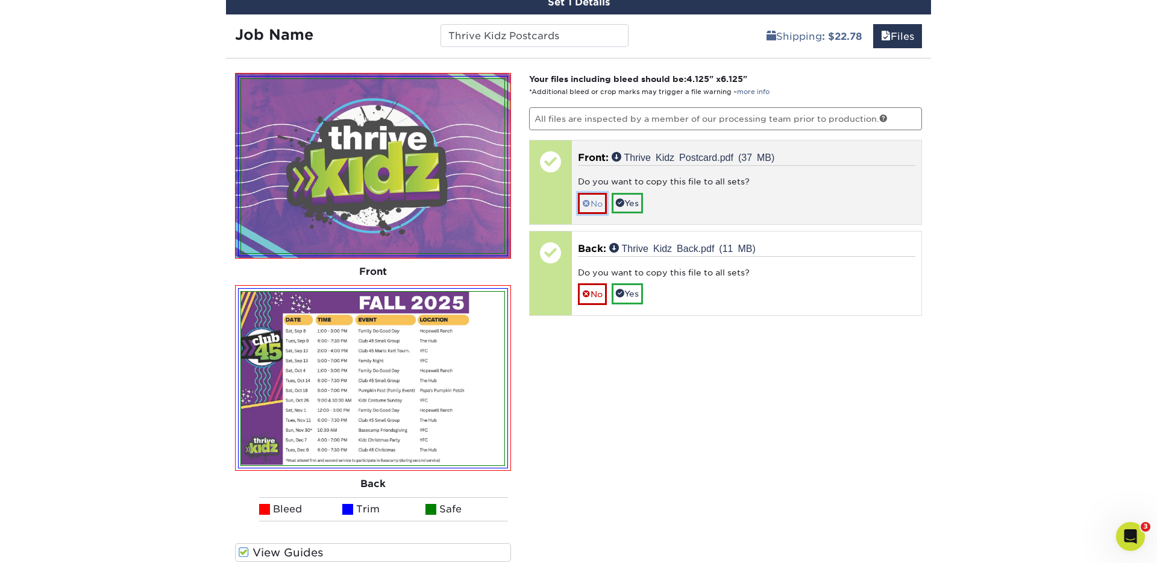
click at [590, 195] on link "No" at bounding box center [592, 203] width 29 height 21
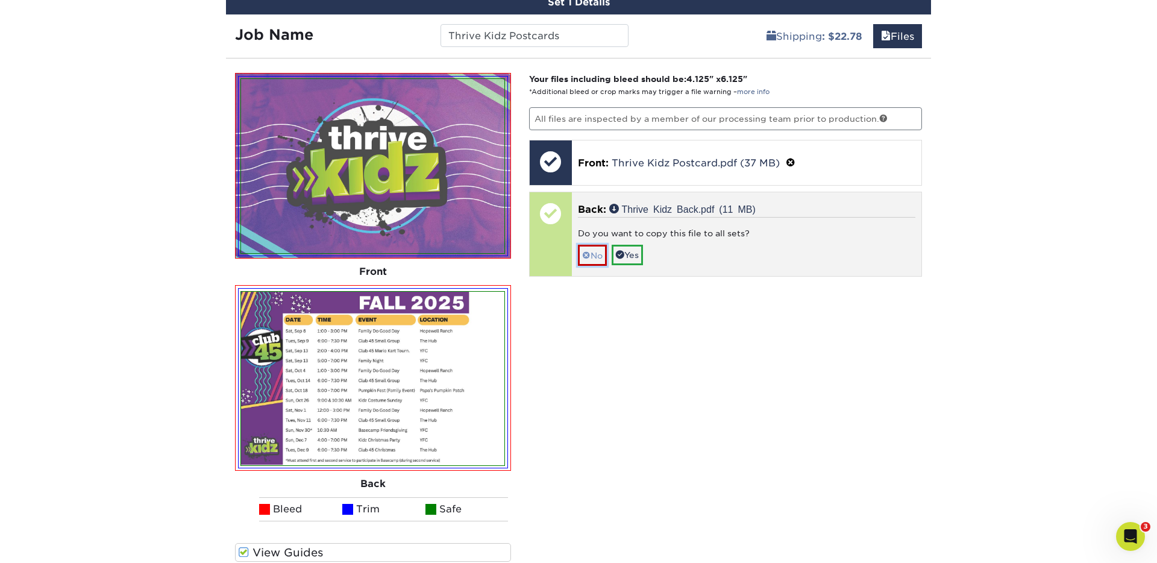
click at [592, 251] on link "No" at bounding box center [592, 255] width 29 height 21
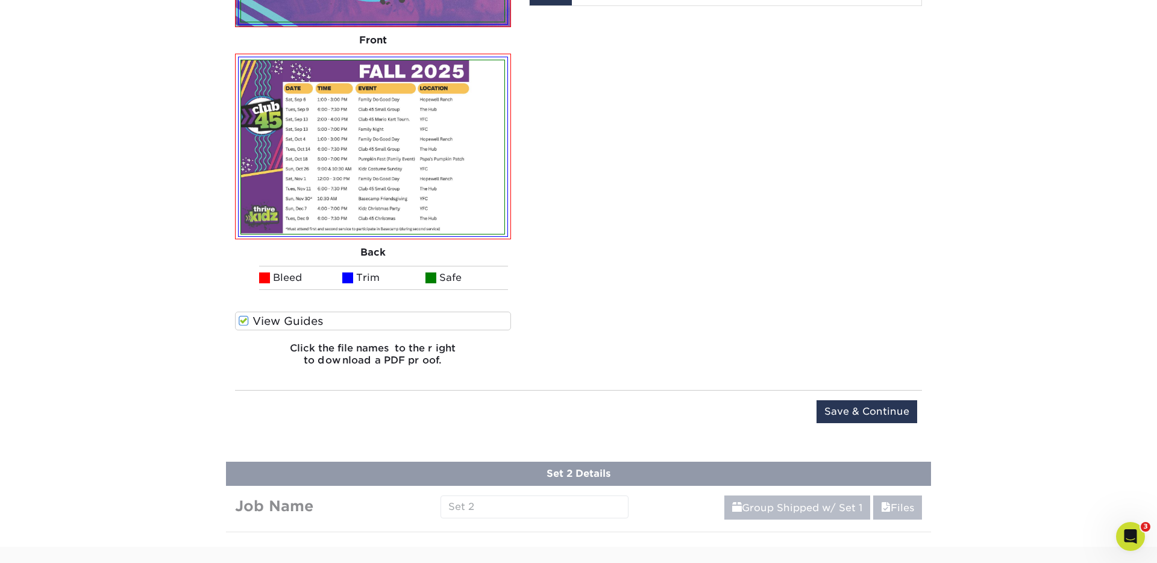
scroll to position [1057, 0]
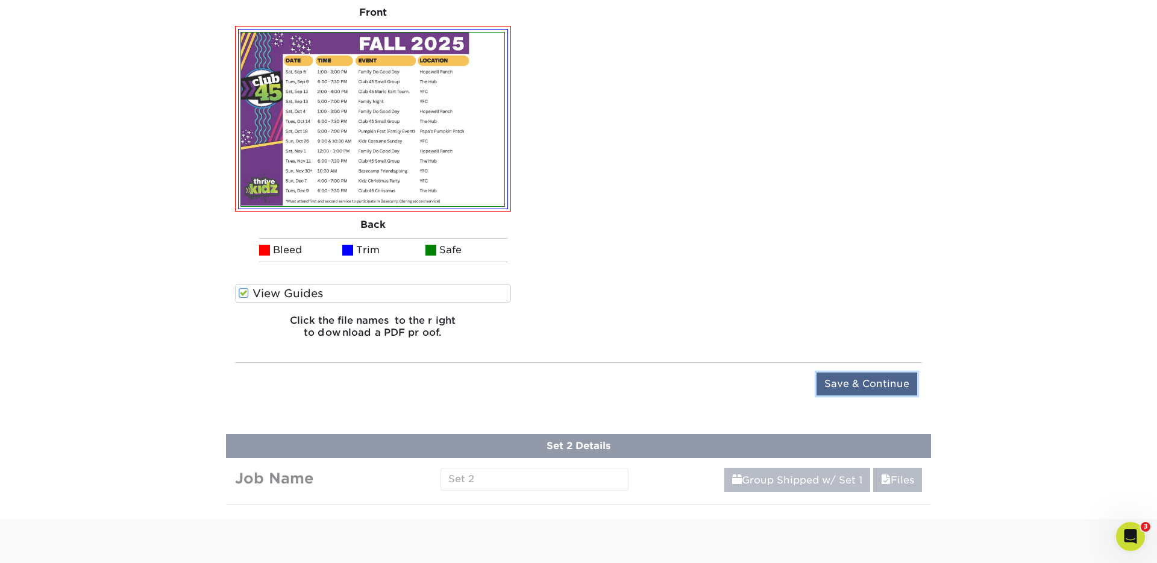
click at [907, 386] on input "Save & Continue" at bounding box center [866, 383] width 101 height 23
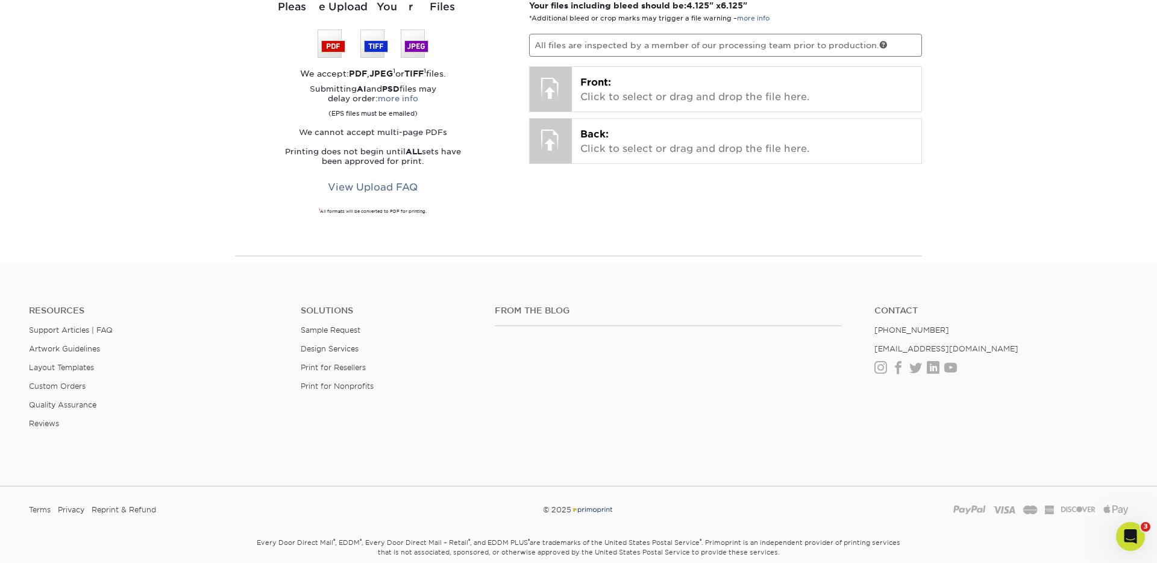
scroll to position [644, 0]
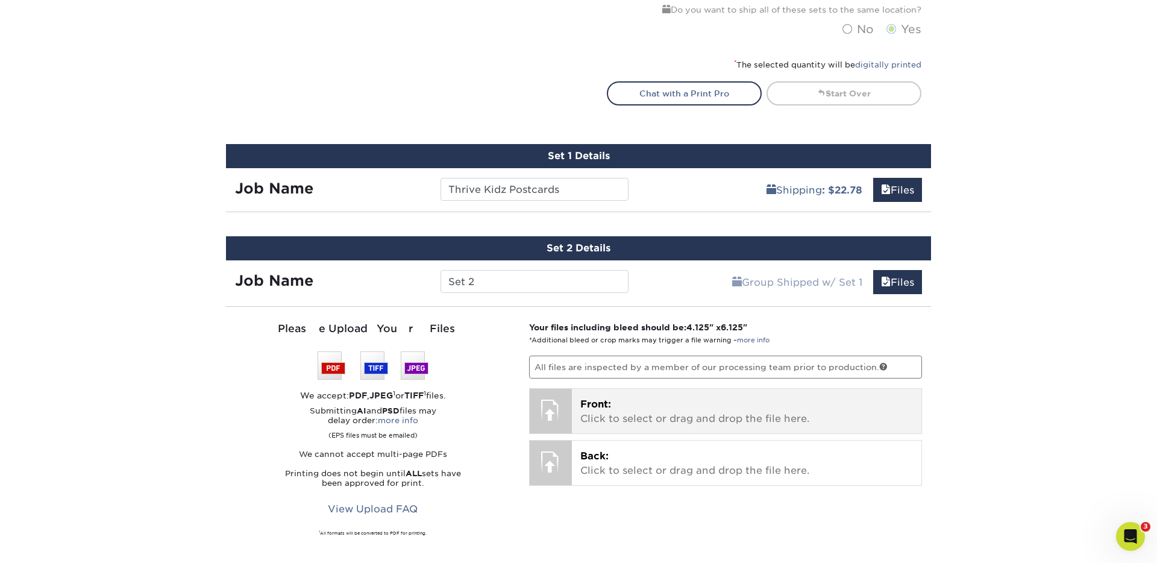
click at [591, 422] on p "Front: Click to select or drag and drop the file here." at bounding box center [746, 411] width 333 height 29
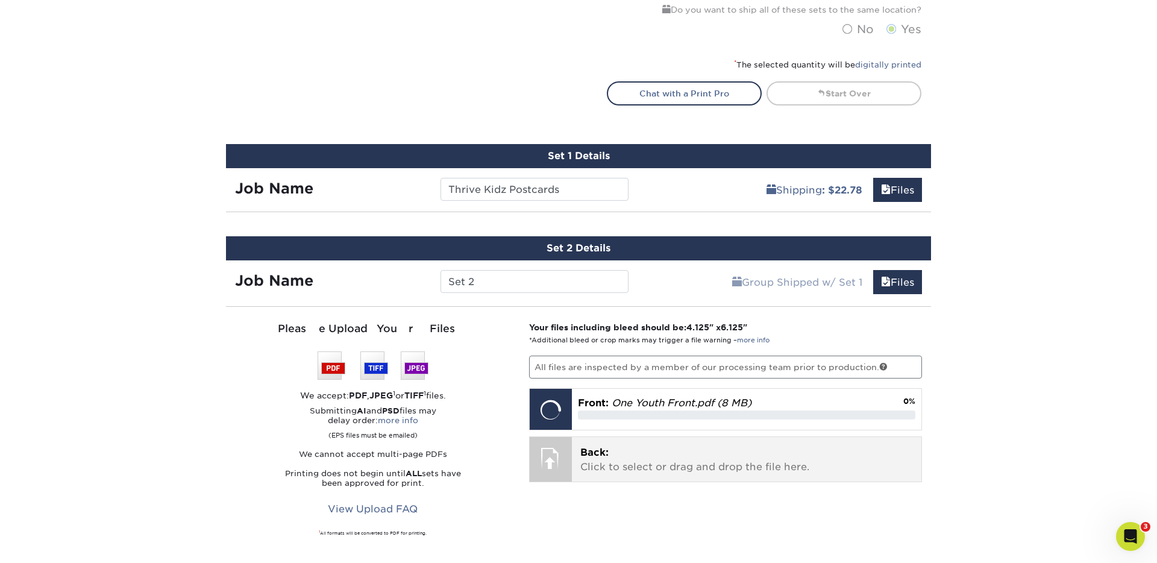
click at [597, 460] on p "Back: Click to select or drag and drop the file here." at bounding box center [746, 459] width 333 height 29
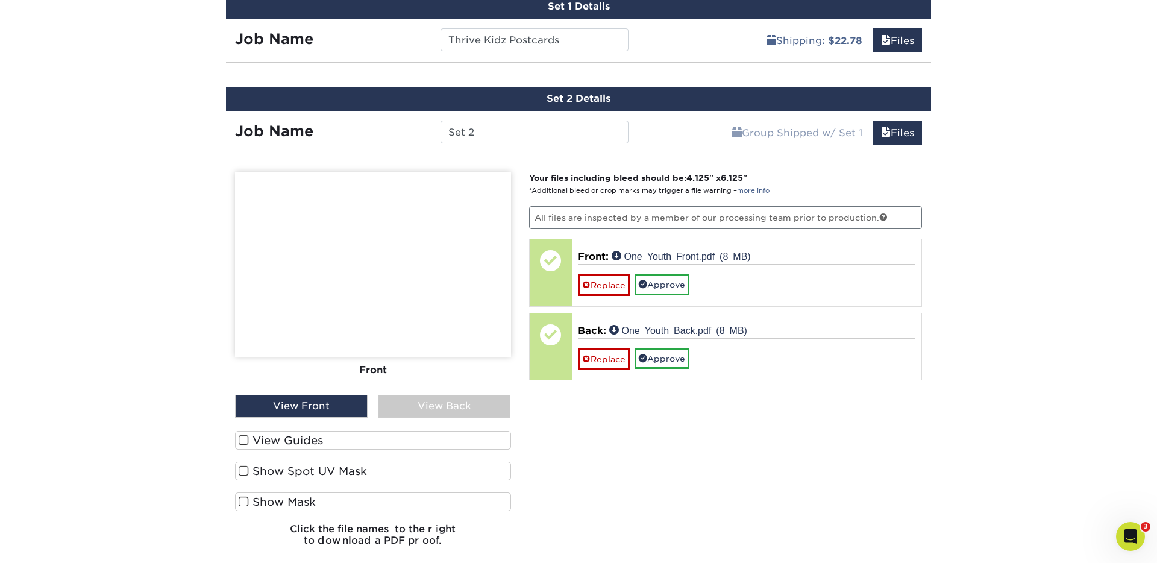
scroll to position [818, 0]
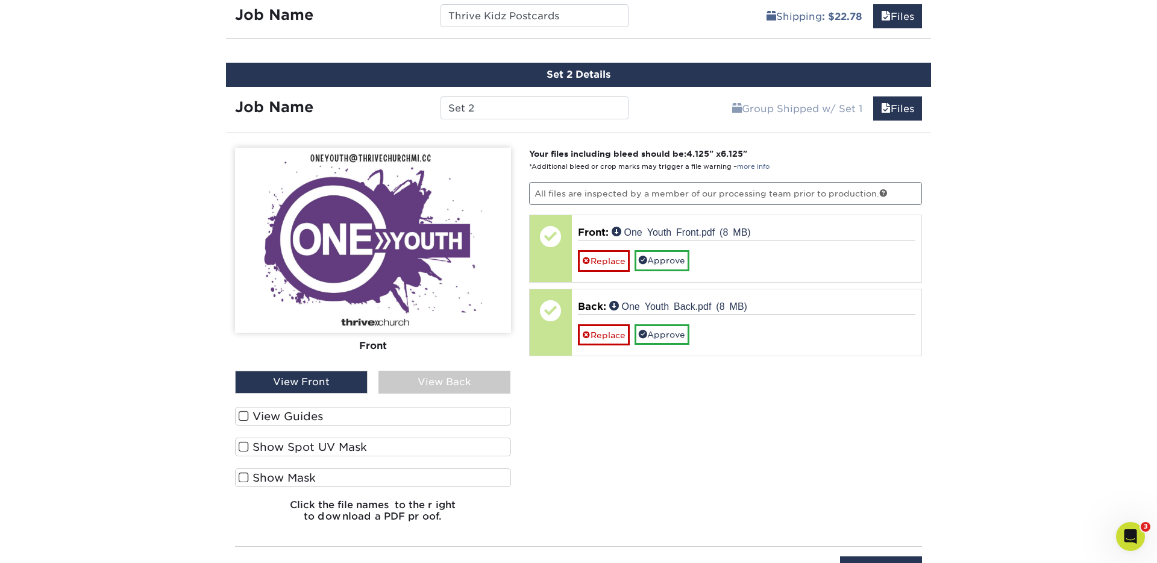
click at [270, 419] on label "View Guides" at bounding box center [373, 416] width 276 height 19
click at [0, 0] on input "View Guides" at bounding box center [0, 0] width 0 height 0
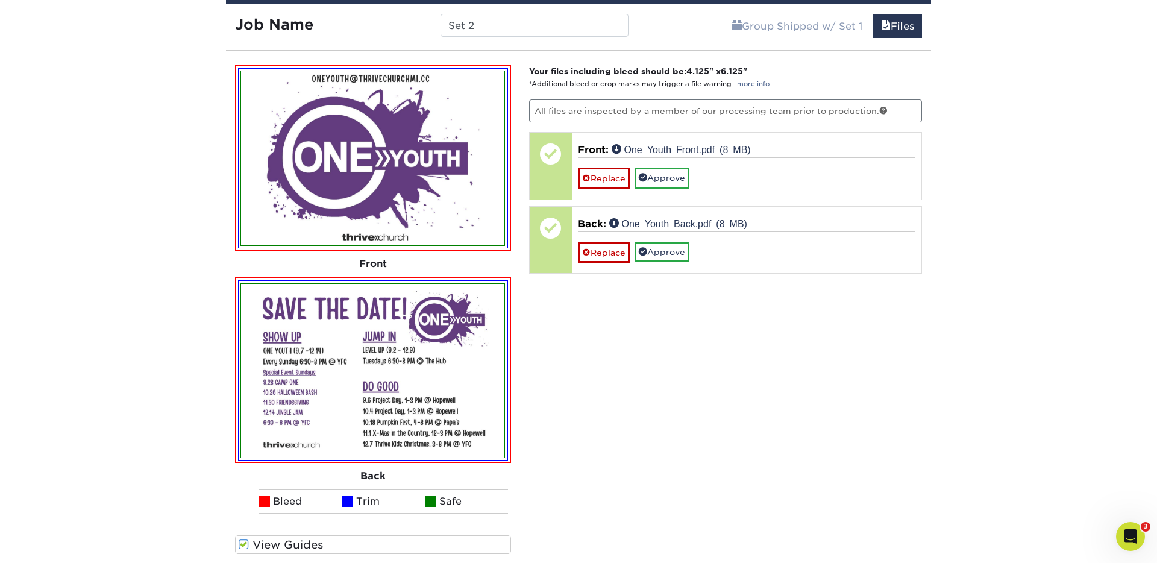
scroll to position [910, 0]
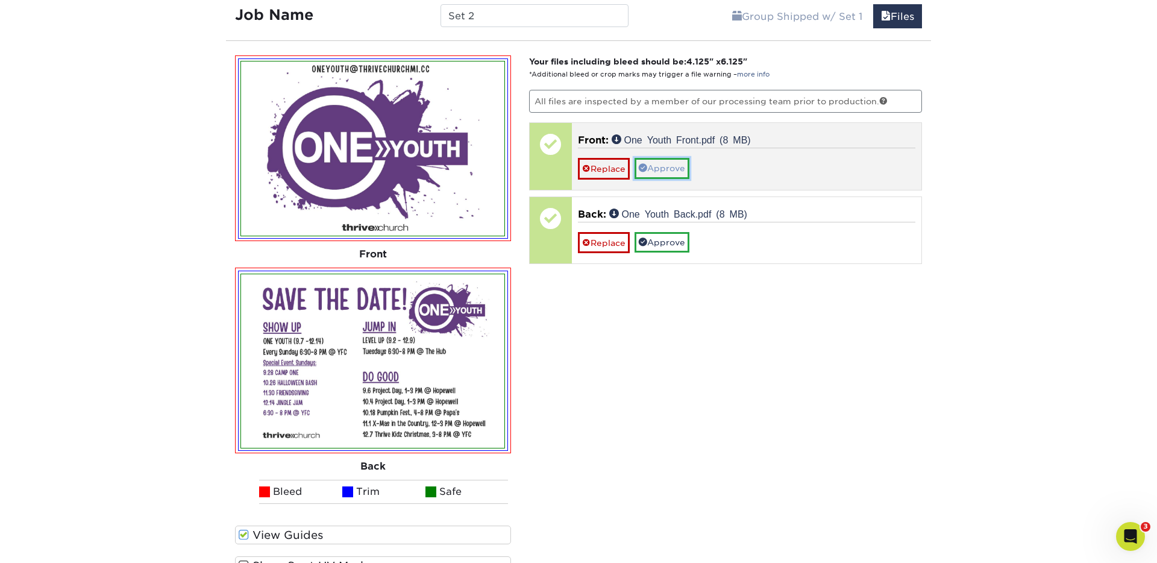
click at [660, 167] on link "Approve" at bounding box center [661, 168] width 55 height 20
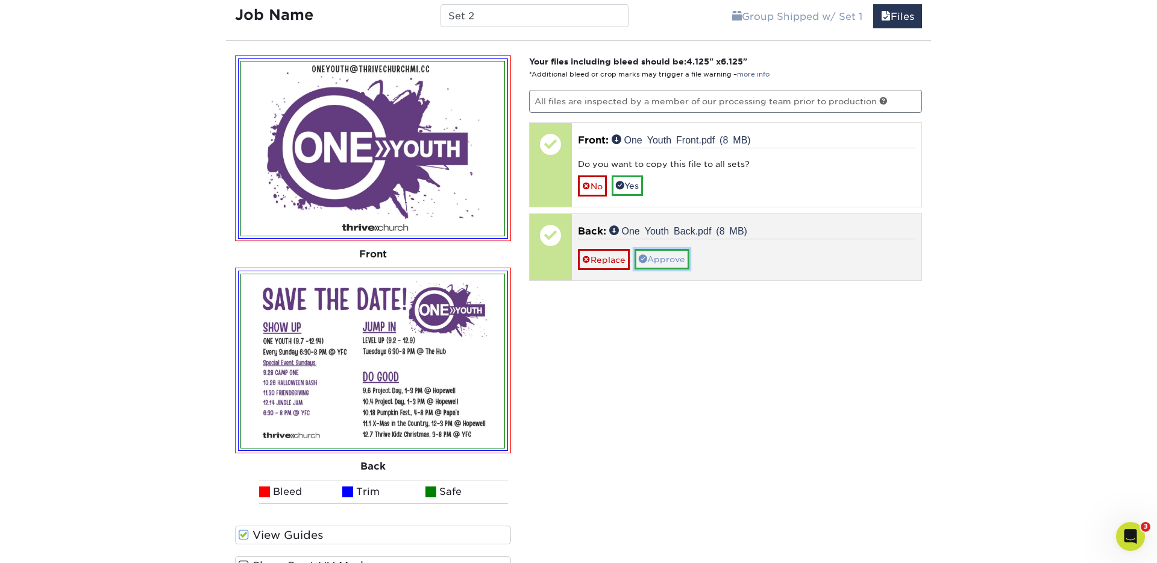
click at [669, 263] on link "Approve" at bounding box center [661, 259] width 55 height 20
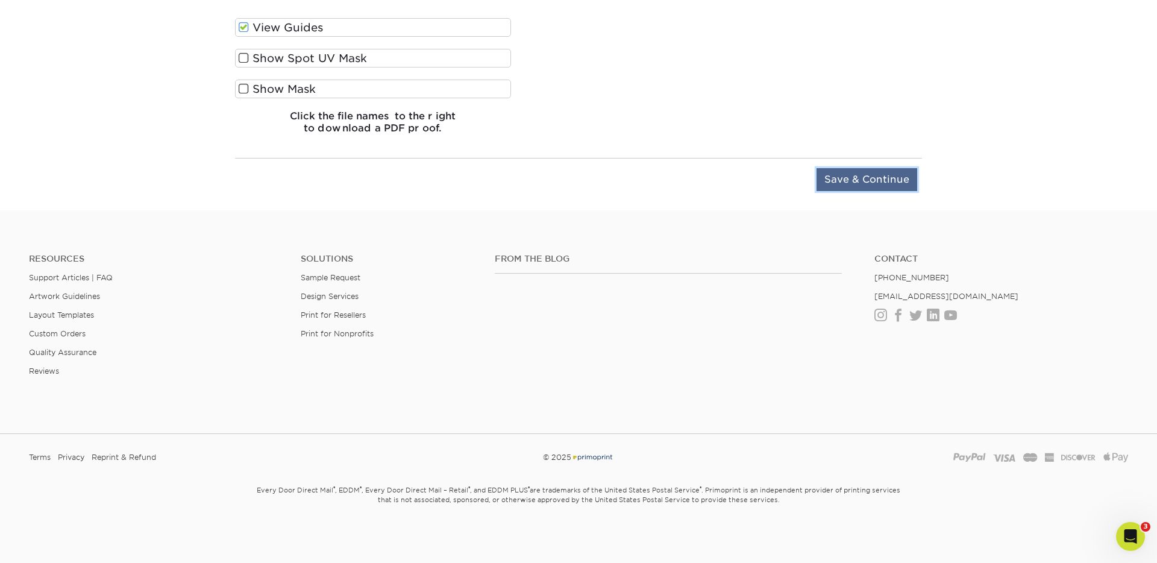
click at [867, 175] on input "Save & Continue" at bounding box center [866, 179] width 101 height 23
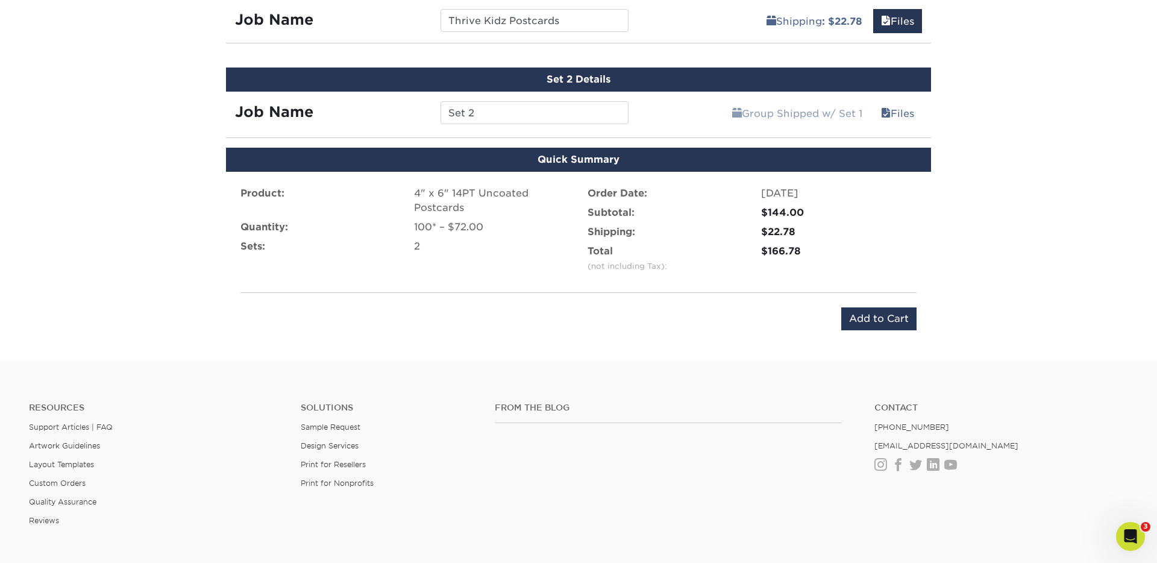
scroll to position [884, 0]
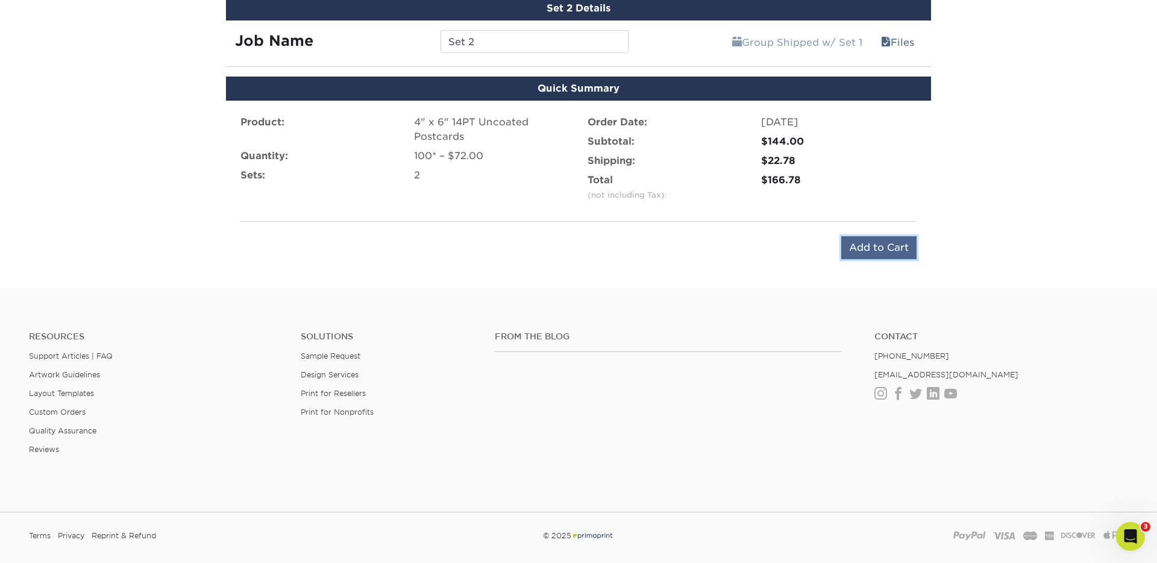
click at [864, 244] on input "Add to Cart" at bounding box center [878, 247] width 75 height 23
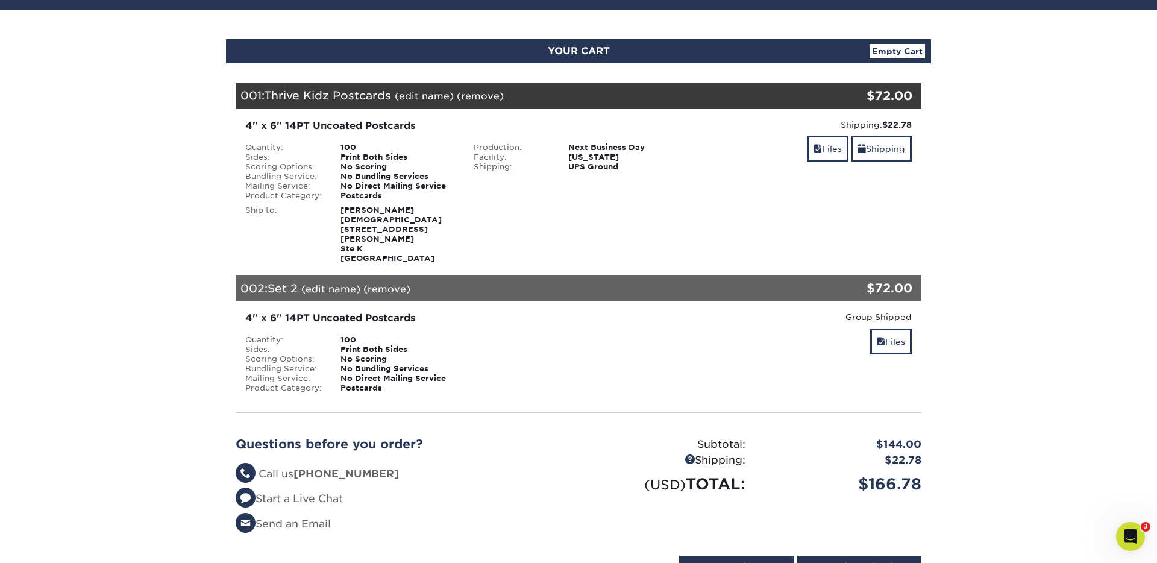
scroll to position [102, 0]
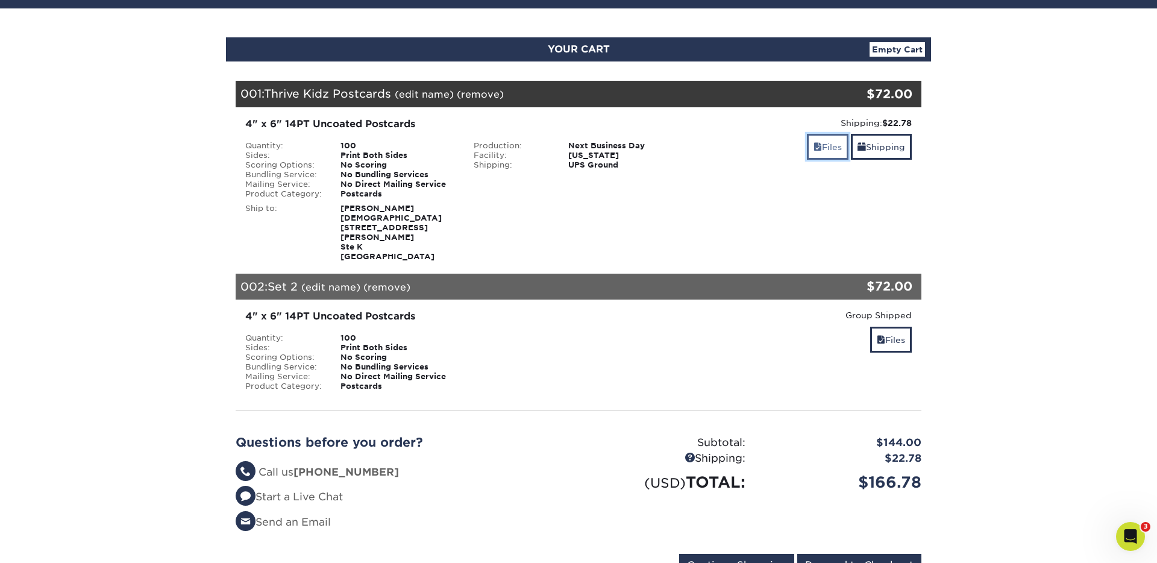
click at [822, 148] on link "Files" at bounding box center [828, 147] width 42 height 26
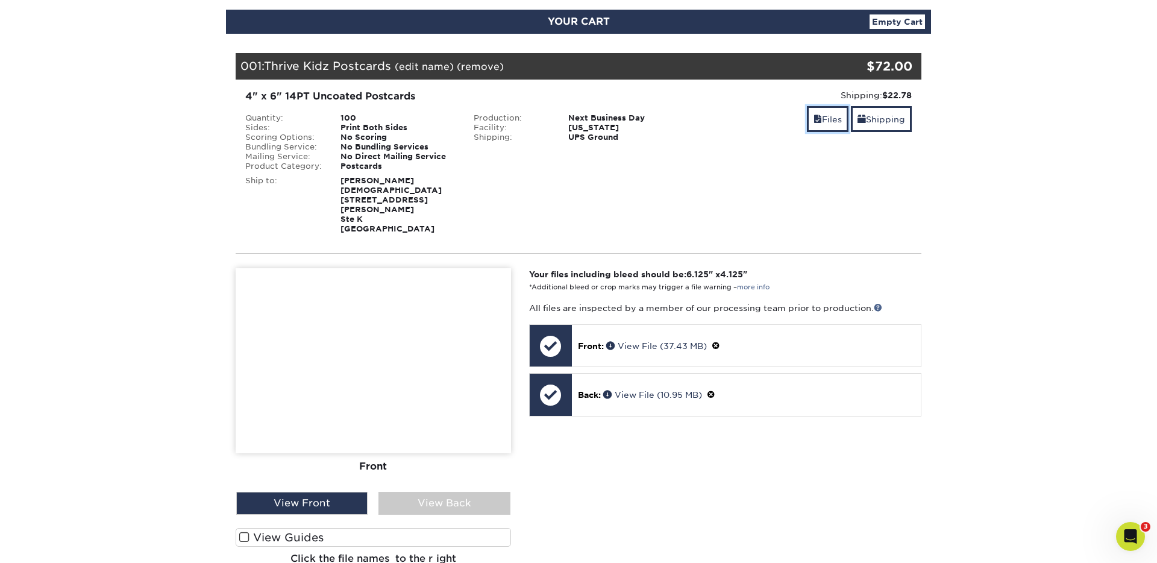
scroll to position [151, 0]
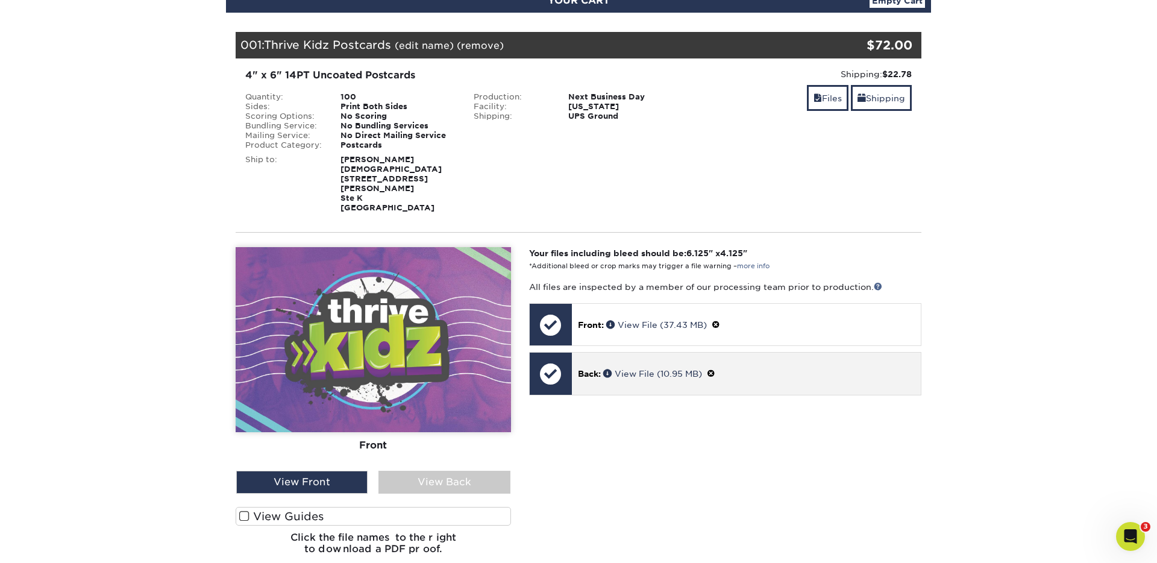
click at [597, 383] on div "Back: View File (10.95 MB)" at bounding box center [746, 373] width 349 height 42
click at [595, 369] on span "Back:" at bounding box center [589, 374] width 23 height 10
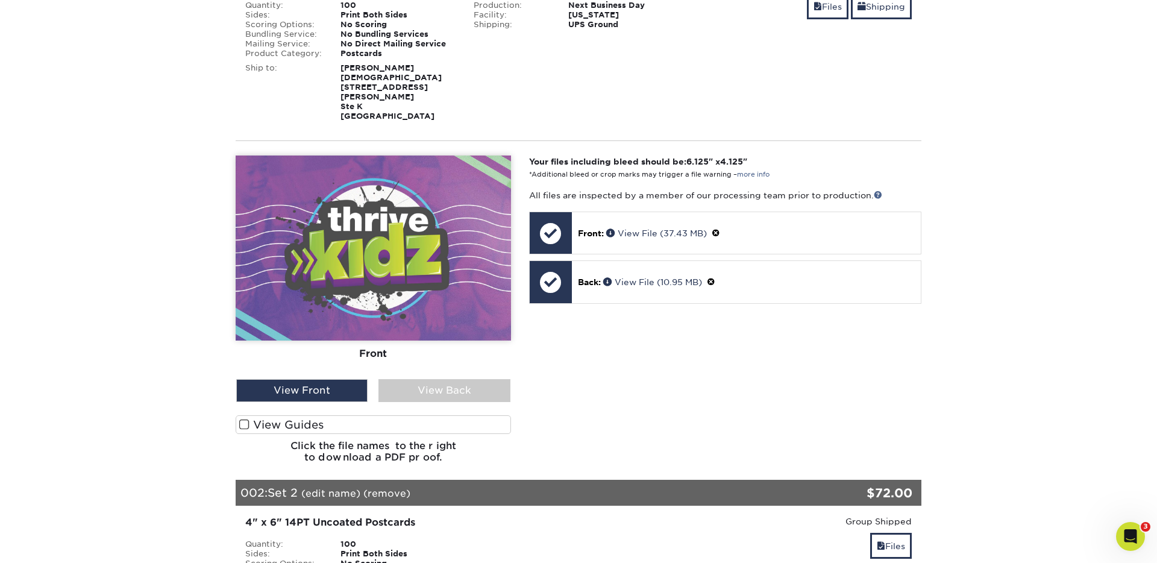
scroll to position [252, 0]
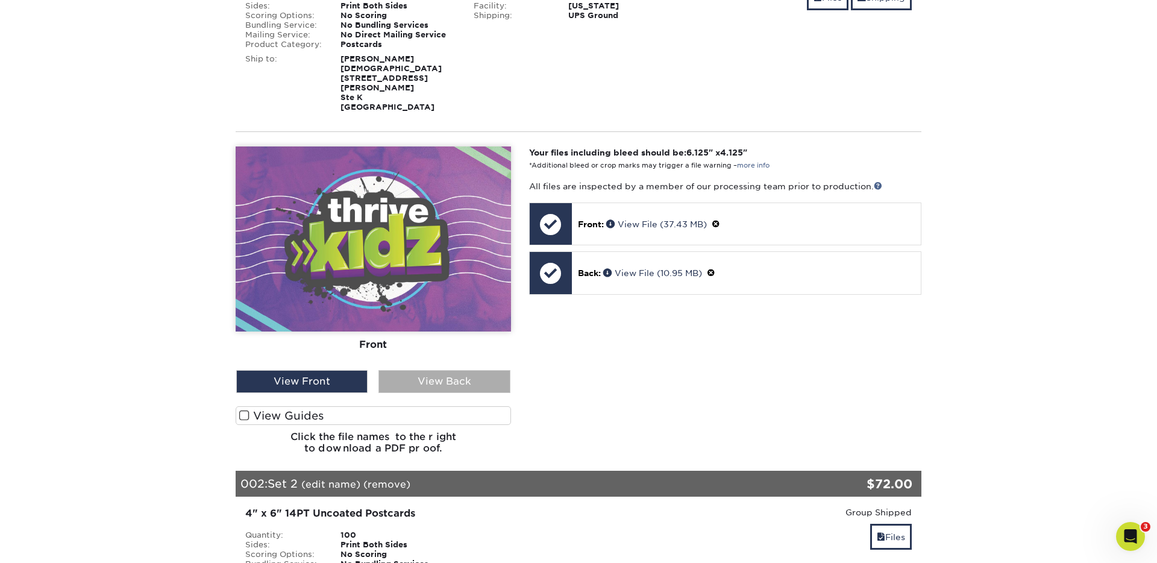
click at [465, 372] on div "View Back" at bounding box center [443, 381] width 131 height 23
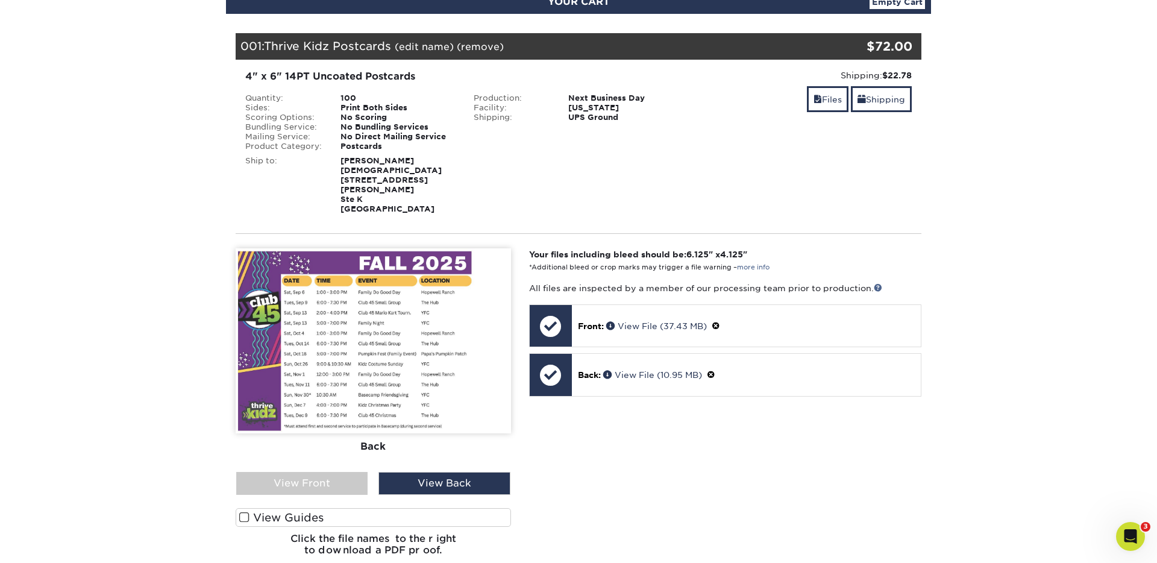
scroll to position [151, 0]
click at [591, 502] on div "Your files including bleed should be: 6.125 " x 4.125 " *Additional bleed or cr…" at bounding box center [725, 406] width 410 height 317
click at [250, 507] on label "View Guides" at bounding box center [373, 516] width 275 height 19
click at [0, 0] on input "View Guides" at bounding box center [0, 0] width 0 height 0
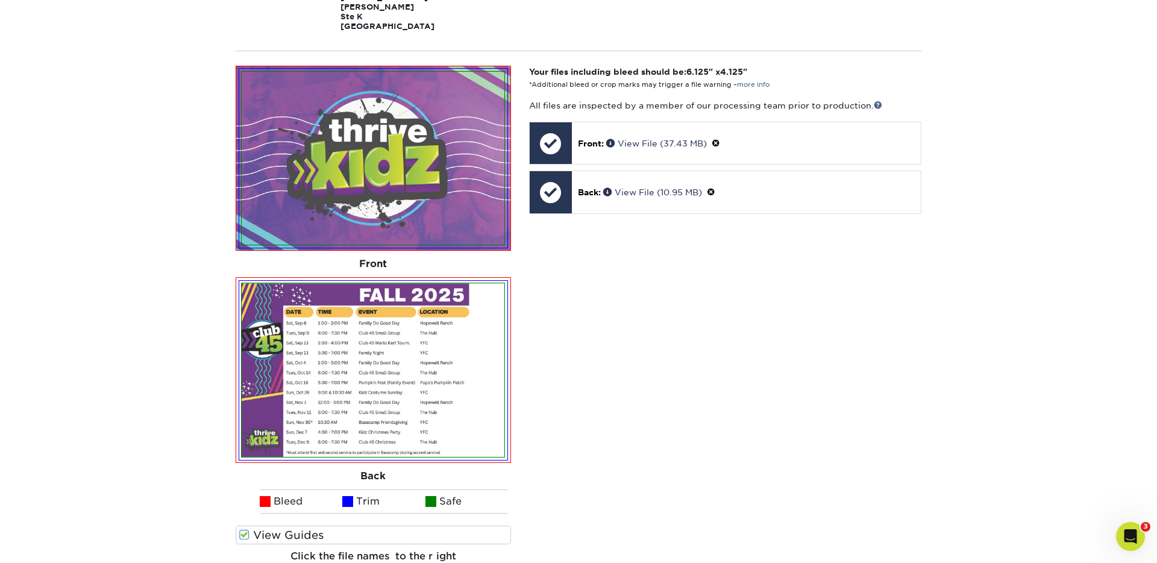
scroll to position [333, 0]
click at [248, 528] on span at bounding box center [244, 533] width 10 height 11
click at [0, 0] on input "View Guides" at bounding box center [0, 0] width 0 height 0
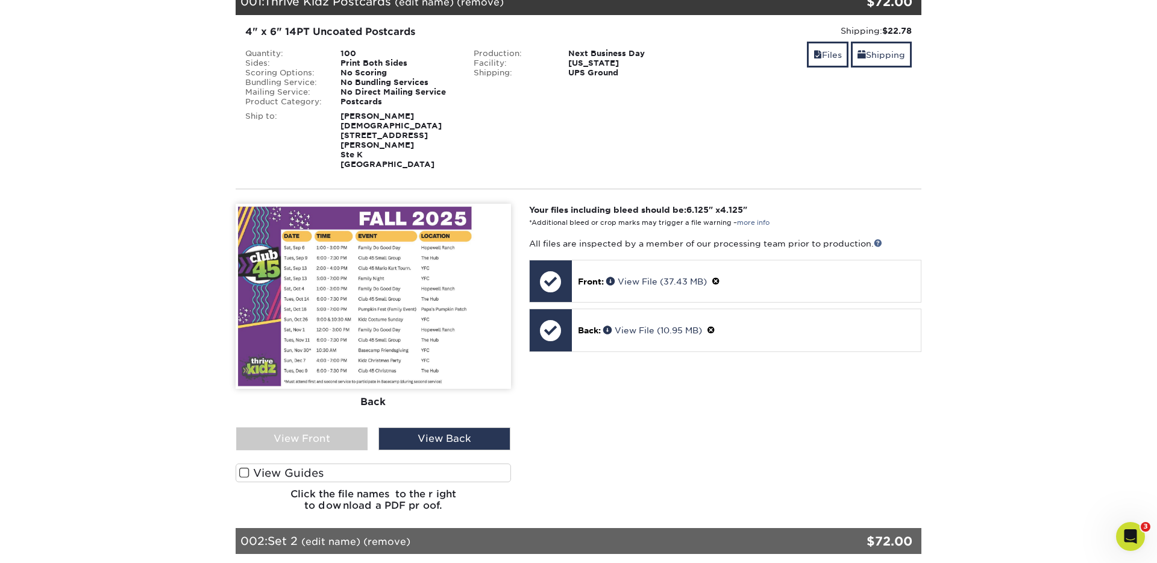
scroll to position [0, 0]
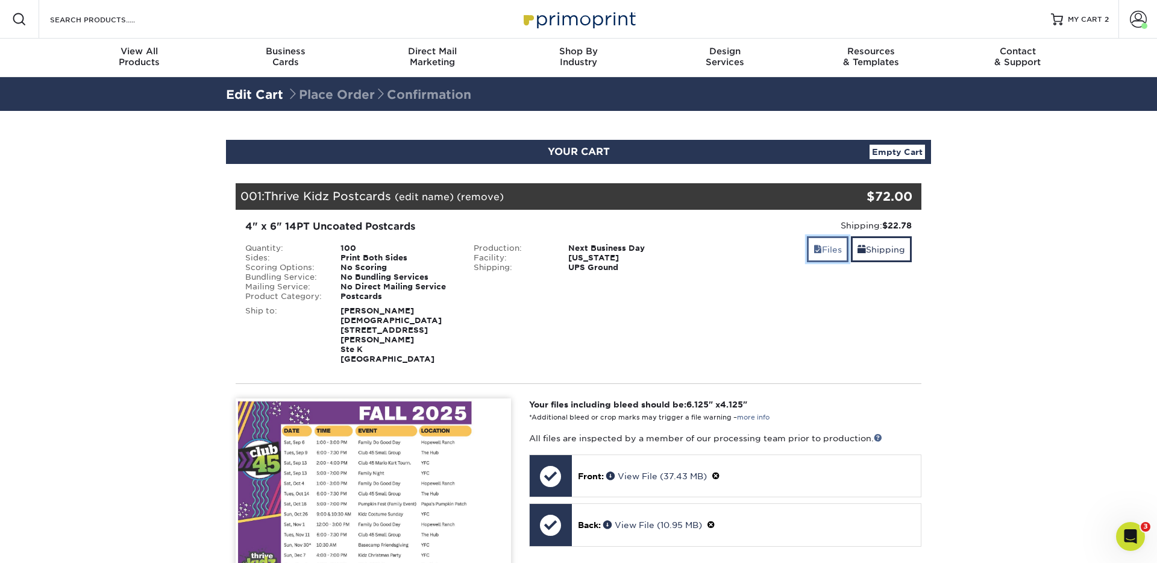
click at [824, 246] on link "Files" at bounding box center [828, 249] width 42 height 26
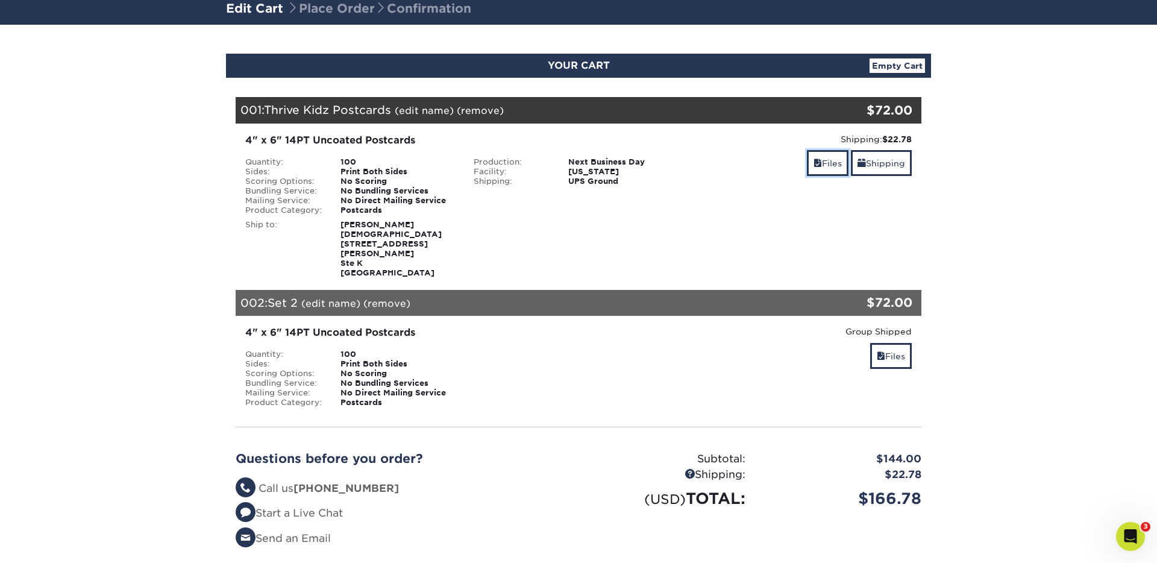
scroll to position [123, 0]
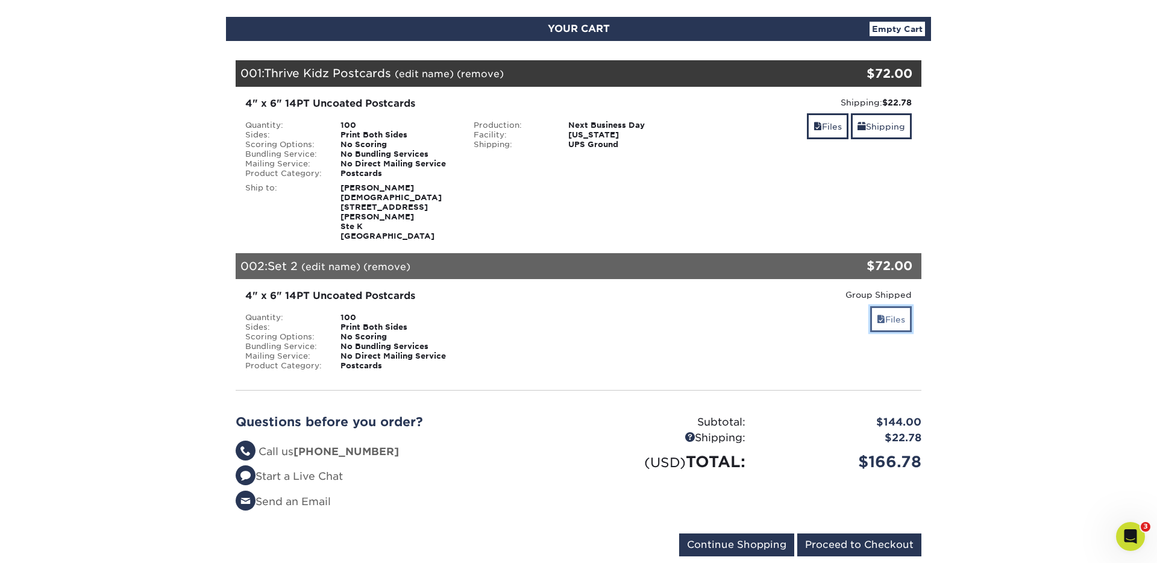
click at [901, 313] on link "Files" at bounding box center [891, 319] width 42 height 26
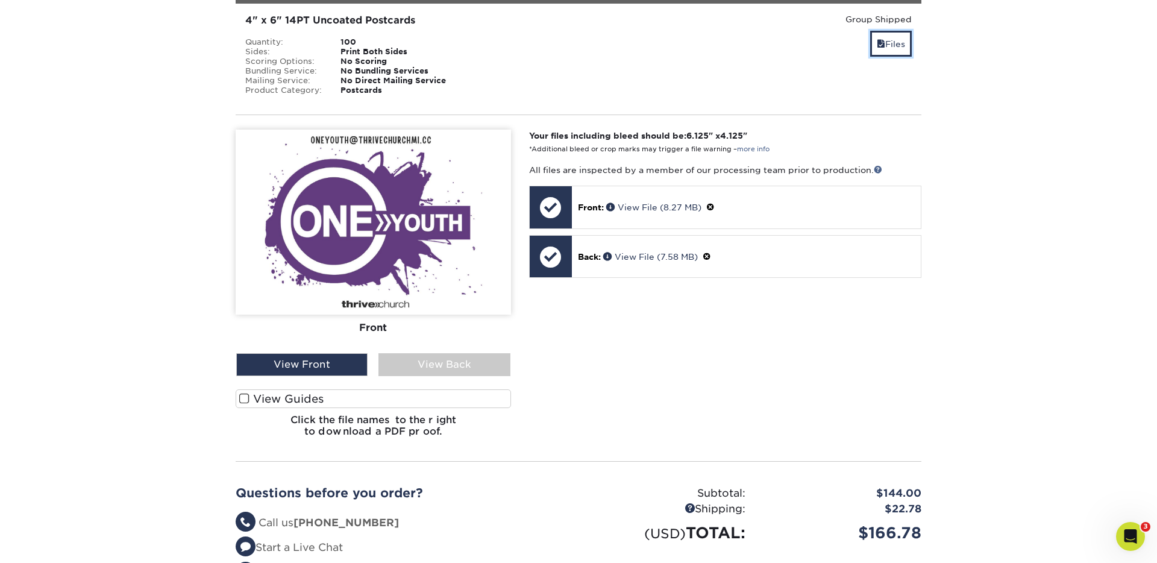
scroll to position [420, 0]
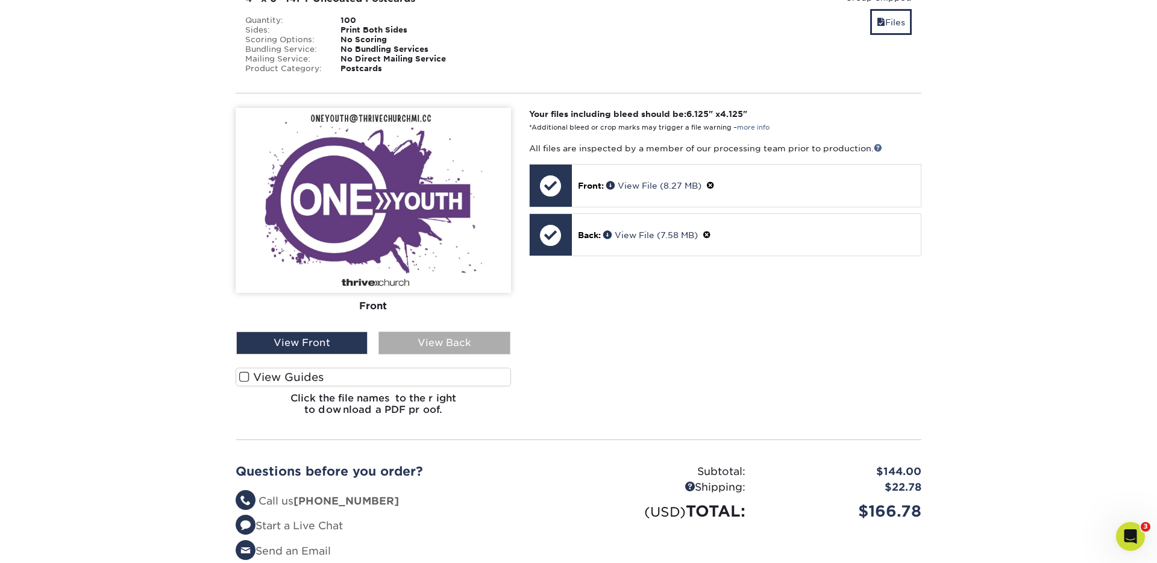
click at [458, 335] on div "View Back" at bounding box center [443, 342] width 131 height 23
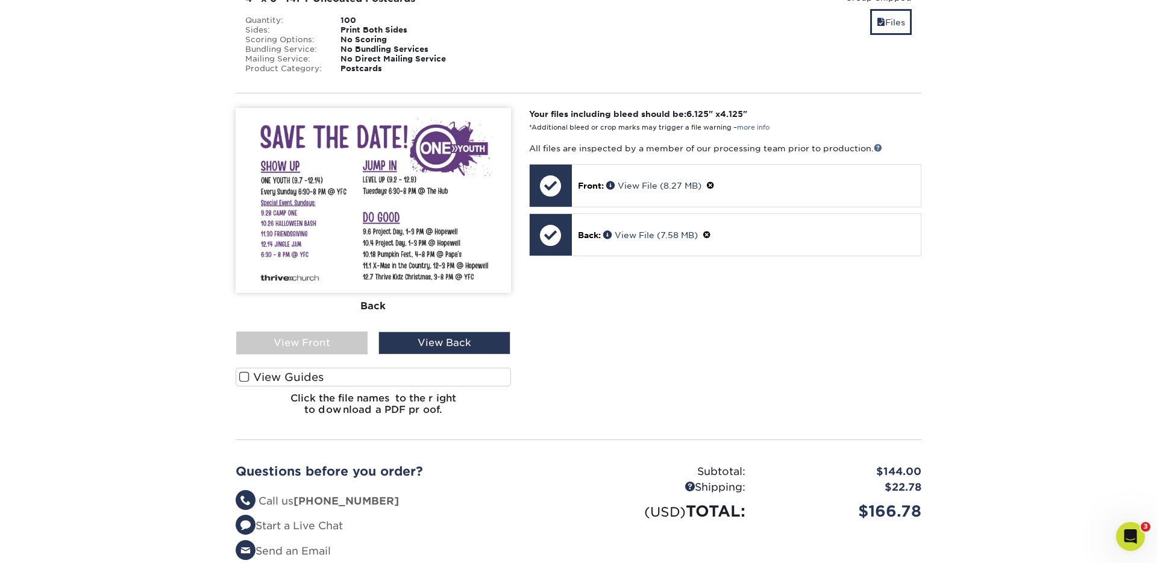
click at [245, 371] on span at bounding box center [244, 376] width 10 height 11
click at [0, 0] on input "View Guides" at bounding box center [0, 0] width 0 height 0
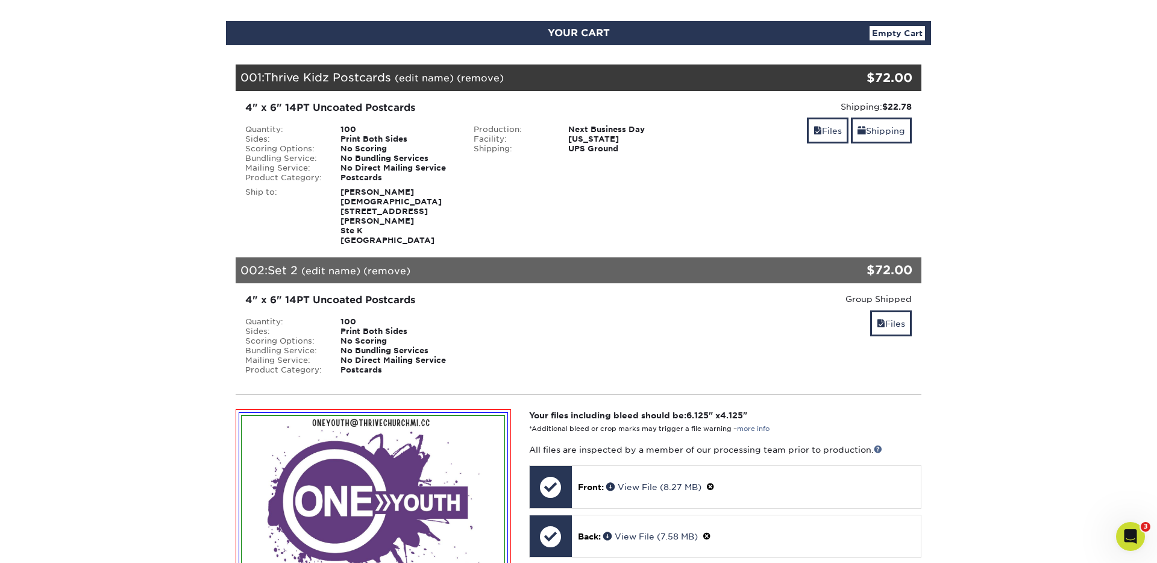
scroll to position [0, 0]
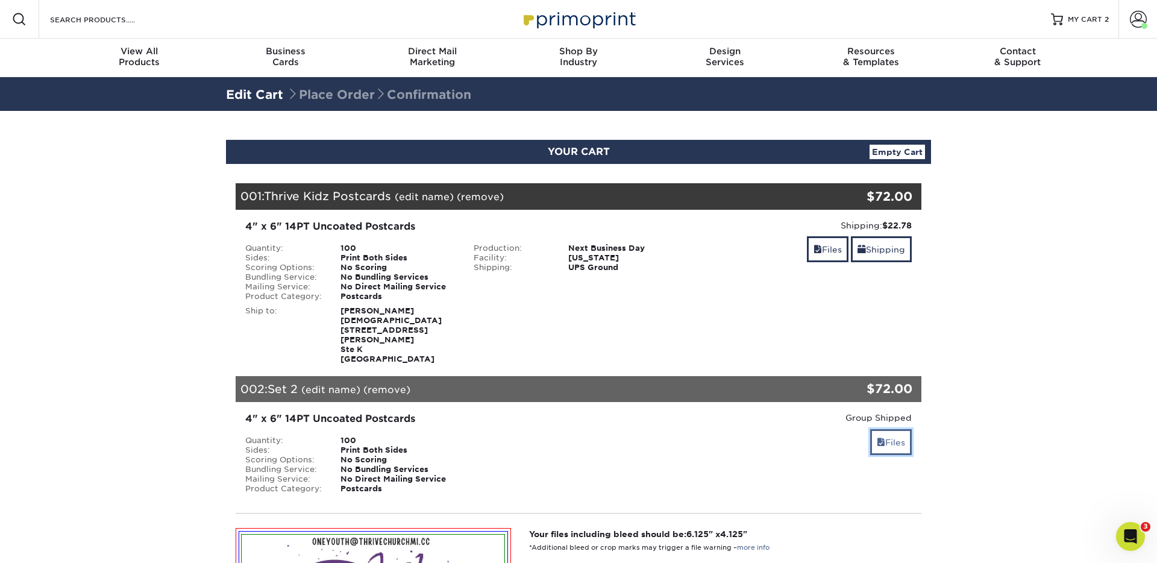
click at [901, 437] on link "Files" at bounding box center [891, 442] width 42 height 26
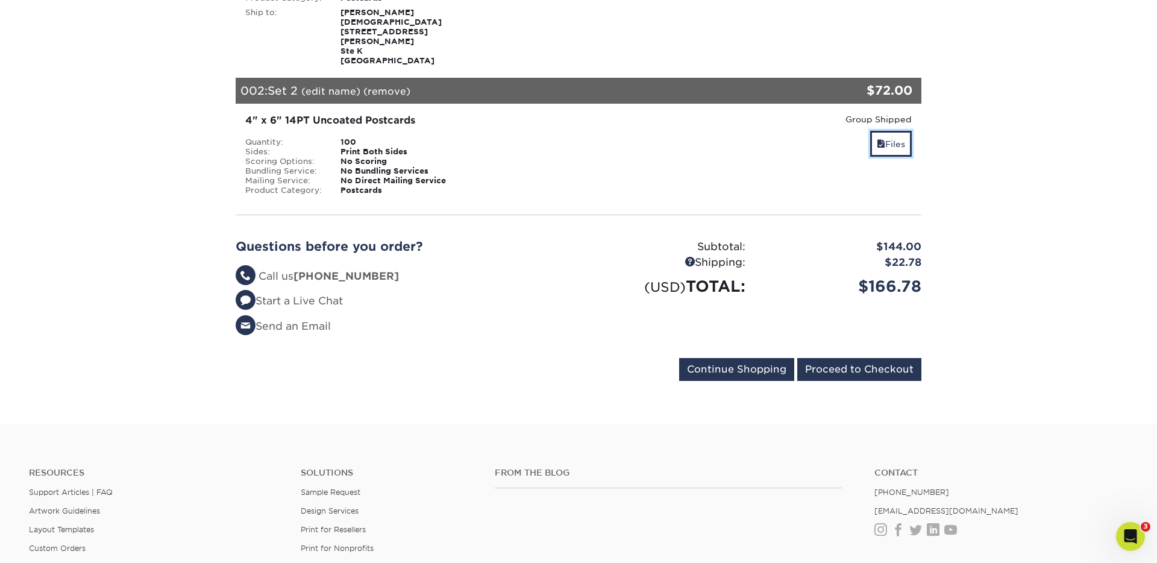
scroll to position [300, 0]
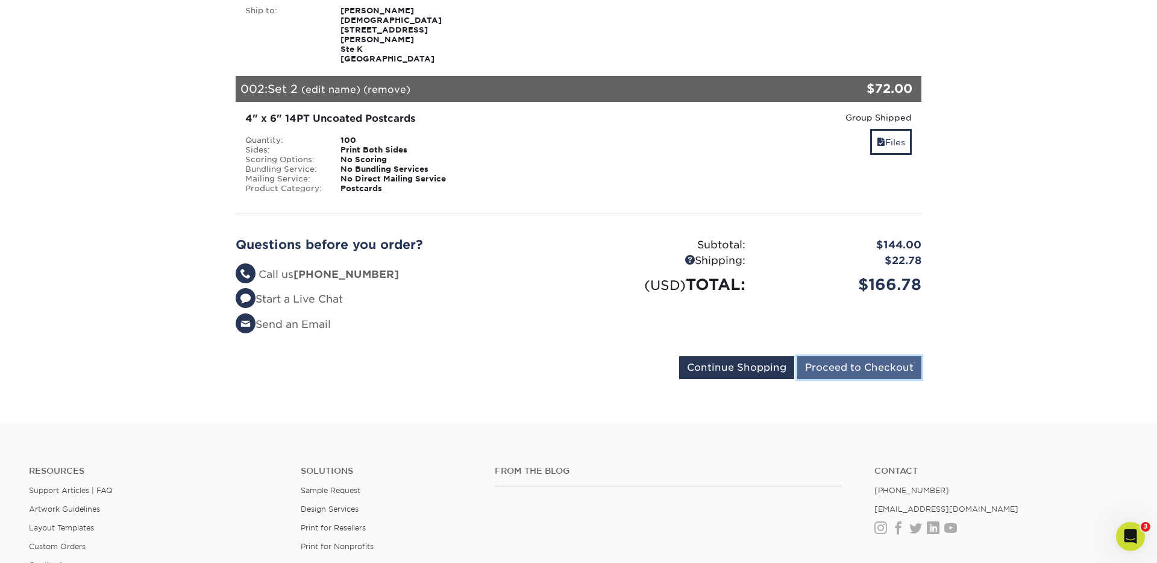
click at [872, 356] on input "Proceed to Checkout" at bounding box center [859, 367] width 124 height 23
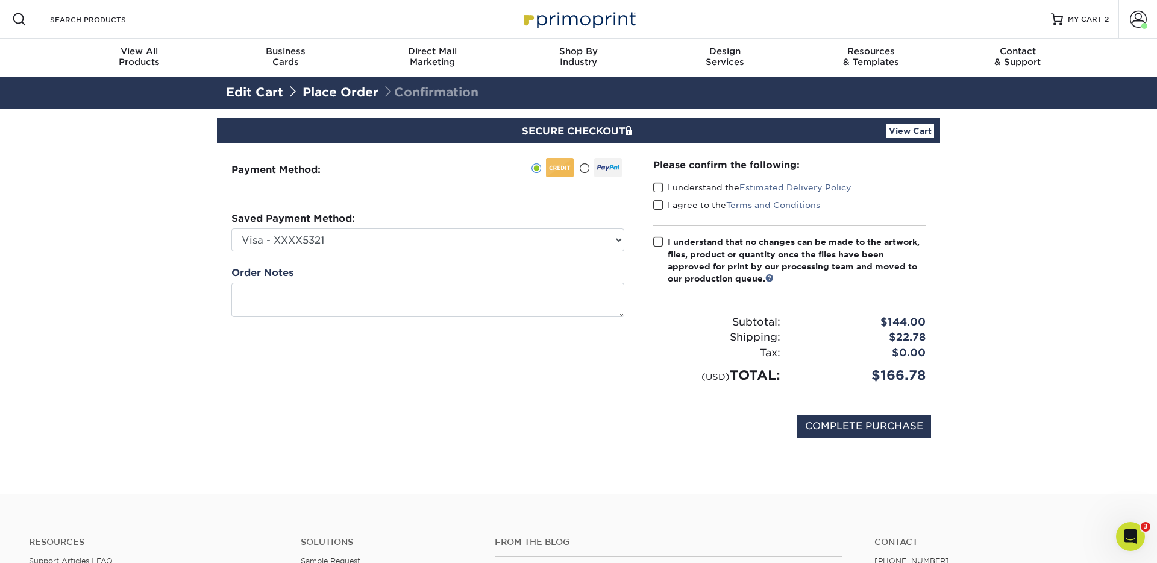
click at [658, 184] on span at bounding box center [658, 187] width 10 height 11
click at [0, 0] on input "I understand the Estimated Delivery Policy" at bounding box center [0, 0] width 0 height 0
click at [656, 207] on span at bounding box center [658, 204] width 10 height 11
click at [0, 0] on input "I agree to the Terms and Conditions" at bounding box center [0, 0] width 0 height 0
click at [659, 242] on span at bounding box center [658, 241] width 10 height 11
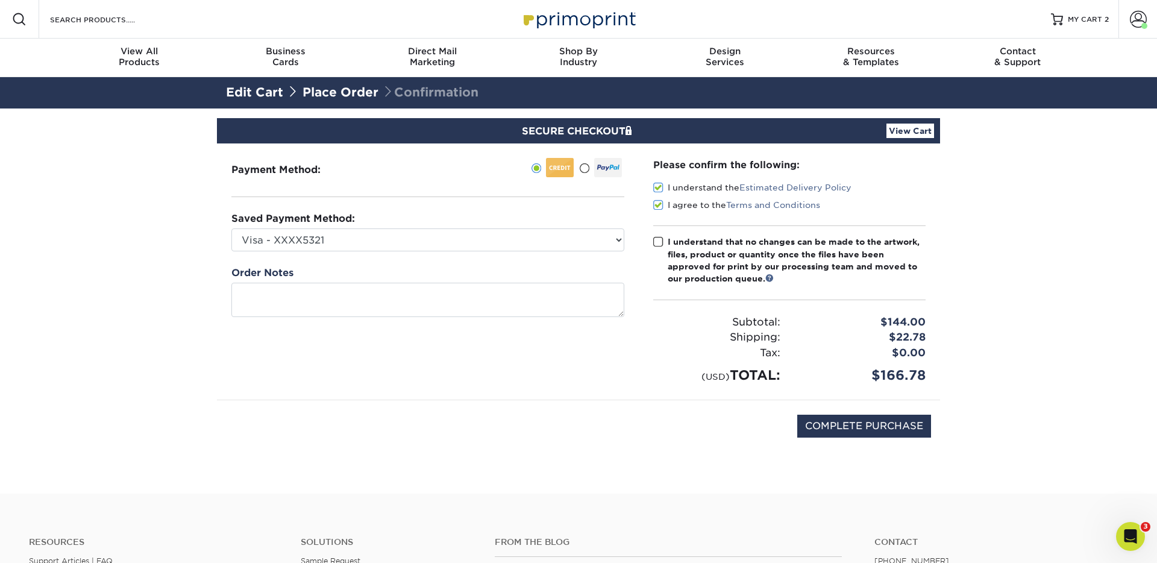
click at [0, 0] on input "I understand that no changes can be made to the artwork, files, product or quan…" at bounding box center [0, 0] width 0 height 0
click at [821, 430] on input "COMPLETE PURCHASE" at bounding box center [864, 426] width 134 height 23
type input "PROCESSING, PLEASE WAIT..."
